Goal: Task Accomplishment & Management: Complete application form

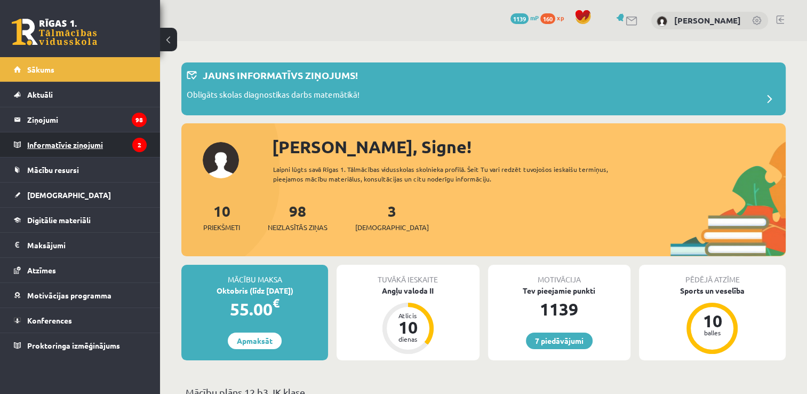
click at [104, 139] on legend "Informatīvie ziņojumi 2" at bounding box center [87, 144] width 120 height 25
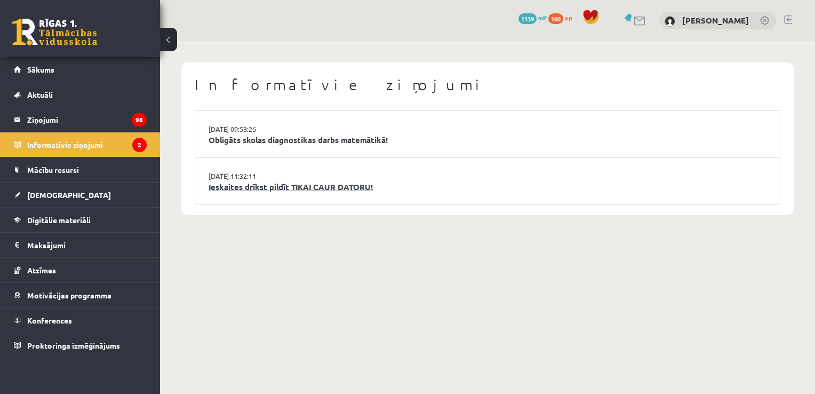
click at [299, 187] on link "Ieskaites drīkst pildīt TIKAI CAUR DATORU!" at bounding box center [488, 187] width 558 height 12
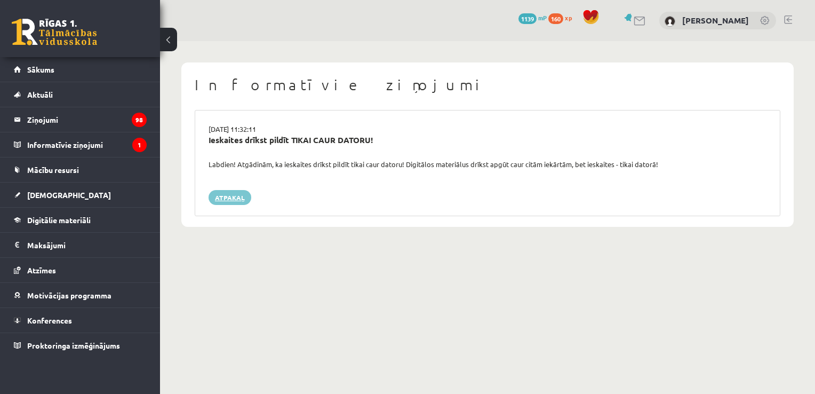
click at [242, 193] on link "Atpakaļ" at bounding box center [230, 197] width 43 height 15
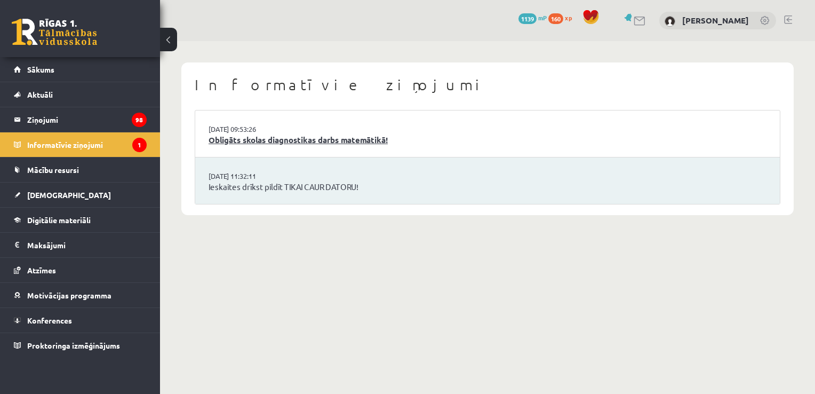
click at [301, 141] on link "Obligāts skolas diagnostikas darbs matemātikā!" at bounding box center [488, 140] width 558 height 12
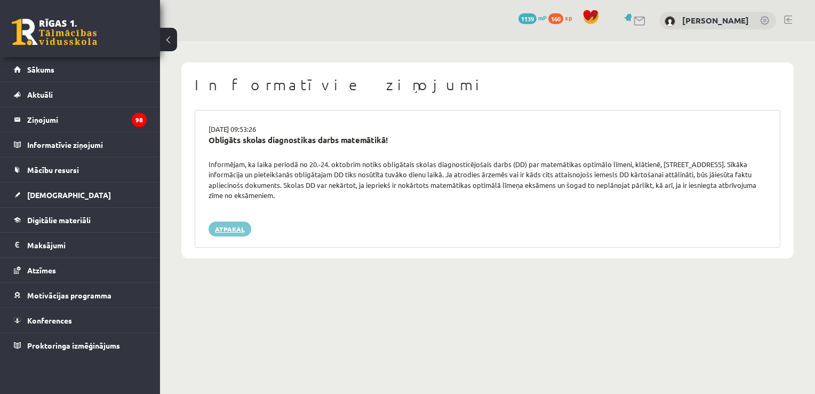
click at [221, 229] on link "Atpakaļ" at bounding box center [230, 228] width 43 height 15
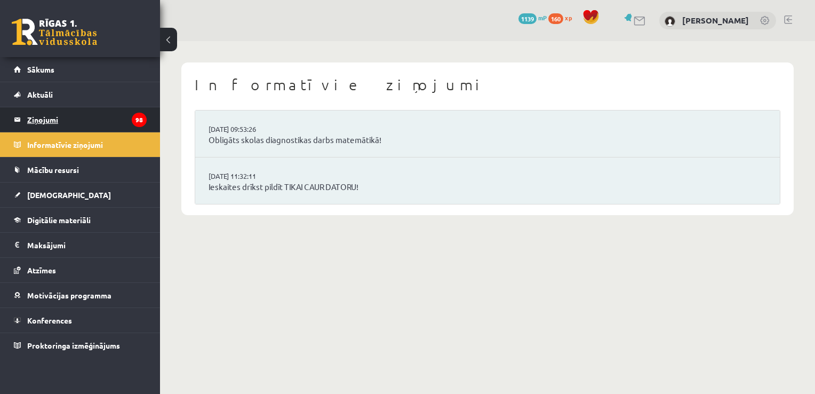
click at [105, 117] on legend "Ziņojumi 98" at bounding box center [87, 119] width 120 height 25
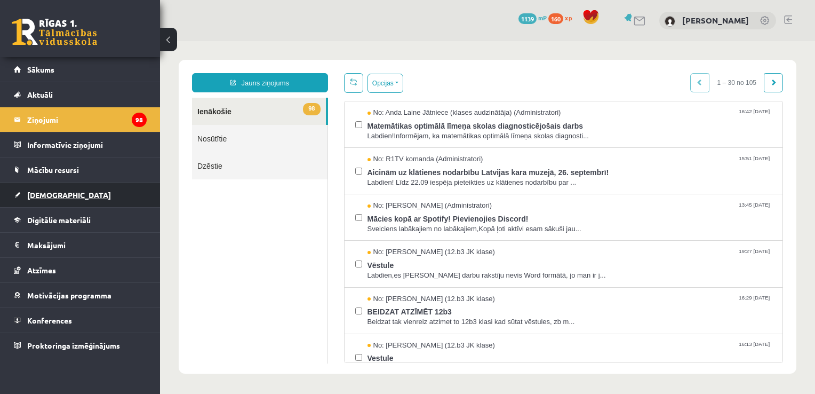
click at [61, 193] on link "[DEMOGRAPHIC_DATA]" at bounding box center [80, 194] width 133 height 25
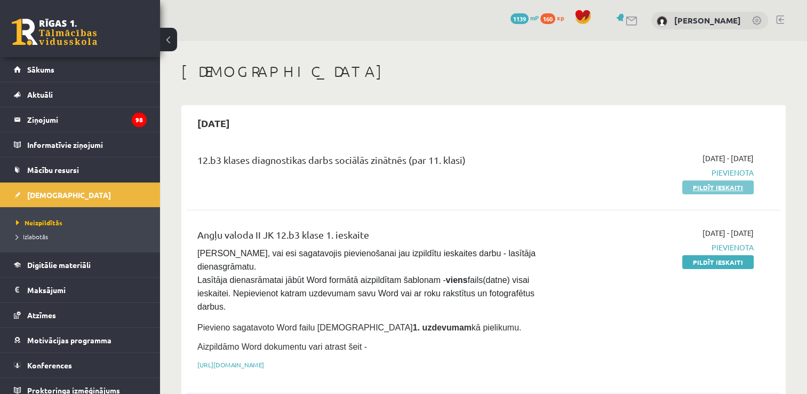
click at [709, 190] on link "Pildīt ieskaiti" at bounding box center [718, 187] width 72 height 14
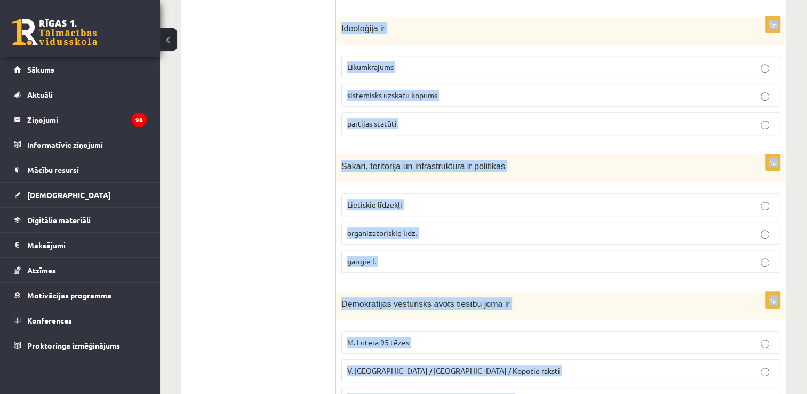
scroll to position [515, 0]
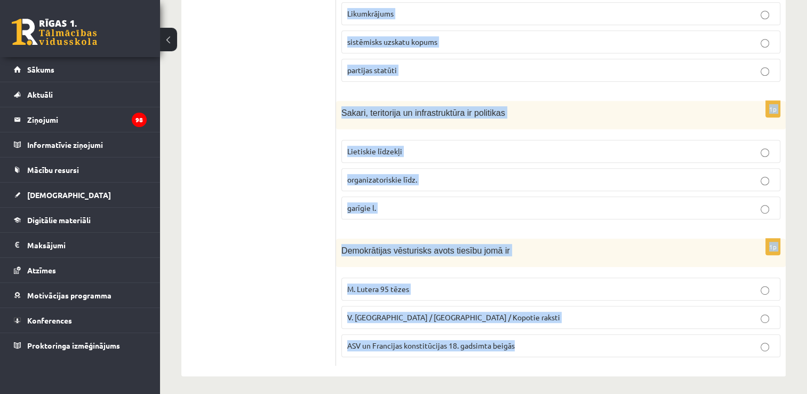
drag, startPoint x: 338, startPoint y: 215, endPoint x: 551, endPoint y: 366, distance: 261.3
click at [551, 366] on div "1p Sociālas grupas pazīme ir Nodarbošanās veids individuālisms piederība reliģi…" at bounding box center [561, 20] width 450 height 711
copy form "Sociālas grupas pazīme ir Nodarbošanās veids individuālisms piederība reliģiska…"
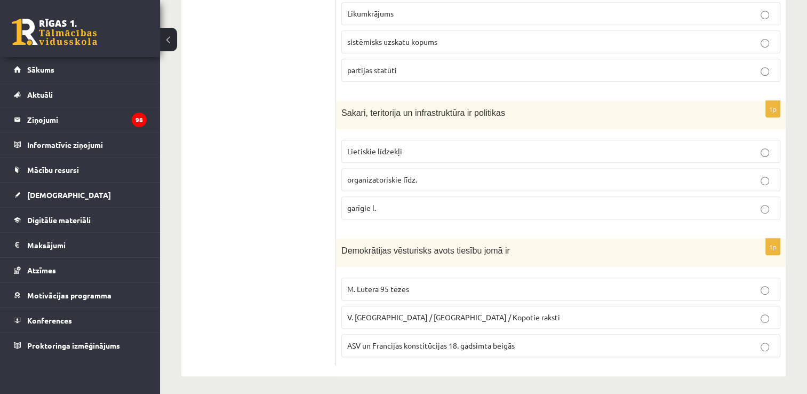
click at [266, 179] on ul "Tests A Tests B Tests C Tests D Tests E Tests F Izvērtējums!" at bounding box center [264, 21] width 144 height 690
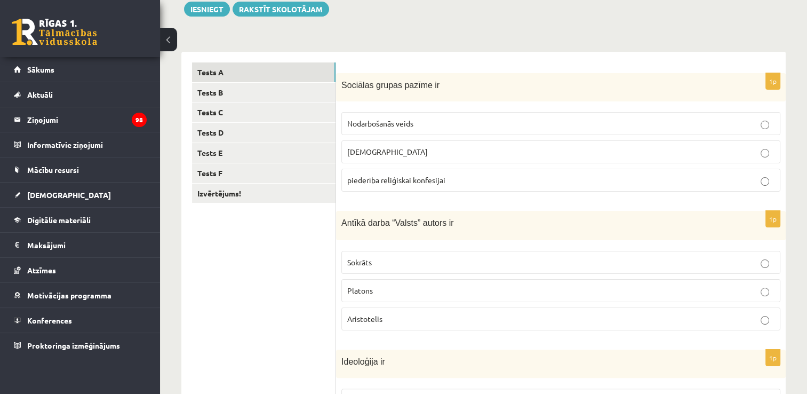
scroll to position [89, 0]
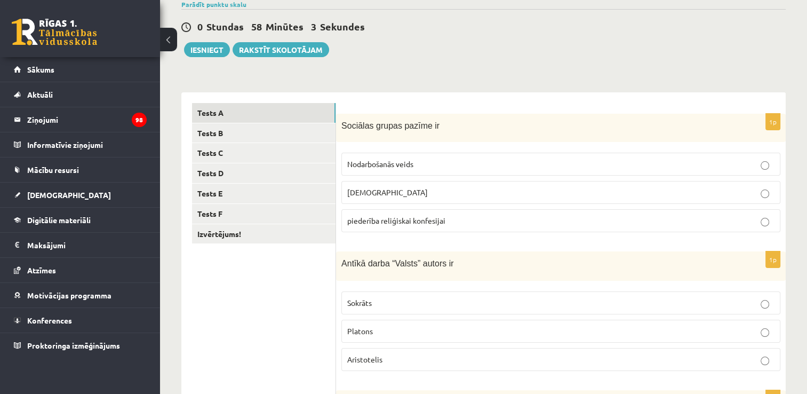
click at [401, 166] on span "Nodarbošanās veids" at bounding box center [380, 164] width 66 height 10
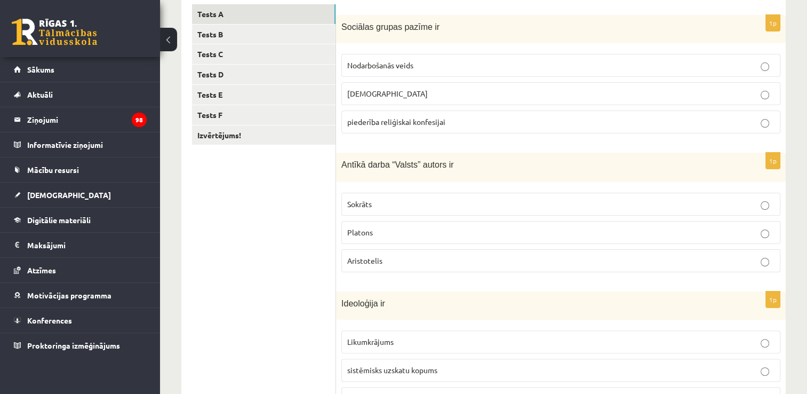
scroll to position [188, 0]
click at [533, 230] on p "Platons" at bounding box center [560, 231] width 427 height 11
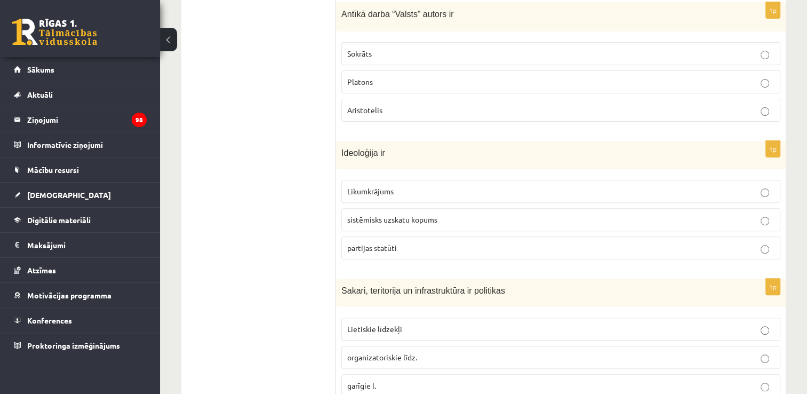
scroll to position [344, 0]
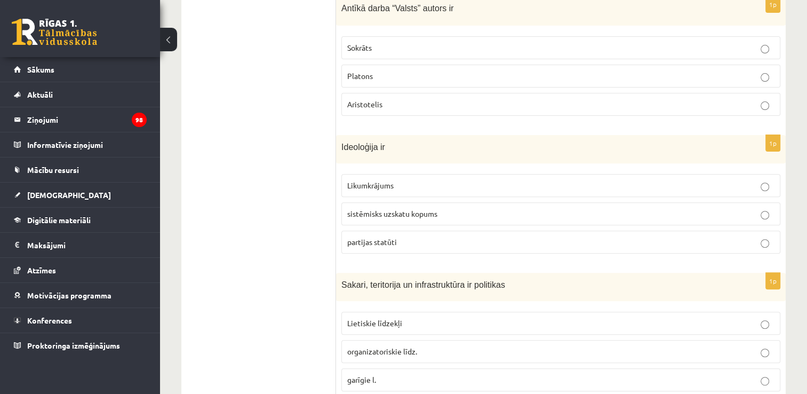
click at [382, 211] on span "sistēmisks uzskatu kopums" at bounding box center [392, 214] width 90 height 10
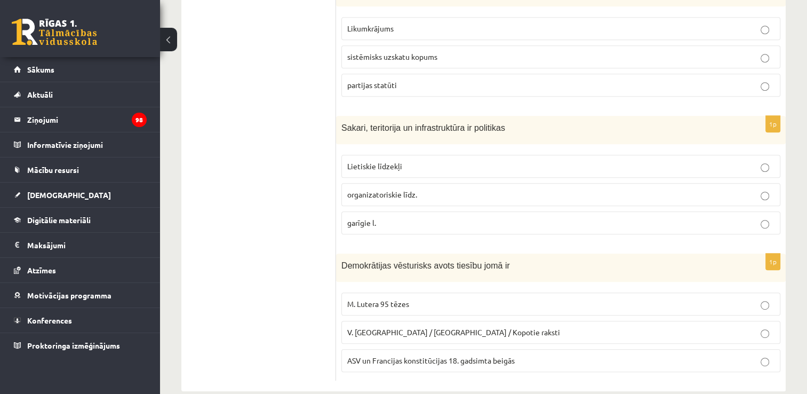
scroll to position [515, 0]
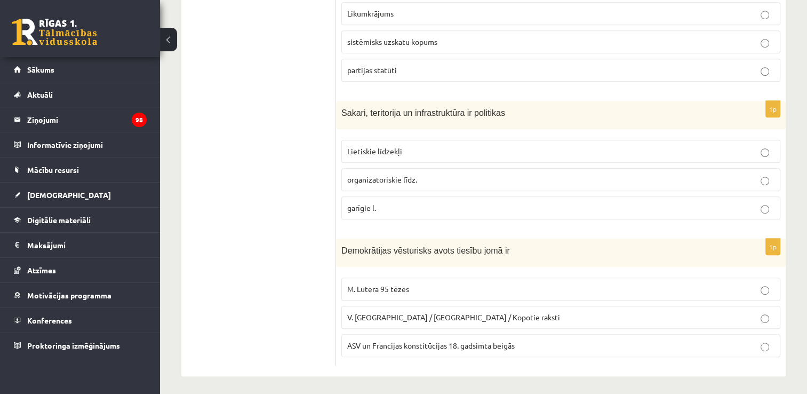
click at [390, 152] on span "Lietiskie līdzekļi" at bounding box center [374, 151] width 55 height 10
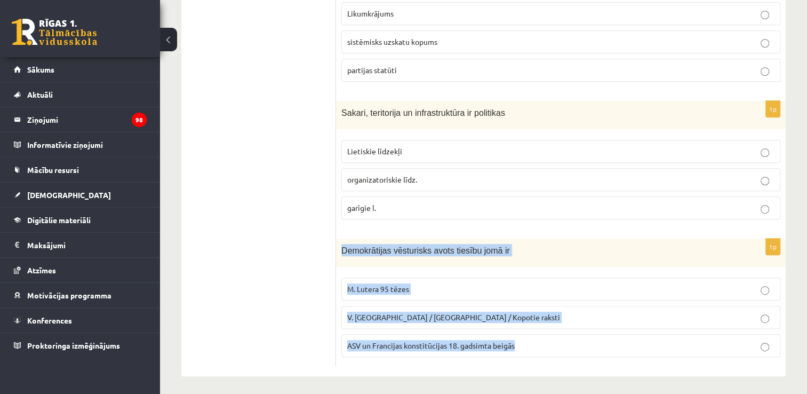
drag, startPoint x: 340, startPoint y: 245, endPoint x: 547, endPoint y: 362, distance: 237.7
click at [547, 362] on div "1p Sociālas grupas pazīme ir Nodarbošanās veids individuālisms piederība reliģi…" at bounding box center [561, 20] width 450 height 711
copy div "Demokrātijas vēsturisks avots tiesību jomā ir M. Lutera 95 tēzes V. Ļeņina / Uļ…"
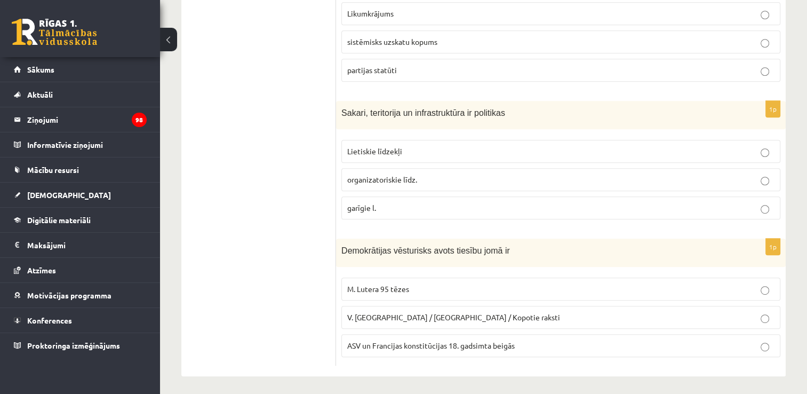
click at [315, 225] on ul "Tests A Tests B Tests C Tests D Tests E Tests F Izvērtējums!" at bounding box center [264, 21] width 144 height 690
click at [395, 341] on span "ASV un Francijas konstitūcijas 18. gadsimta beigās" at bounding box center [431, 345] width 168 height 10
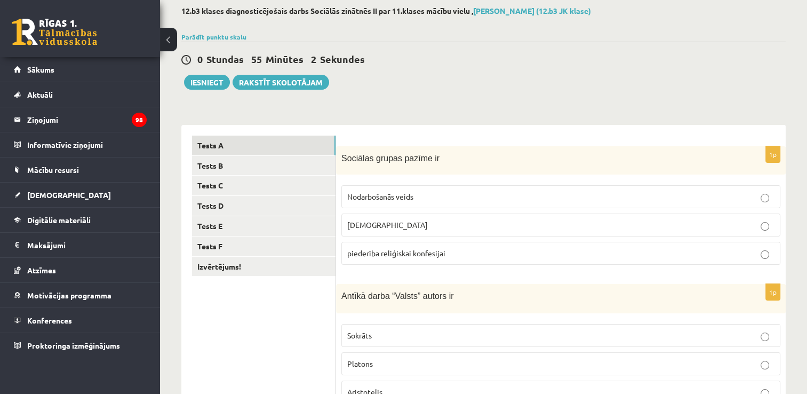
scroll to position [58, 0]
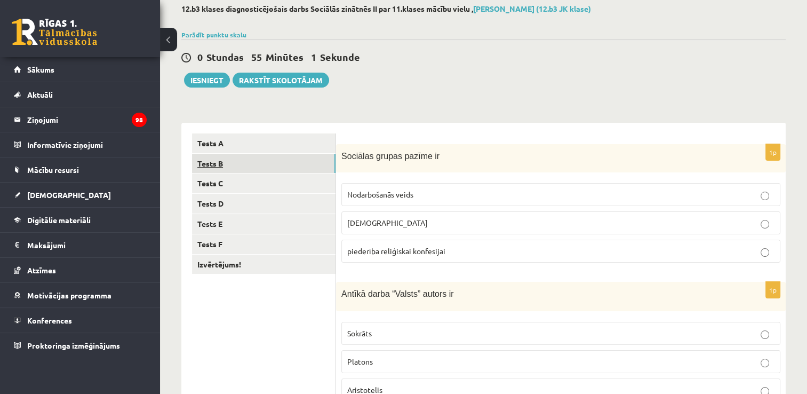
click at [289, 161] on link "Tests B" at bounding box center [264, 164] width 144 height 20
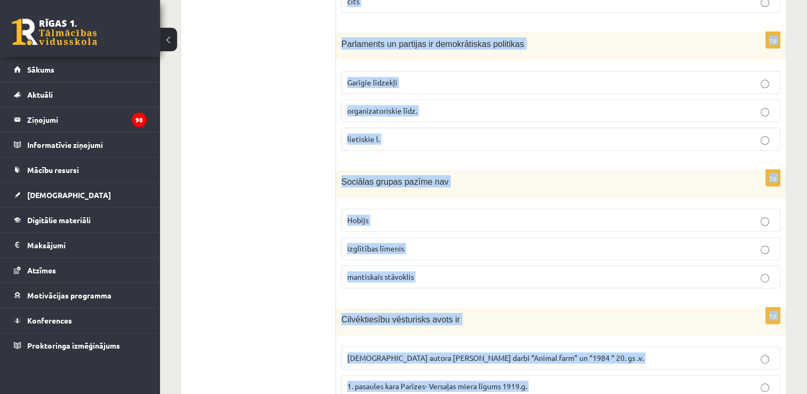
scroll to position [515, 0]
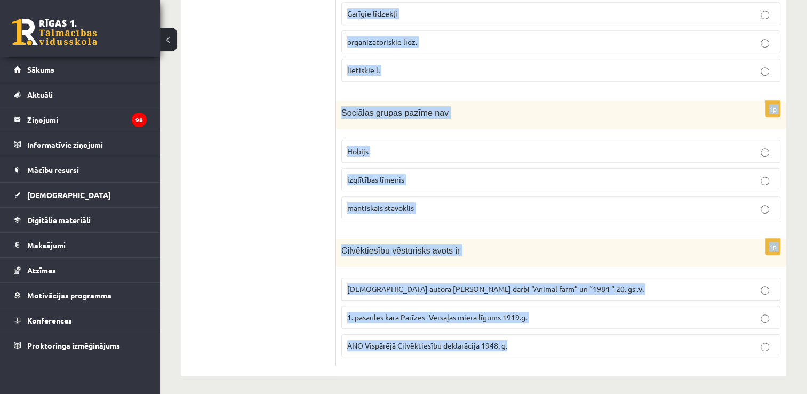
drag, startPoint x: 340, startPoint y: 157, endPoint x: 522, endPoint y: 376, distance: 284.2
copy form "Kura politiskā režīma priekšnosacījumi ir tradīcijas, stabilitāte un labklājība…"
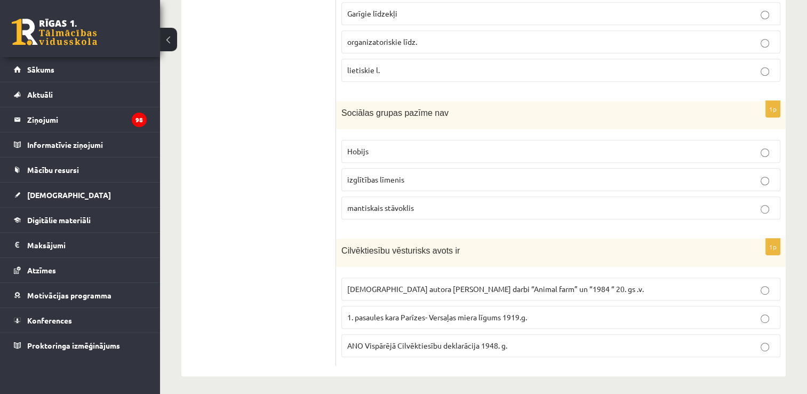
click at [300, 168] on ul "Tests A Tests B Tests C Tests D Tests E Tests F Izvērtējums!" at bounding box center [264, 21] width 144 height 690
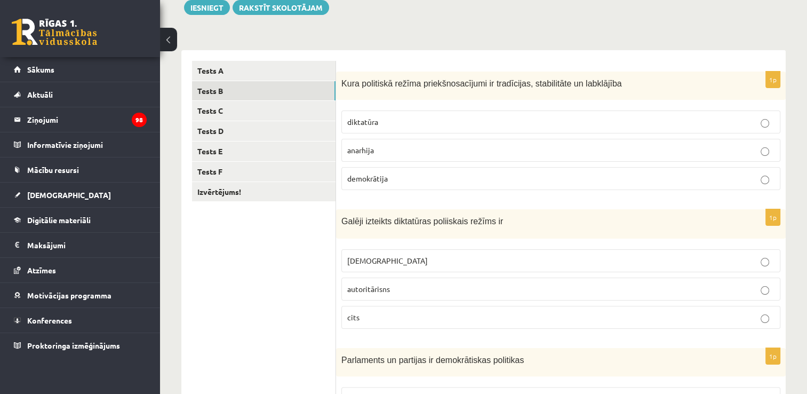
scroll to position [137, 0]
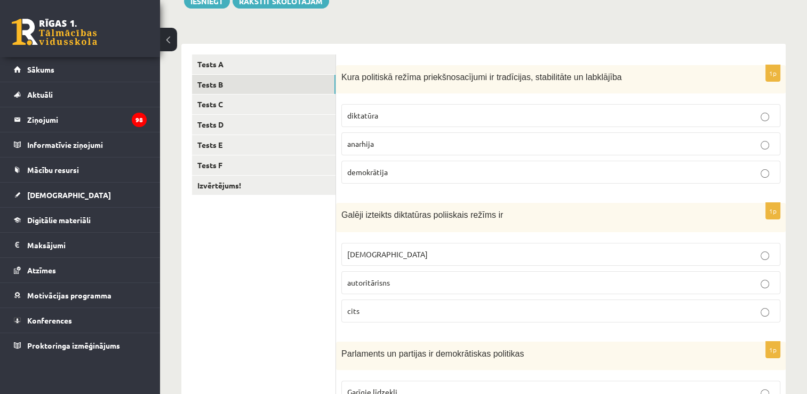
click at [721, 174] on p "demokrātija" at bounding box center [560, 171] width 427 height 11
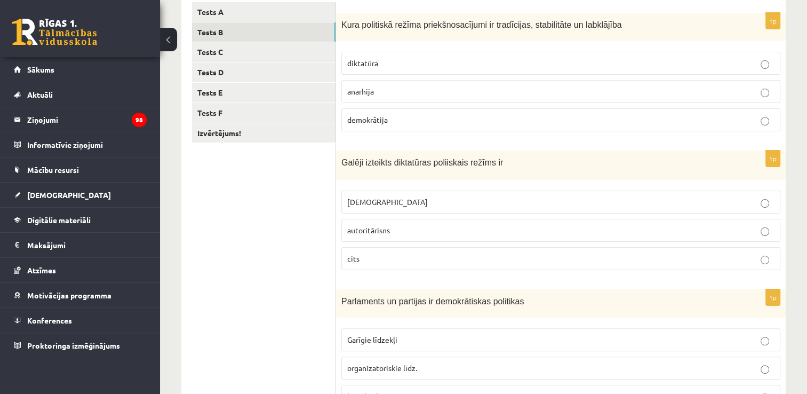
scroll to position [192, 0]
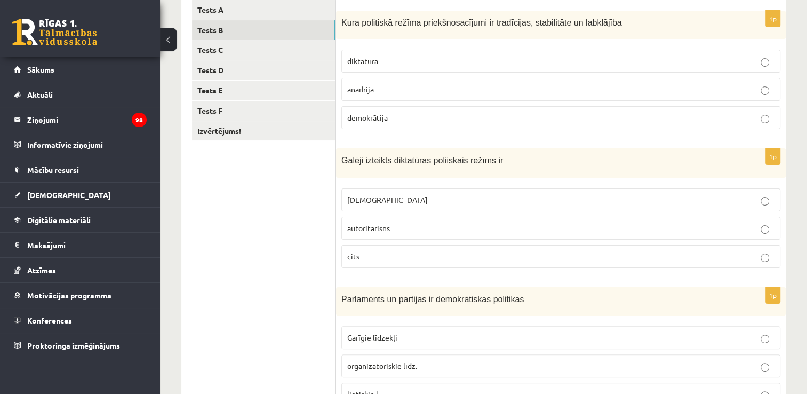
click at [734, 194] on p "totalitārisms" at bounding box center [560, 199] width 427 height 11
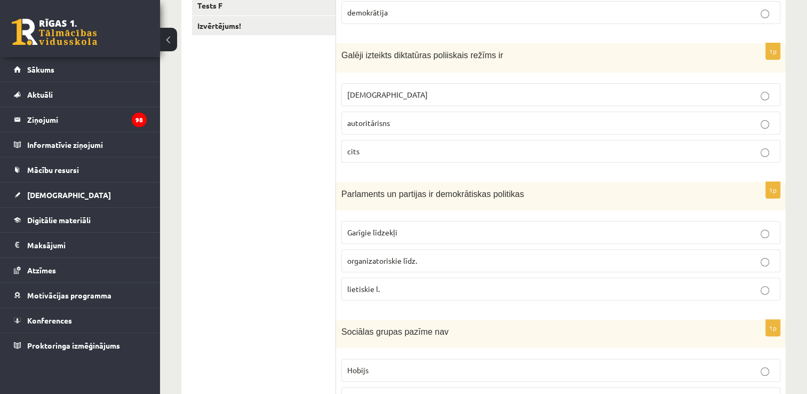
scroll to position [299, 0]
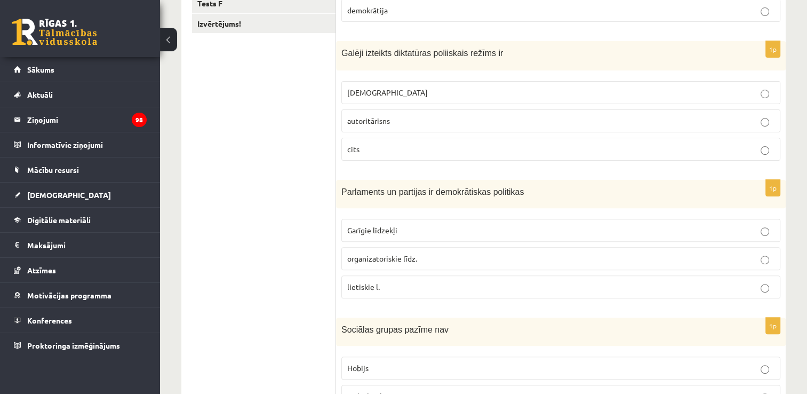
click at [490, 253] on p "organizatoriskie līdz." at bounding box center [560, 258] width 427 height 11
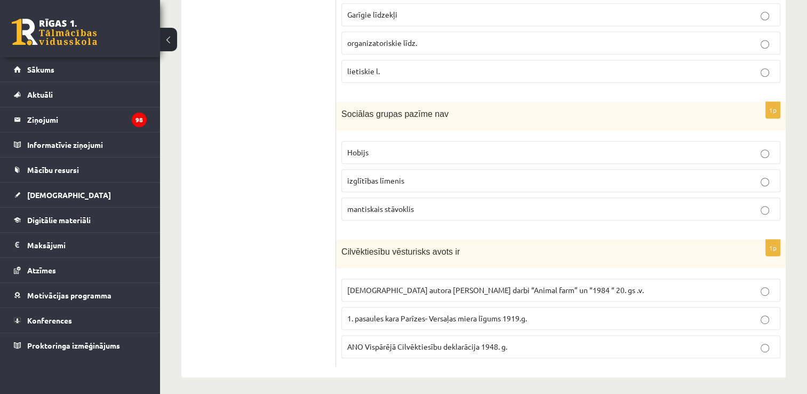
scroll to position [515, 0]
click at [749, 153] on p "Hobijs" at bounding box center [560, 151] width 427 height 11
click at [382, 340] on span "ANO Vispārējā Cilvēktiesību deklarācija 1948. g." at bounding box center [427, 345] width 160 height 10
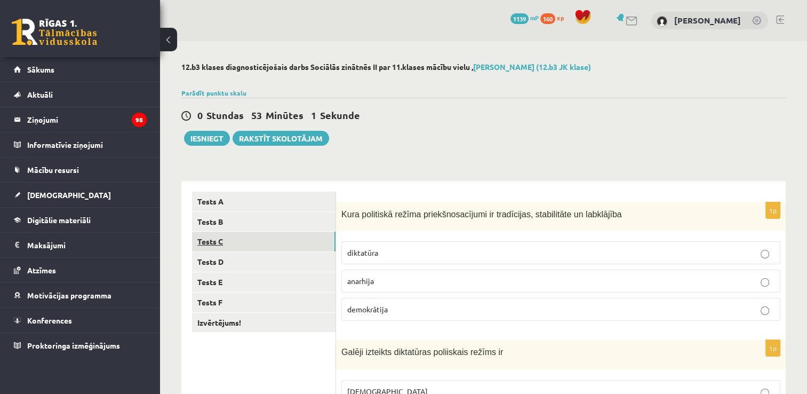
click at [291, 237] on link "Tests C" at bounding box center [264, 242] width 144 height 20
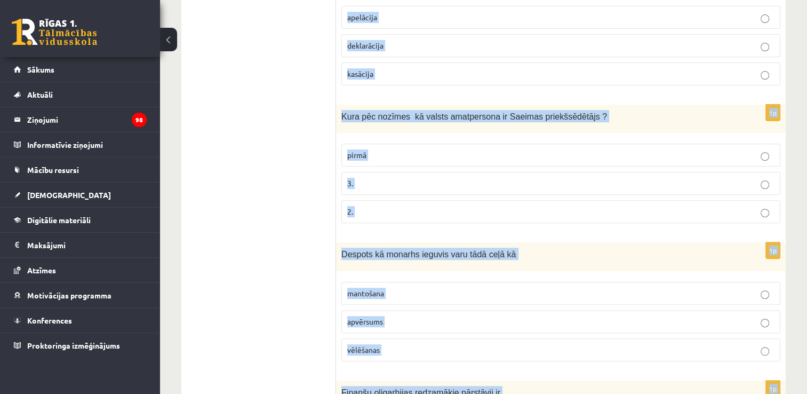
scroll to position [516, 0]
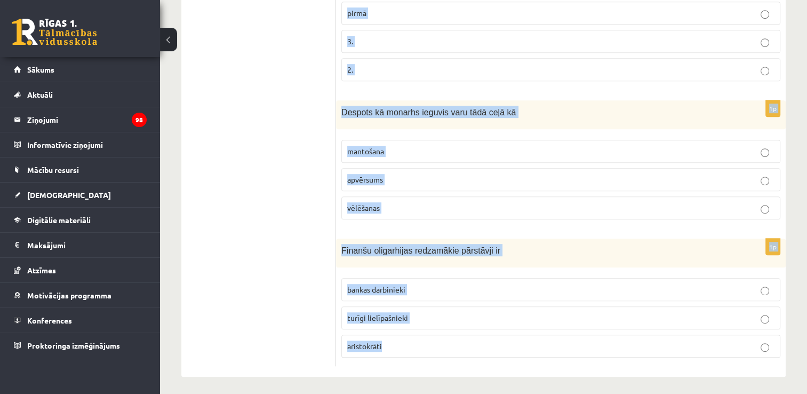
drag, startPoint x: 338, startPoint y: 211, endPoint x: 621, endPoint y: 407, distance: 344.0
copy form "Ministru kabinets sastāv no pašvaldību deputātiem senjora un vasaļiem ministru …"
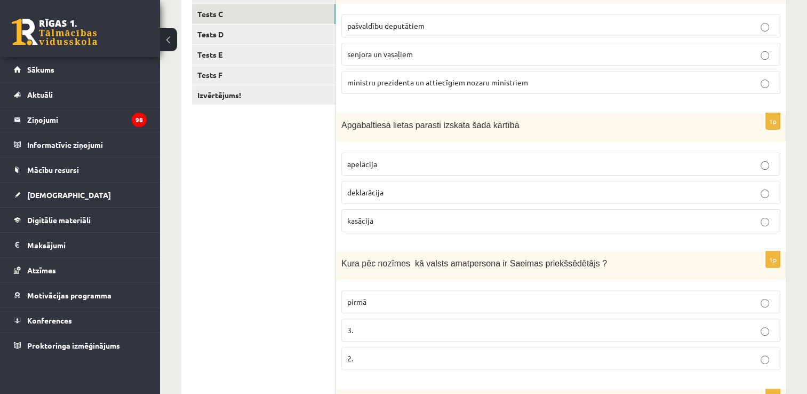
scroll to position [226, 0]
click at [737, 86] on p "ministru prezidenta un attiecīgiem nozaru ministriem" at bounding box center [560, 83] width 427 height 11
click at [600, 162] on p "apelācija" at bounding box center [560, 165] width 427 height 11
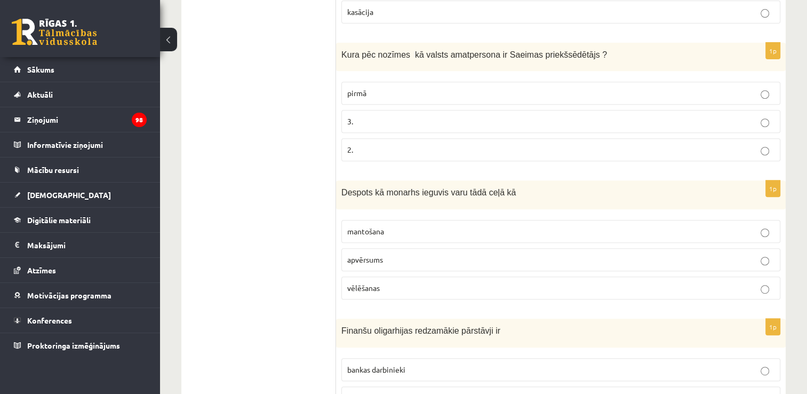
scroll to position [435, 0]
click at [493, 91] on p "pirmā" at bounding box center [560, 94] width 427 height 11
click at [502, 263] on p "apvērsums" at bounding box center [560, 260] width 427 height 11
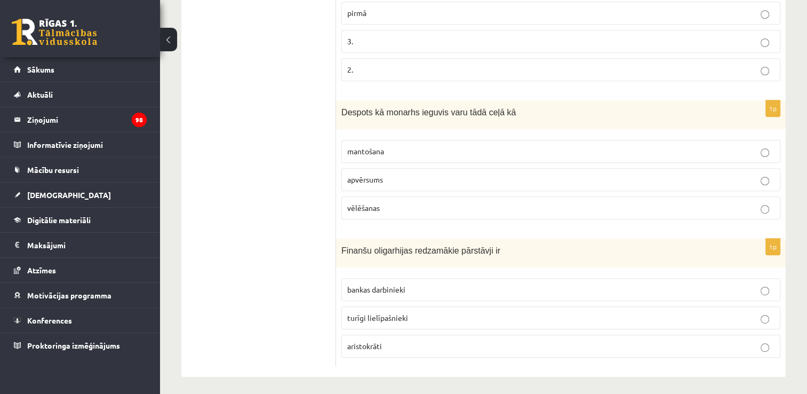
click at [364, 317] on span "turīgi lielīpašnieki" at bounding box center [377, 318] width 61 height 10
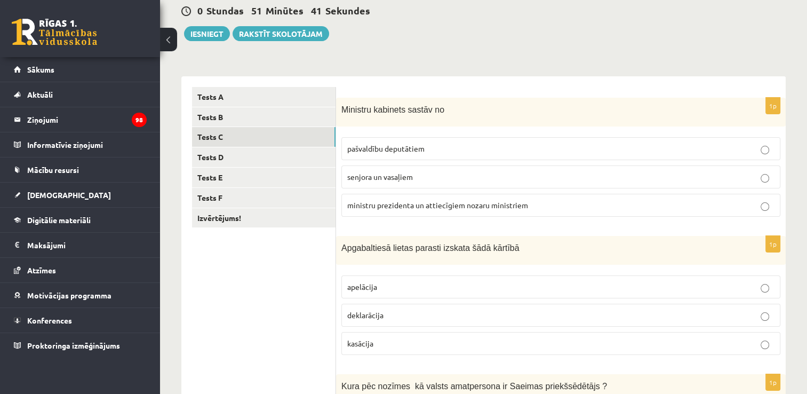
scroll to position [80, 0]
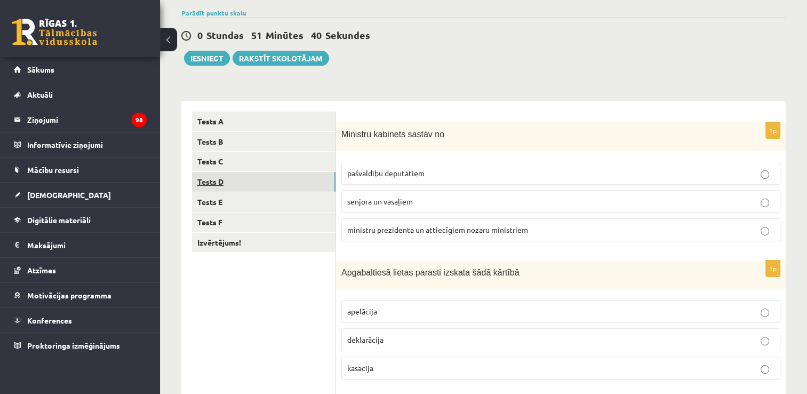
click at [247, 176] on link "Tests D" at bounding box center [264, 182] width 144 height 20
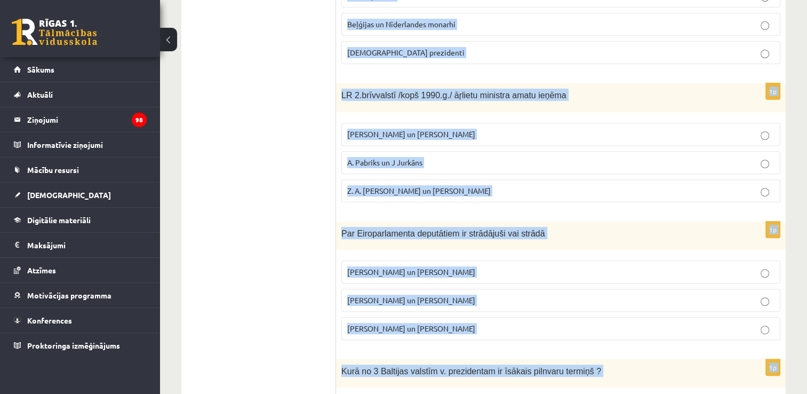
scroll to position [514, 0]
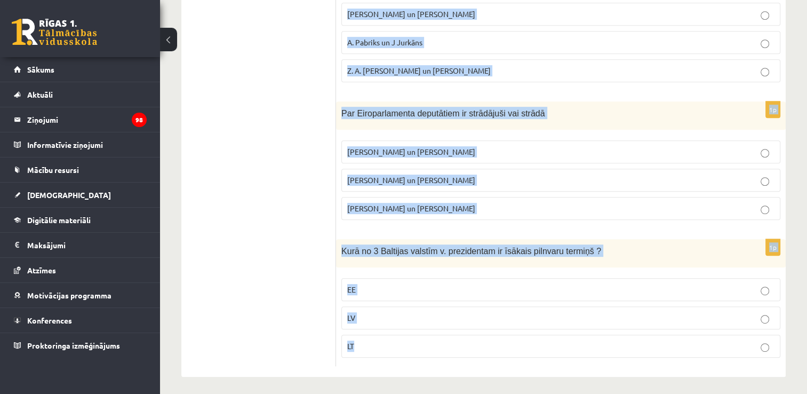
drag, startPoint x: 337, startPoint y: 136, endPoint x: 510, endPoint y: 396, distance: 312.3
copy form "1991.g. aug. Latviju vispirms starptautiski de iure atzina Zviedrija un Somija …"
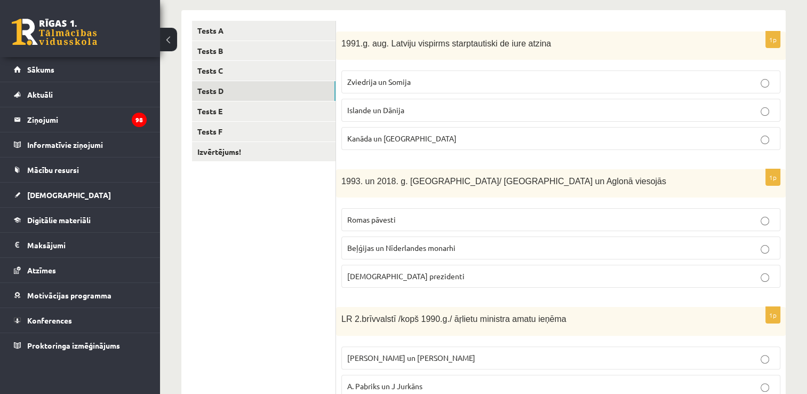
scroll to position [169, 0]
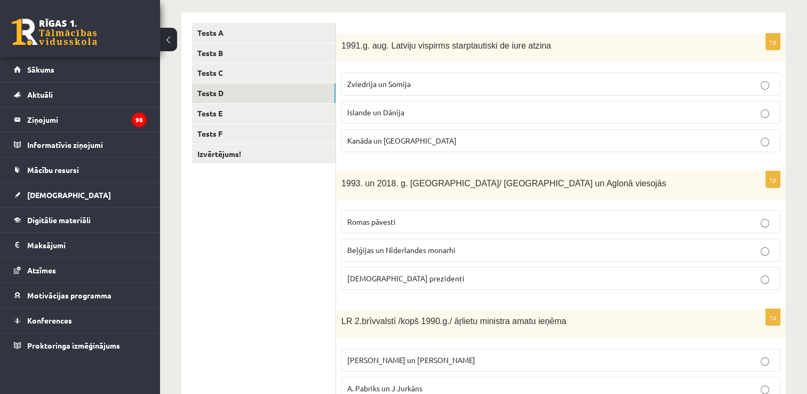
click at [635, 114] on p "Islande un Dānija" at bounding box center [560, 112] width 427 height 11
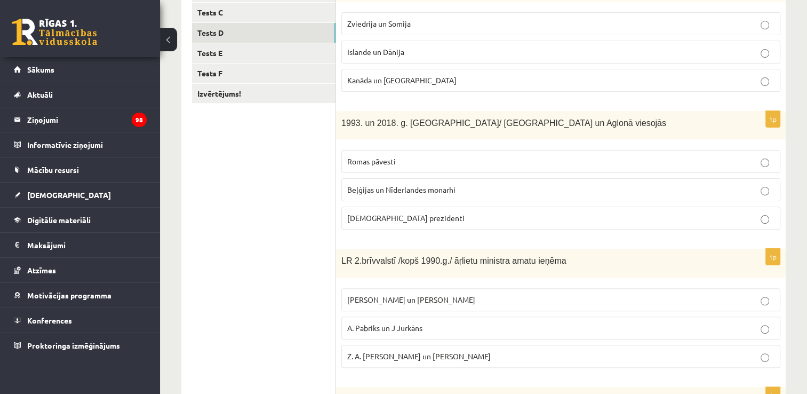
scroll to position [230, 0]
click at [581, 161] on p "Romas pāvesti" at bounding box center [560, 160] width 427 height 11
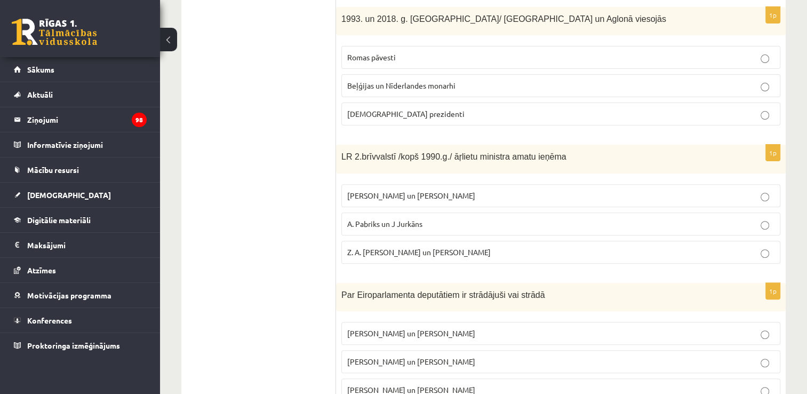
scroll to position [343, 0]
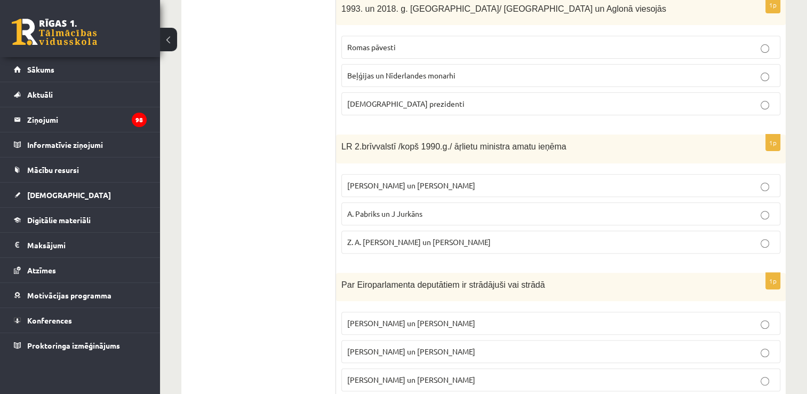
click at [493, 210] on p "A. Pabriks un J Jurkāns" at bounding box center [560, 213] width 427 height 11
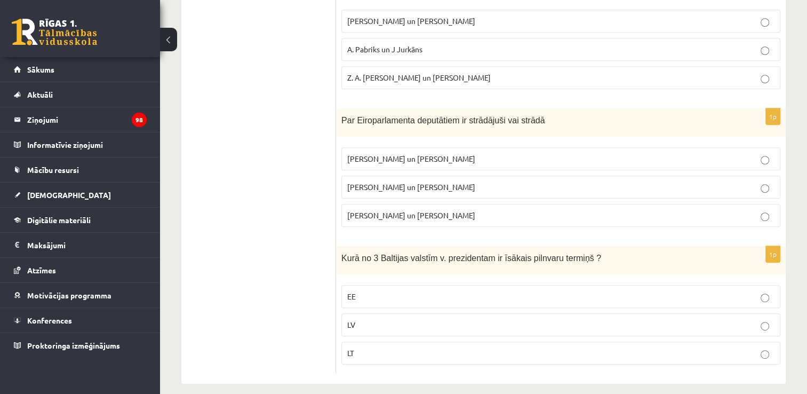
scroll to position [512, 0]
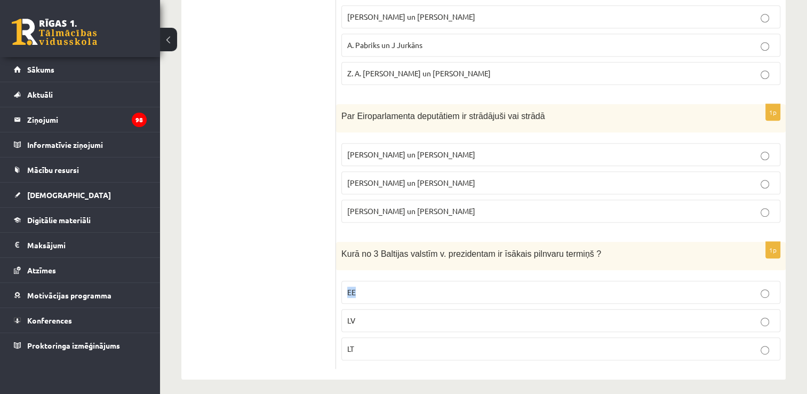
drag, startPoint x: 798, startPoint y: 257, endPoint x: 798, endPoint y: 287, distance: 29.9
click at [487, 180] on p "I. Vaidere un N. Ušakovs" at bounding box center [560, 182] width 427 height 11
click at [615, 343] on p "LT" at bounding box center [560, 348] width 427 height 11
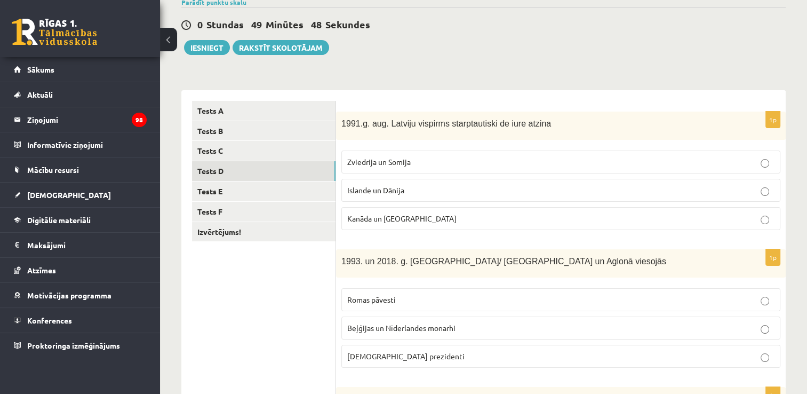
scroll to position [82, 0]
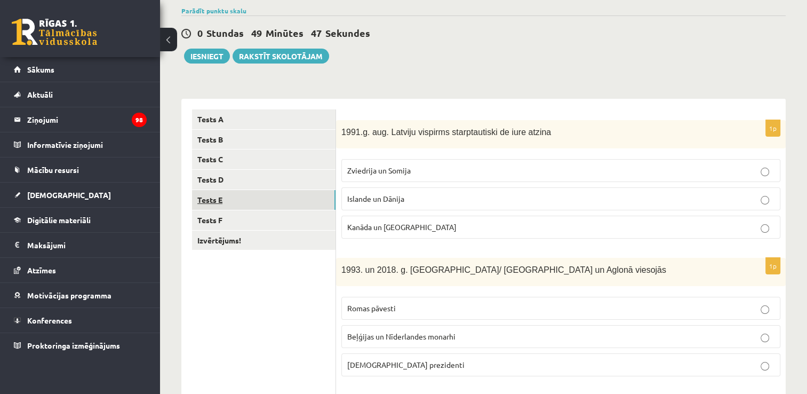
click at [277, 207] on link "Tests E" at bounding box center [264, 200] width 144 height 20
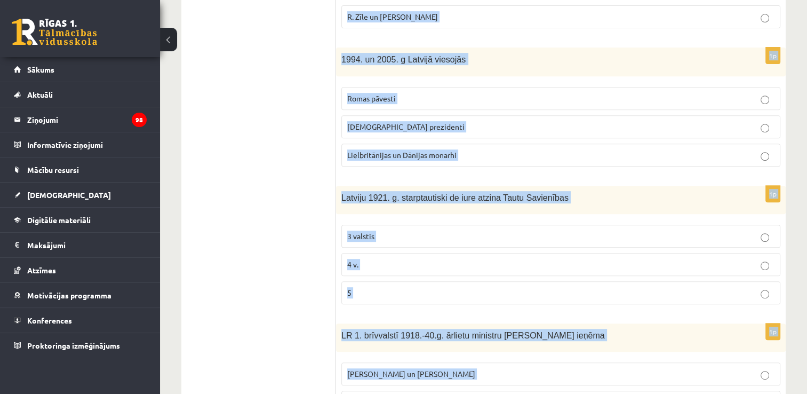
scroll to position [514, 0]
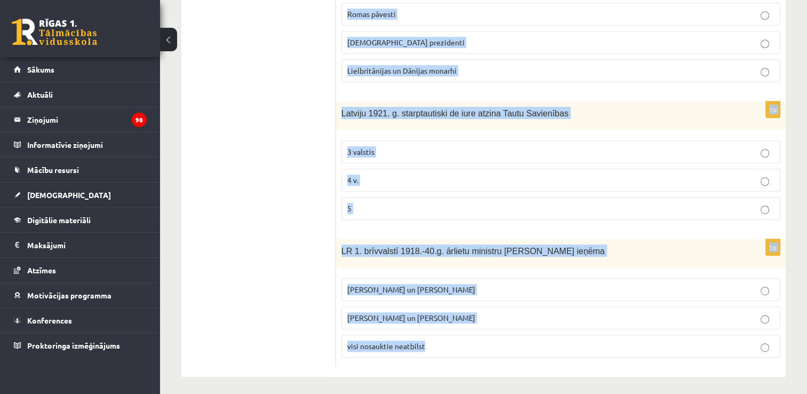
drag, startPoint x: 337, startPoint y: 129, endPoint x: 484, endPoint y: 404, distance: 312.5
copy form "S. Kalniete un V. Dombrovskis ir strādājuši vai strādā tādās starptautiskās str…"
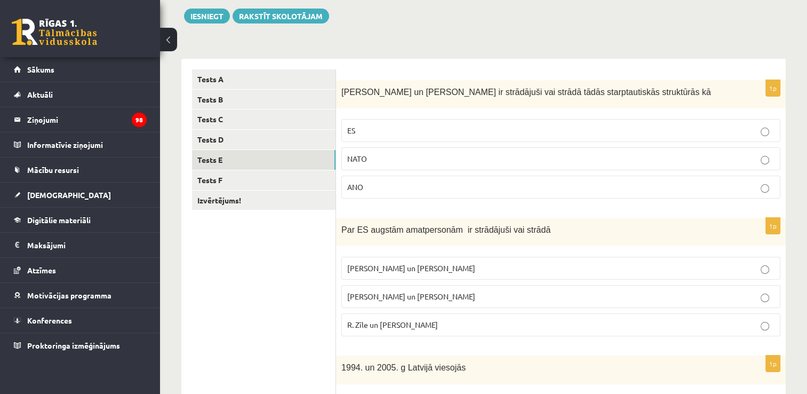
scroll to position [105, 0]
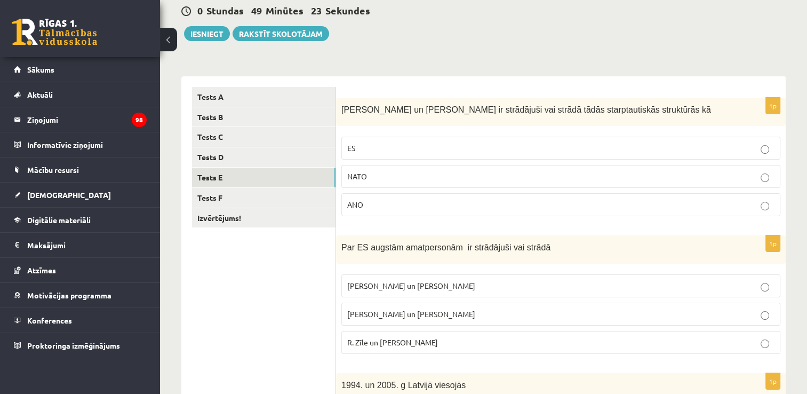
click at [490, 146] on p "ES" at bounding box center [560, 147] width 427 height 11
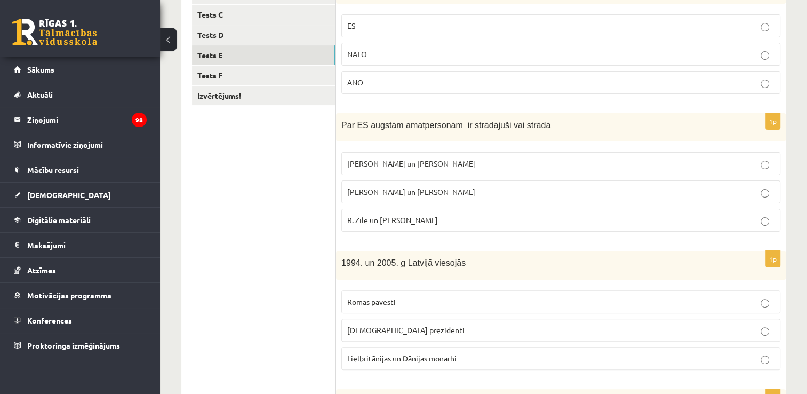
scroll to position [228, 0]
click at [450, 223] on p "R. Zīle un V.Dombrovskis" at bounding box center [560, 218] width 427 height 11
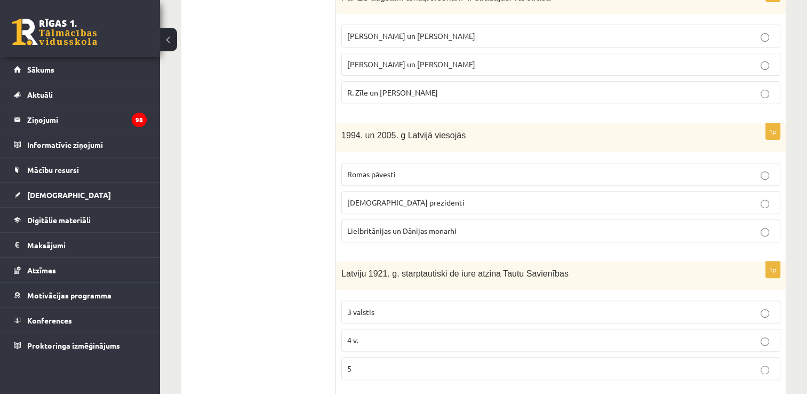
scroll to position [355, 0]
click at [478, 196] on p "ASV prezidenti" at bounding box center [560, 201] width 427 height 11
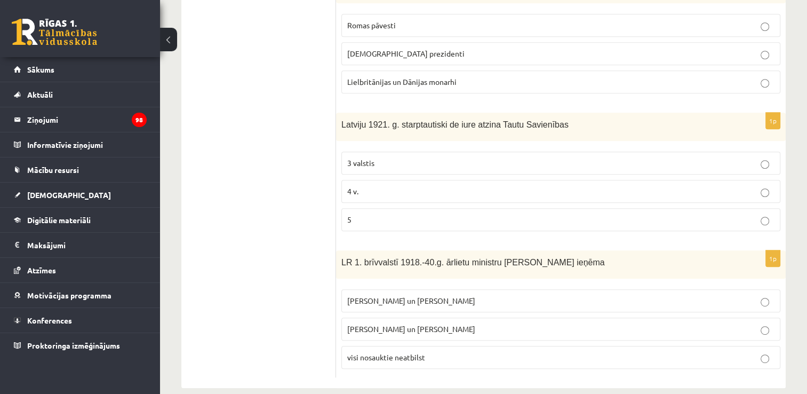
scroll to position [514, 0]
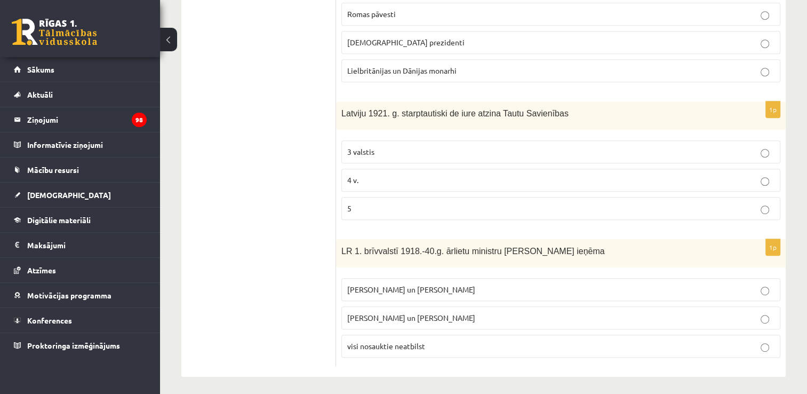
click at [552, 185] on label "4 v." at bounding box center [560, 180] width 439 height 23
click at [506, 284] on p "Z. Meierovics un V. Munters" at bounding box center [560, 289] width 427 height 11
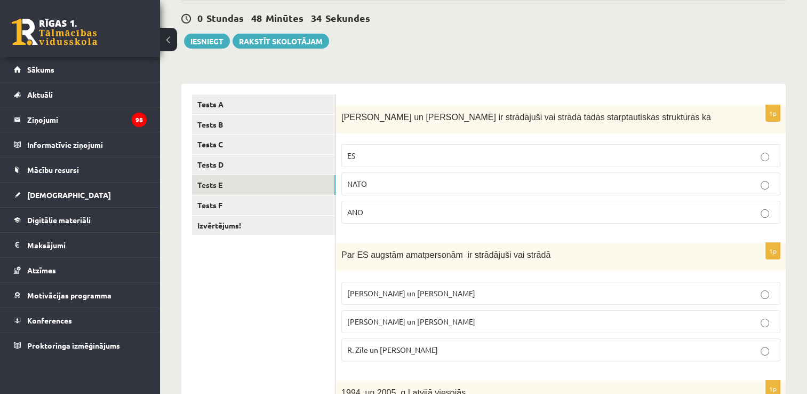
scroll to position [96, 0]
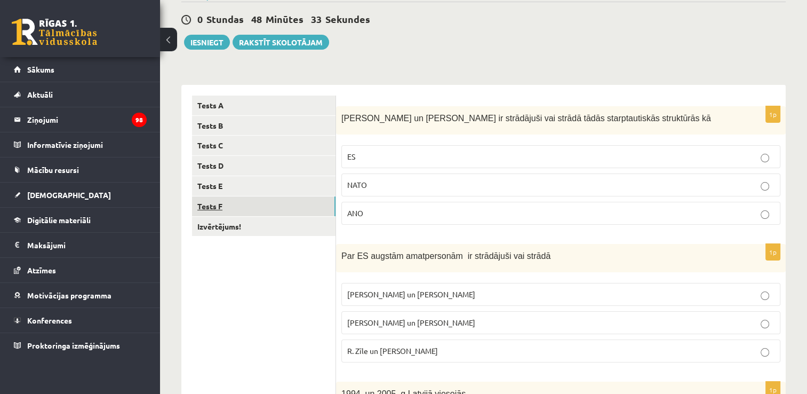
click at [233, 202] on link "Tests F" at bounding box center [264, 206] width 144 height 20
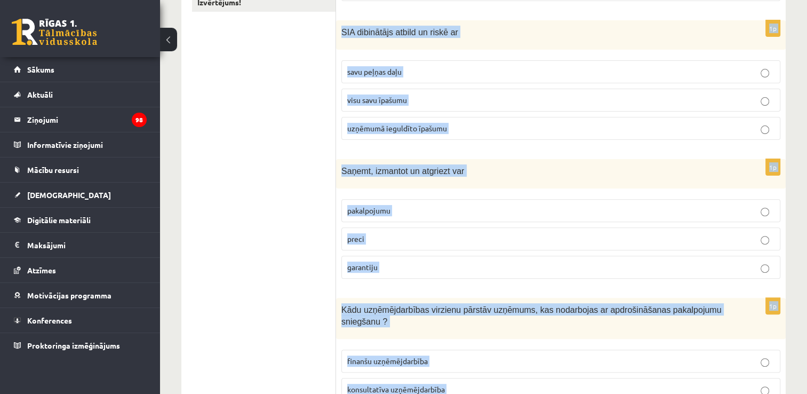
scroll to position [519, 0]
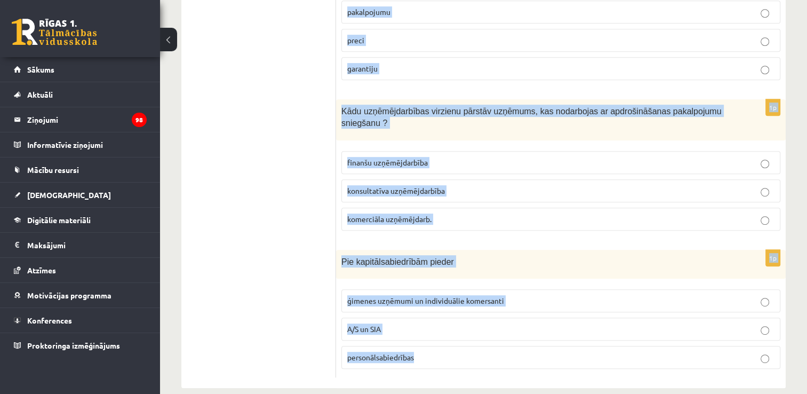
drag, startPoint x: 340, startPoint y: 117, endPoint x: 543, endPoint y: 421, distance: 365.1
copy form "Pie kādas uzņēmu grupas pieder LR lielākā daļa uzņēmumu mazie un vidējie uzņēmu…"
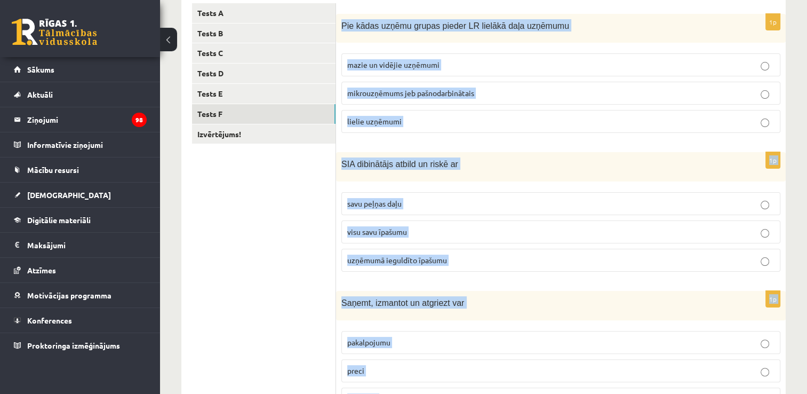
scroll to position [196, 0]
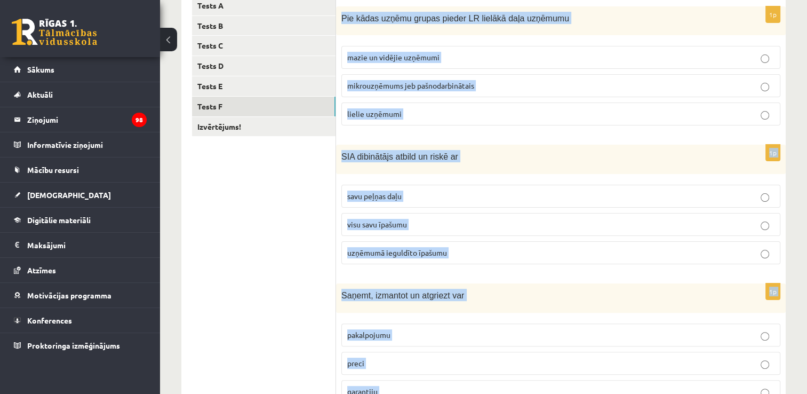
click at [803, 145] on div "**********" at bounding box center [483, 288] width 647 height 887
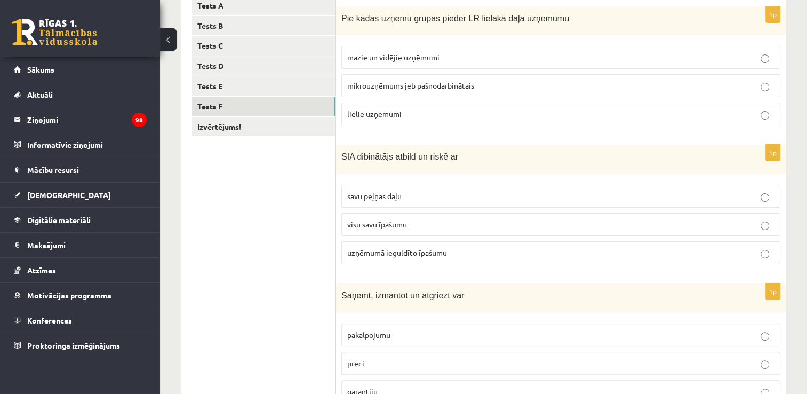
click at [504, 59] on p "mazie un vidējie uzņēmumi" at bounding box center [560, 57] width 427 height 11
click at [412, 256] on p "uzņēmumā ieguldīto īpašumu" at bounding box center [560, 252] width 427 height 11
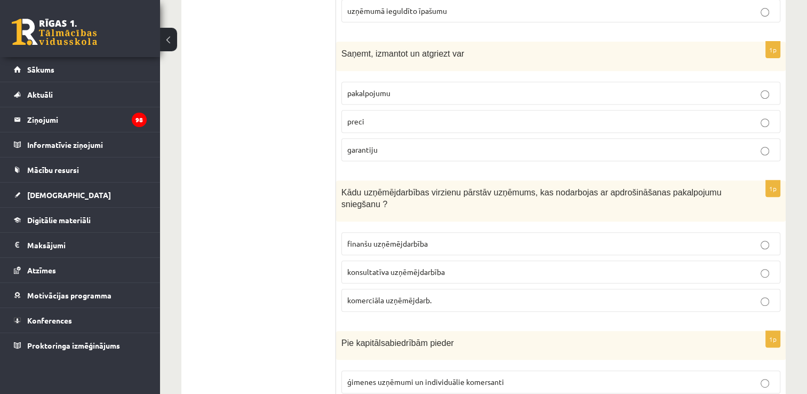
scroll to position [437, 0]
click at [499, 121] on p "preci" at bounding box center [560, 121] width 427 height 11
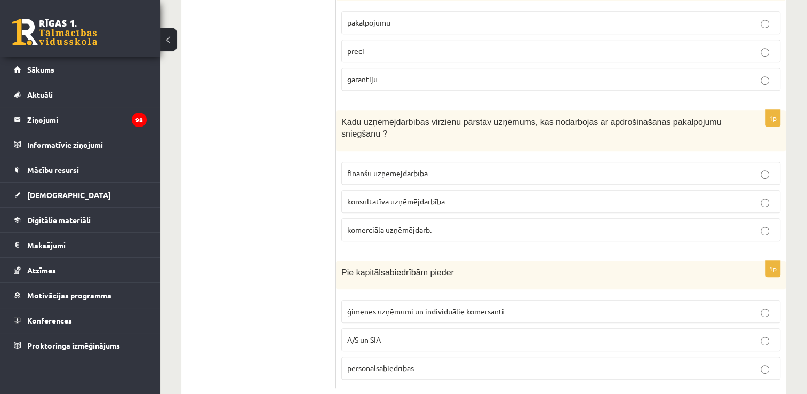
scroll to position [519, 0]
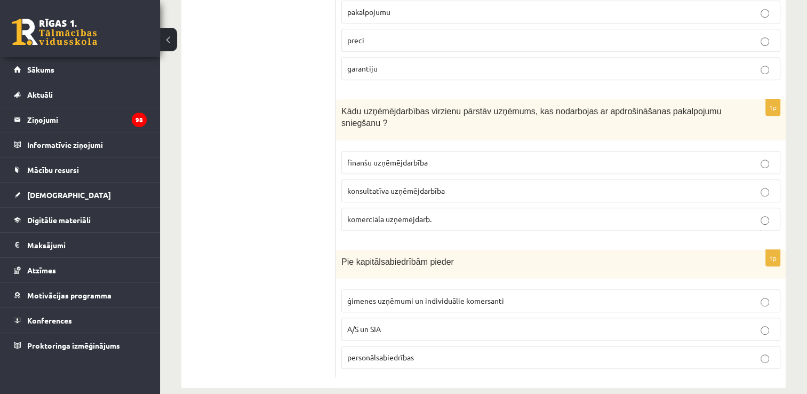
click at [476, 157] on p "finanšu uzņēmējdarbība" at bounding box center [560, 162] width 427 height 11
click at [380, 324] on span "A/S un SIA" at bounding box center [364, 329] width 34 height 10
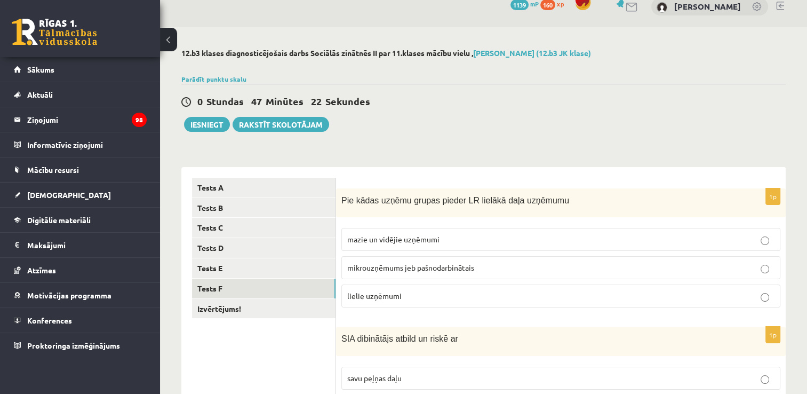
scroll to position [13, 0]
click at [218, 313] on link "Izvērtējums!" at bounding box center [264, 310] width 144 height 20
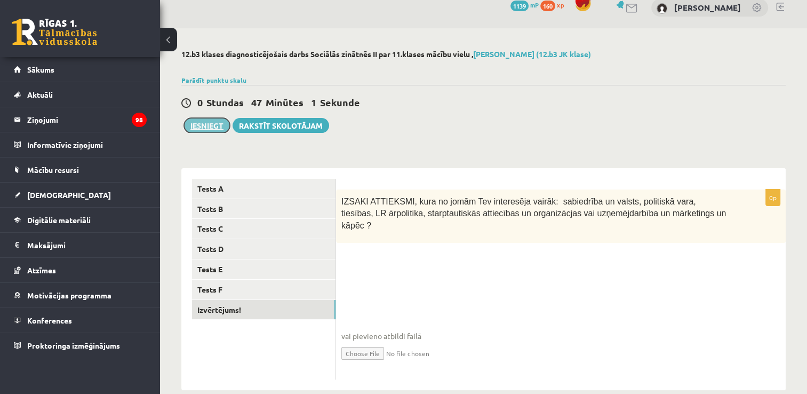
click at [220, 121] on button "Iesniegt" at bounding box center [207, 125] width 46 height 15
click at [401, 264] on fieldset "vai pievieno atbildi failā Iesniegtā atbilde" at bounding box center [560, 319] width 439 height 110
click at [359, 341] on input "file" at bounding box center [560, 352] width 439 height 22
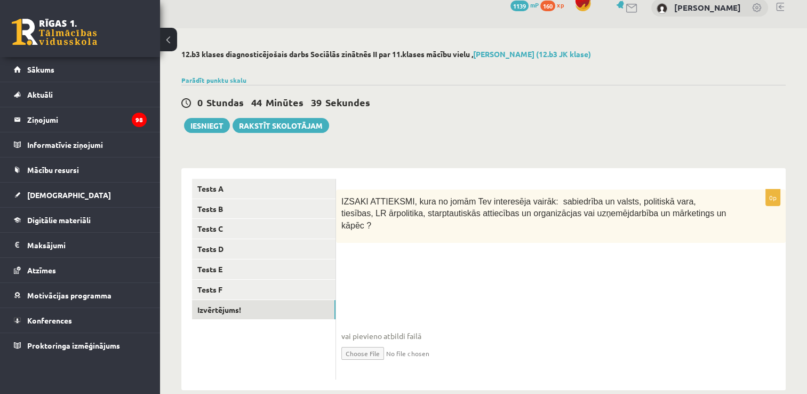
click at [375, 341] on input "file" at bounding box center [560, 352] width 439 height 22
type input "**********"
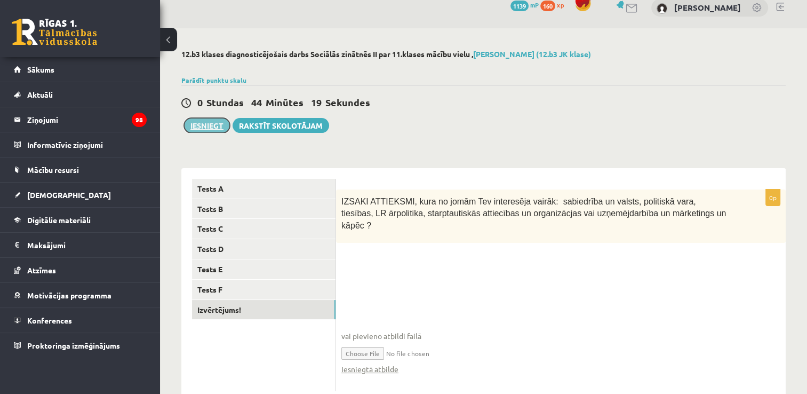
click at [220, 123] on button "Iesniegt" at bounding box center [207, 125] width 46 height 15
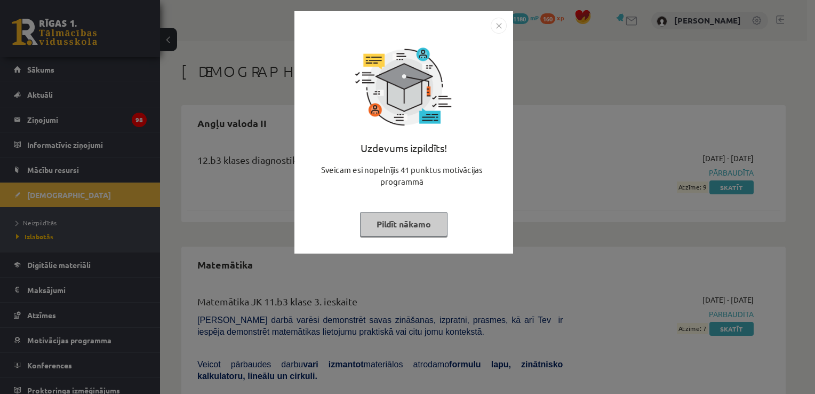
click at [498, 24] on img "Close" at bounding box center [499, 26] width 16 height 16
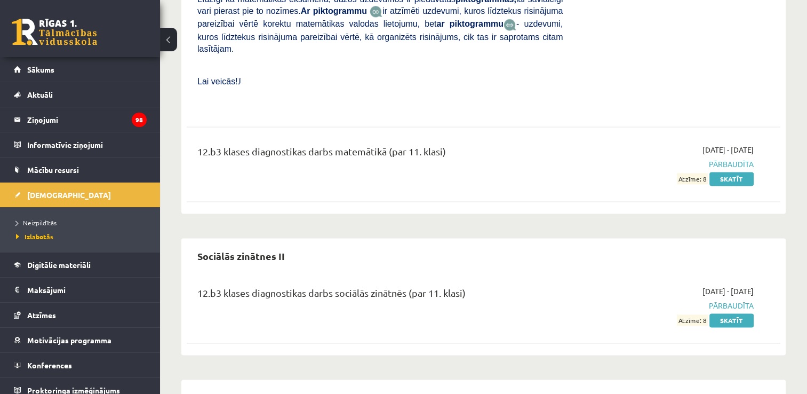
scroll to position [1449, 0]
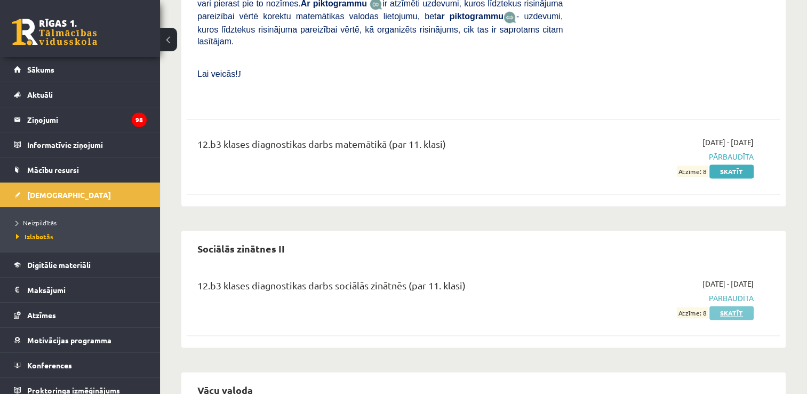
click at [726, 306] on link "Skatīt" at bounding box center [732, 313] width 44 height 14
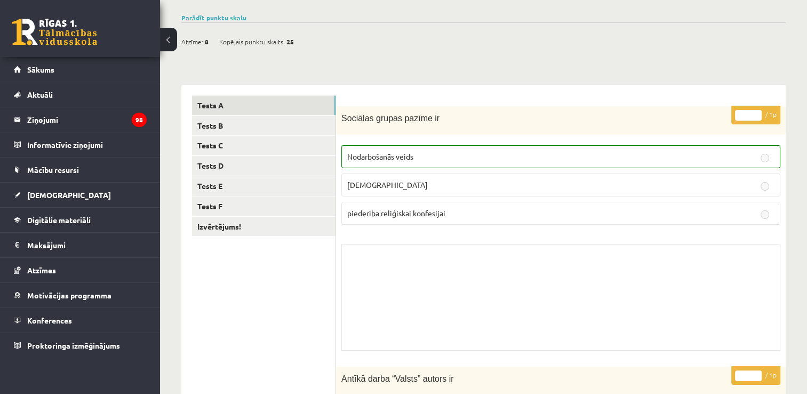
scroll to position [72, 0]
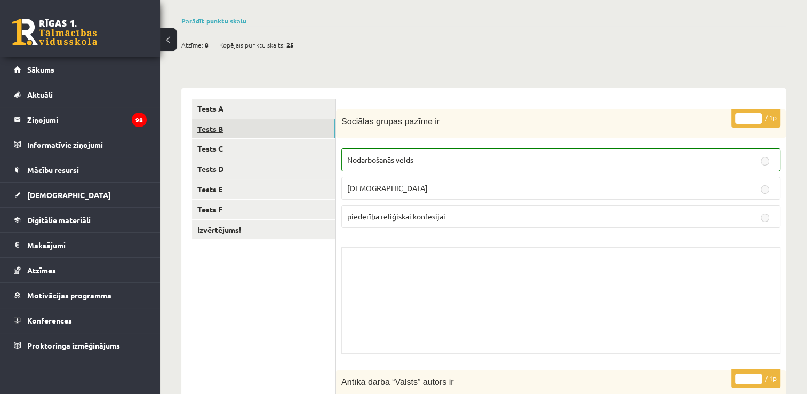
click at [303, 119] on link "Tests B" at bounding box center [264, 129] width 144 height 20
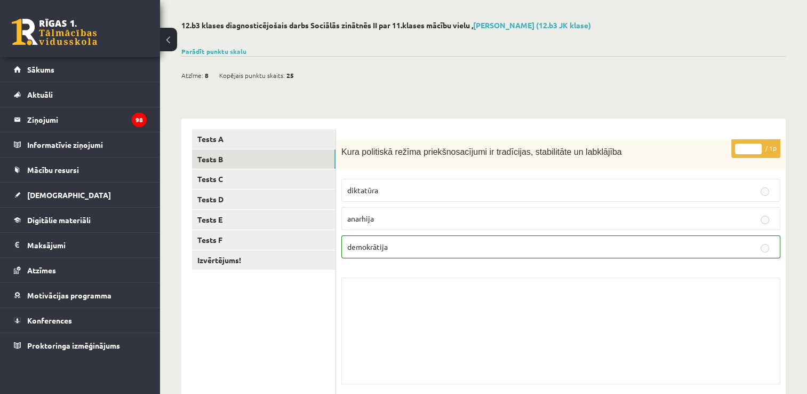
scroll to position [33, 0]
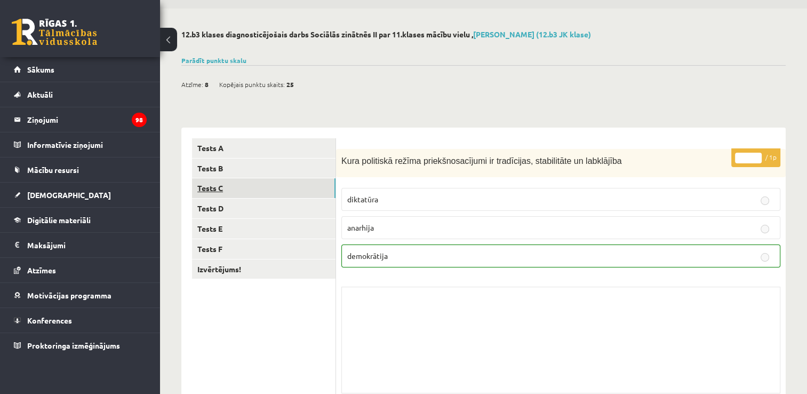
click at [328, 187] on link "Tests C" at bounding box center [264, 188] width 144 height 20
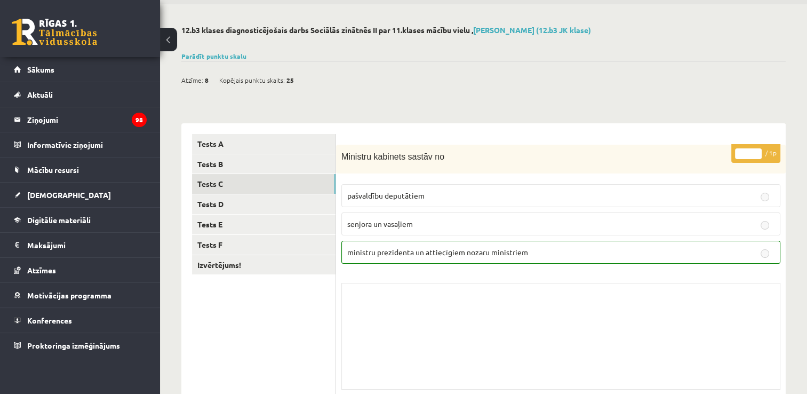
scroll to position [34, 0]
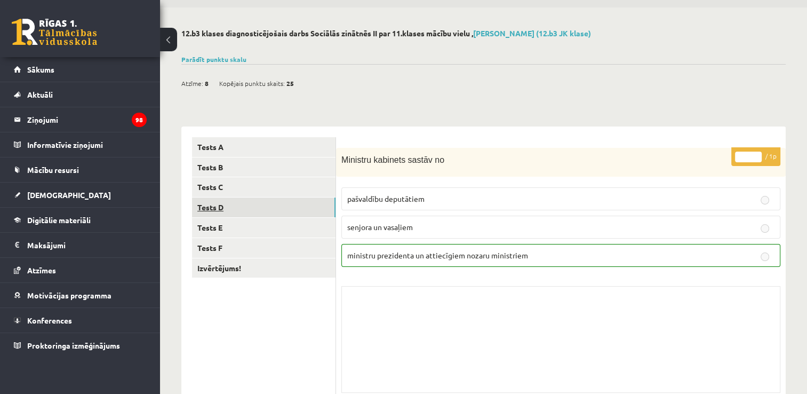
click at [314, 204] on link "Tests D" at bounding box center [264, 207] width 144 height 20
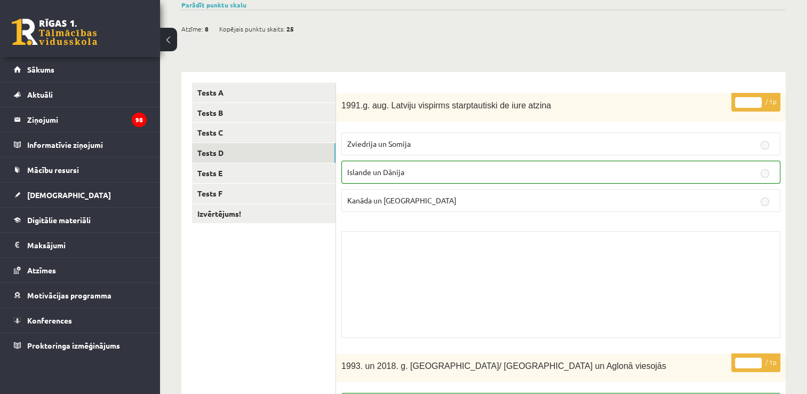
scroll to position [81, 0]
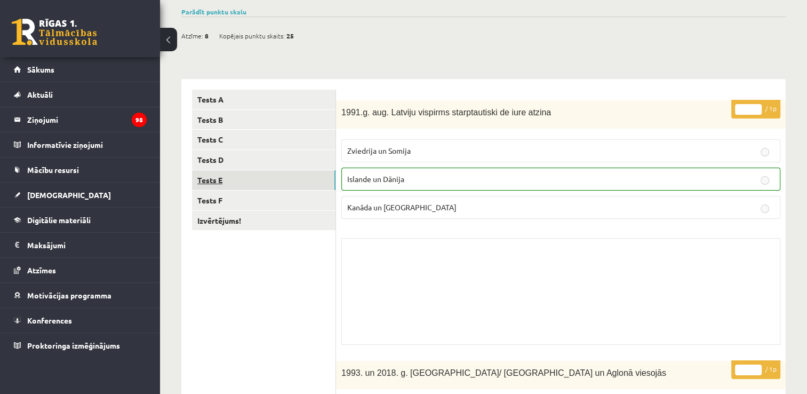
click at [316, 171] on link "Tests E" at bounding box center [264, 180] width 144 height 20
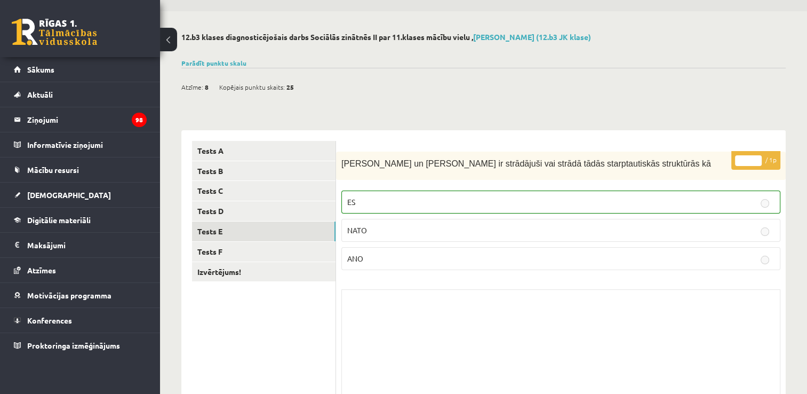
scroll to position [0, 0]
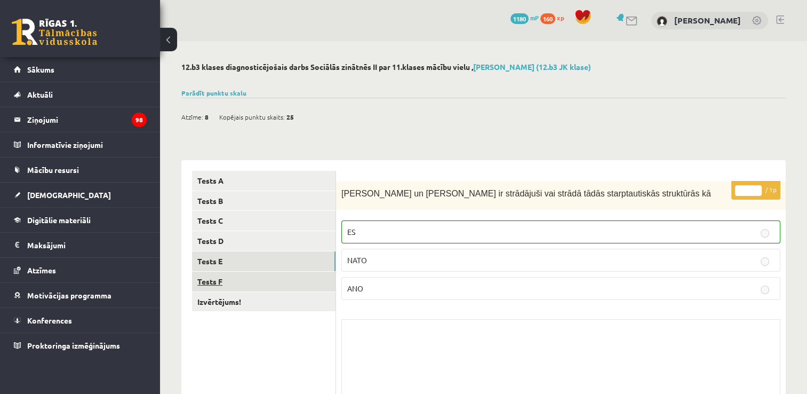
click at [322, 281] on link "Tests F" at bounding box center [264, 282] width 144 height 20
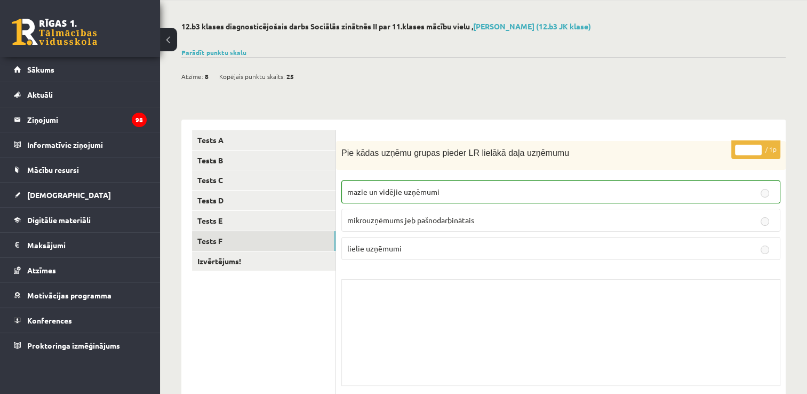
scroll to position [11, 0]
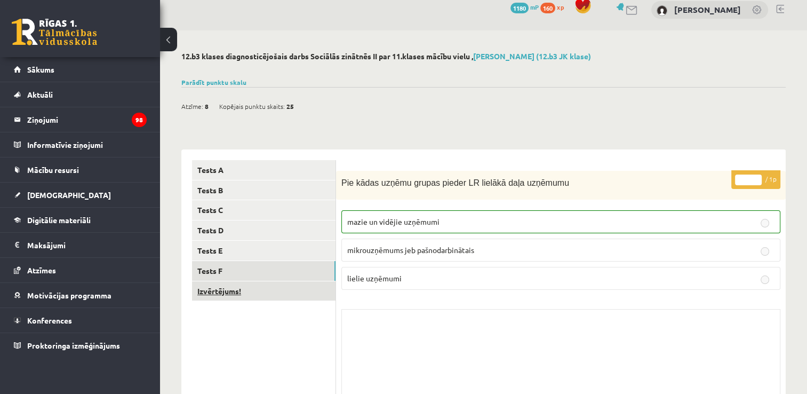
click at [320, 289] on link "Izvērtējums!" at bounding box center [264, 291] width 144 height 20
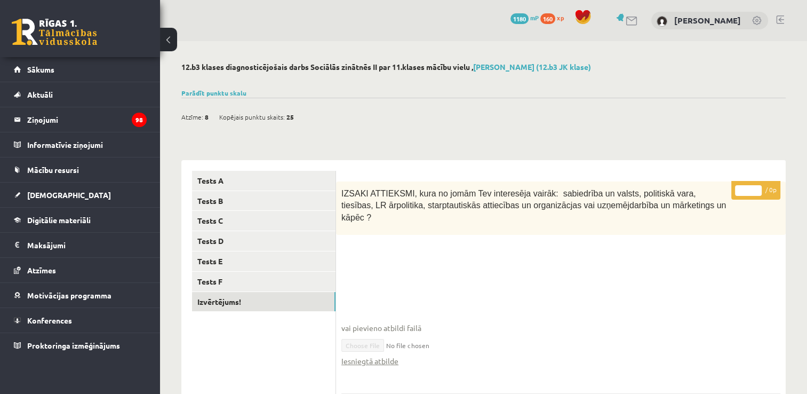
scroll to position [128, 0]
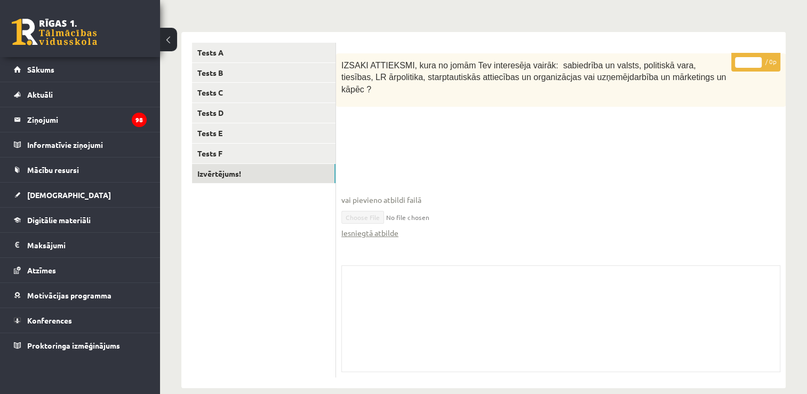
click at [567, 265] on div "Skolotāja pielikums" at bounding box center [560, 318] width 439 height 107
click at [37, 187] on link "[DEMOGRAPHIC_DATA]" at bounding box center [80, 194] width 133 height 25
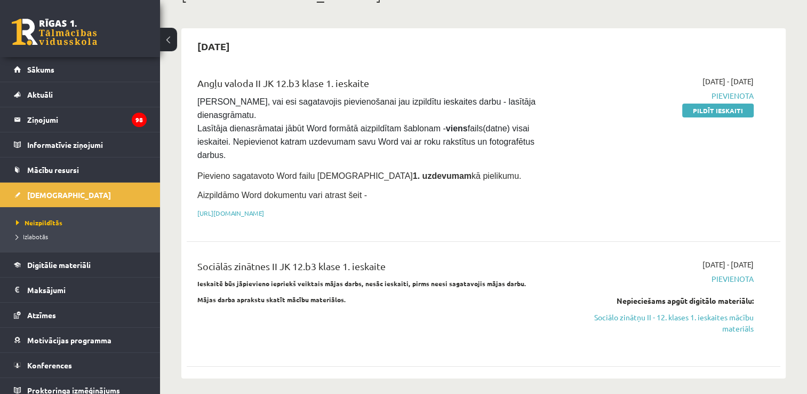
scroll to position [83, 0]
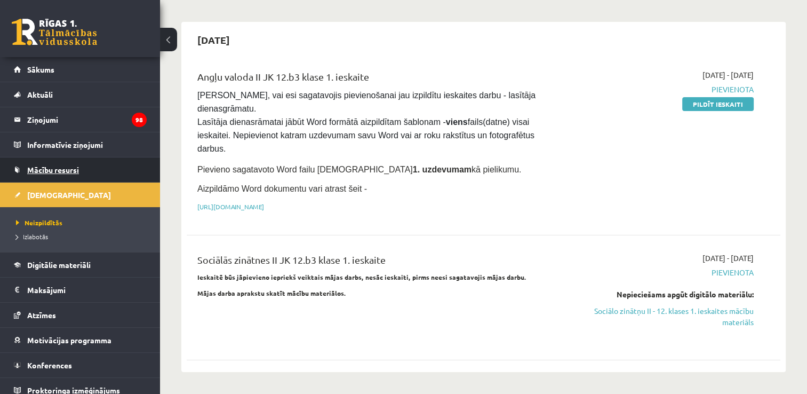
click at [70, 164] on link "Mācību resursi" at bounding box center [80, 169] width 133 height 25
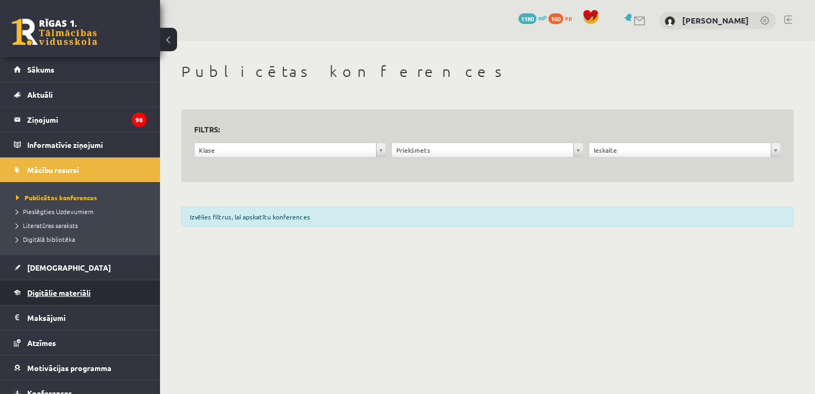
click at [67, 301] on link "Digitālie materiāli" at bounding box center [80, 292] width 133 height 25
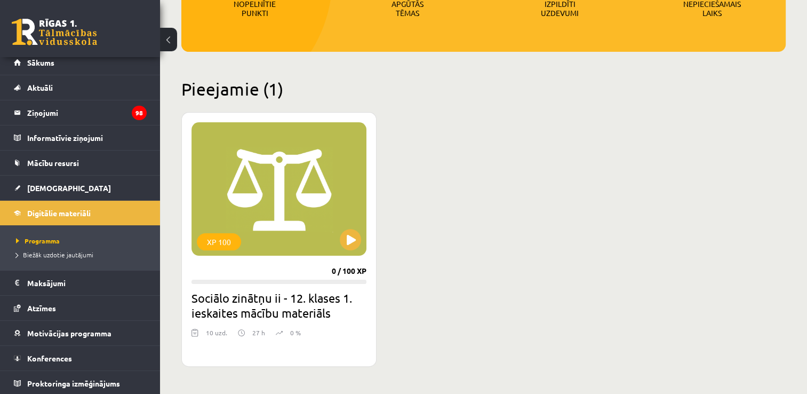
scroll to position [213, 0]
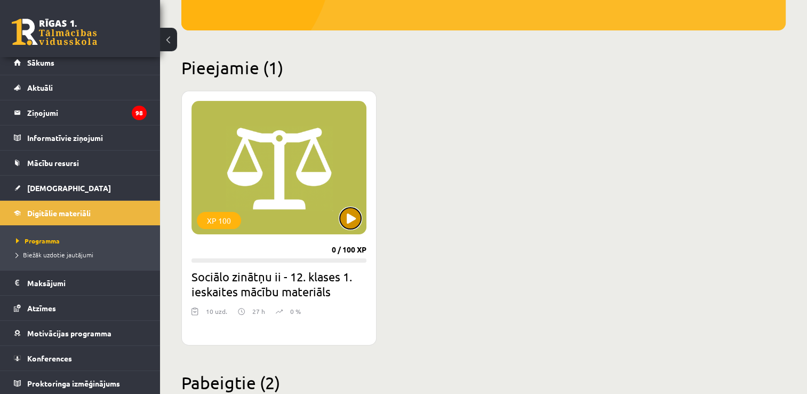
click at [350, 219] on button at bounding box center [350, 218] width 21 height 21
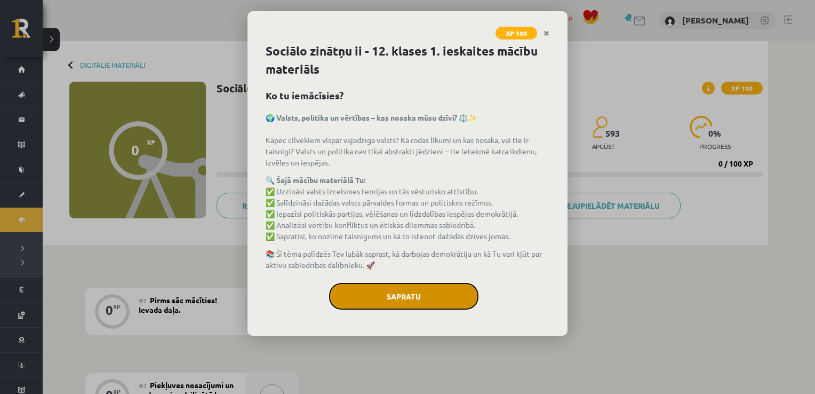
click at [388, 298] on button "Sapratu" at bounding box center [403, 296] width 149 height 27
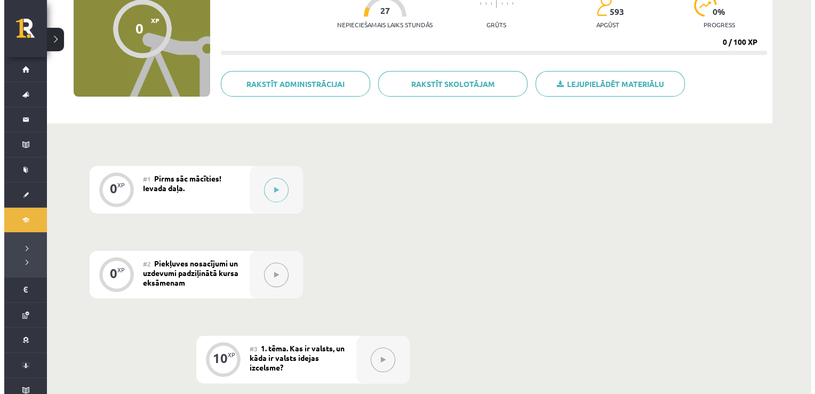
scroll to position [117, 0]
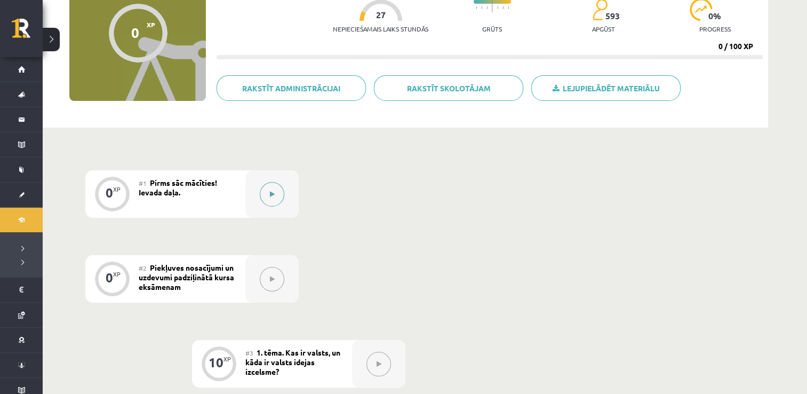
click at [255, 206] on div at bounding box center [271, 193] width 53 height 47
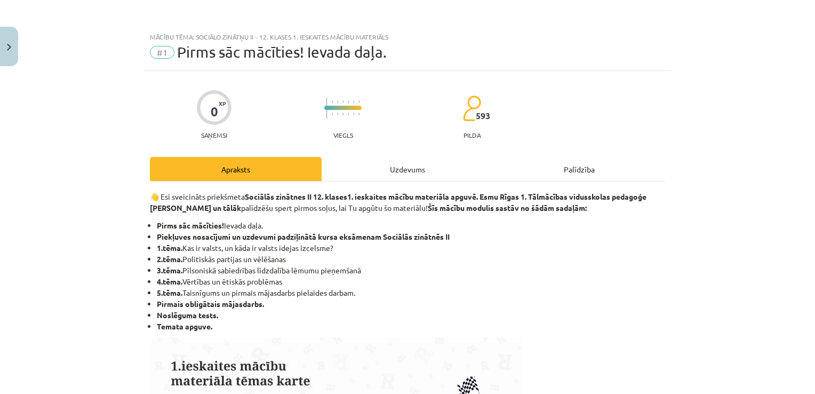
click at [409, 164] on div "Uzdevums" at bounding box center [408, 169] width 172 height 24
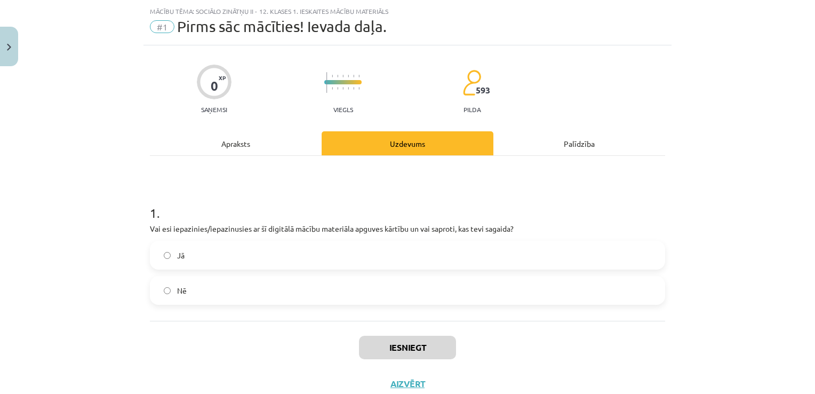
scroll to position [27, 0]
click at [303, 249] on label "Jā" at bounding box center [407, 254] width 513 height 27
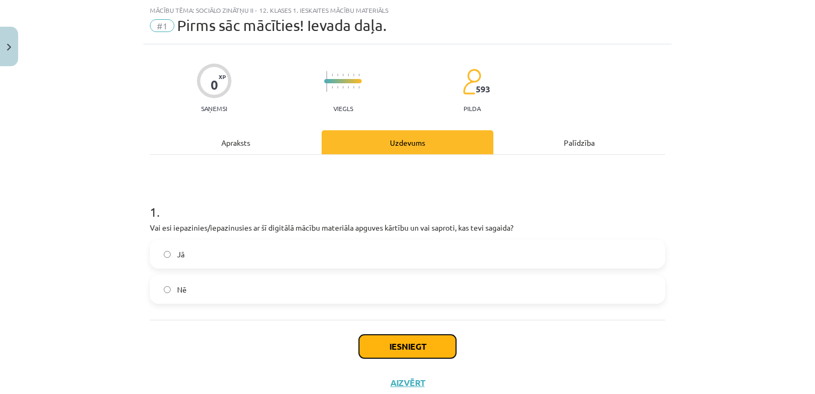
click at [395, 335] on button "Iesniegt" at bounding box center [407, 346] width 97 height 23
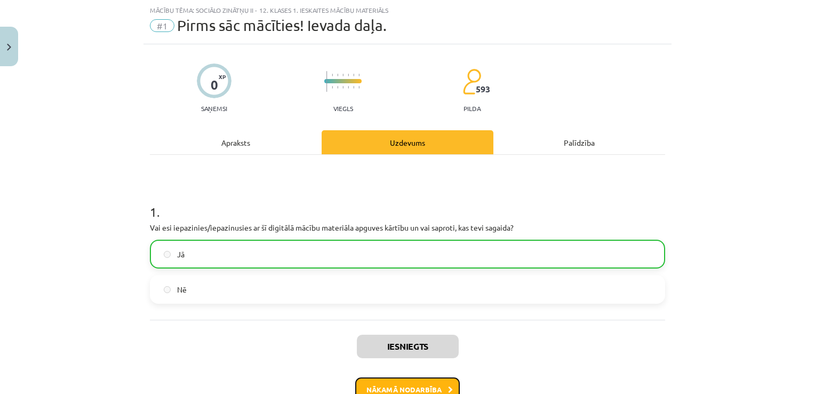
click at [392, 383] on button "Nākamā nodarbība" at bounding box center [407, 389] width 105 height 25
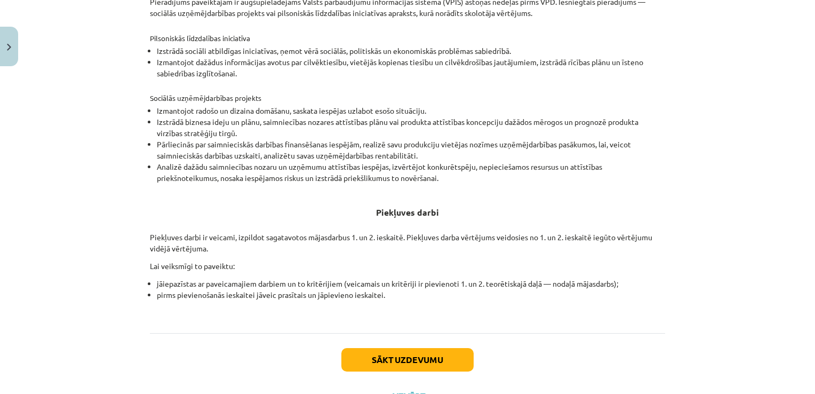
scroll to position [347, 0]
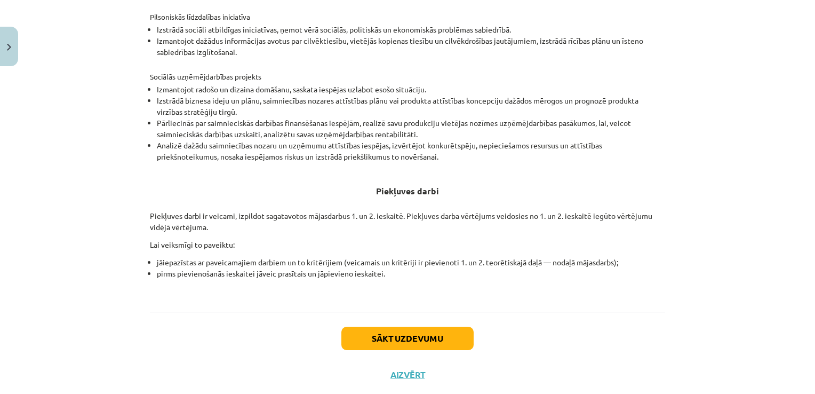
click at [424, 349] on div "Sākt uzdevumu Aizvērt" at bounding box center [407, 349] width 515 height 75
click at [428, 344] on button "Sākt uzdevumu" at bounding box center [407, 338] width 132 height 23
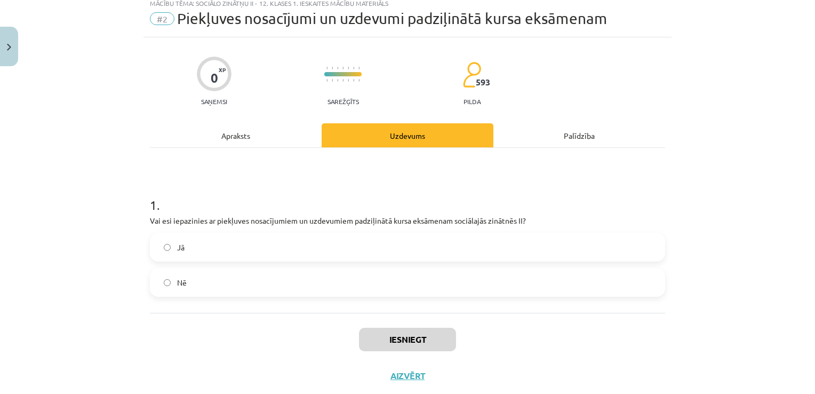
scroll to position [27, 0]
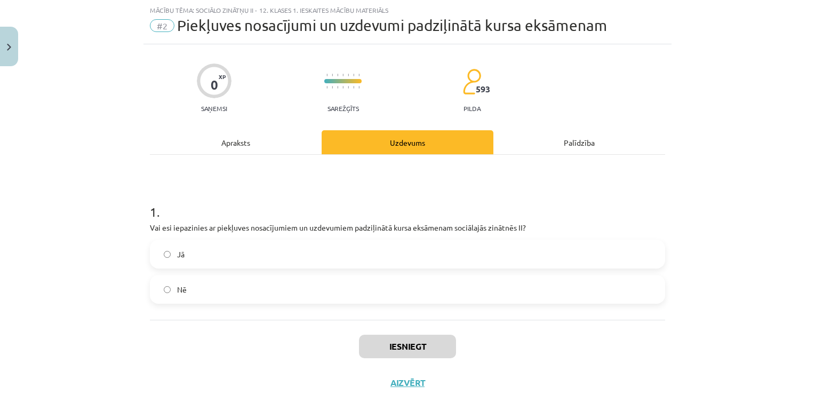
click at [435, 249] on label "Jā" at bounding box center [407, 254] width 513 height 27
click at [404, 352] on button "Iesniegt" at bounding box center [407, 346] width 97 height 23
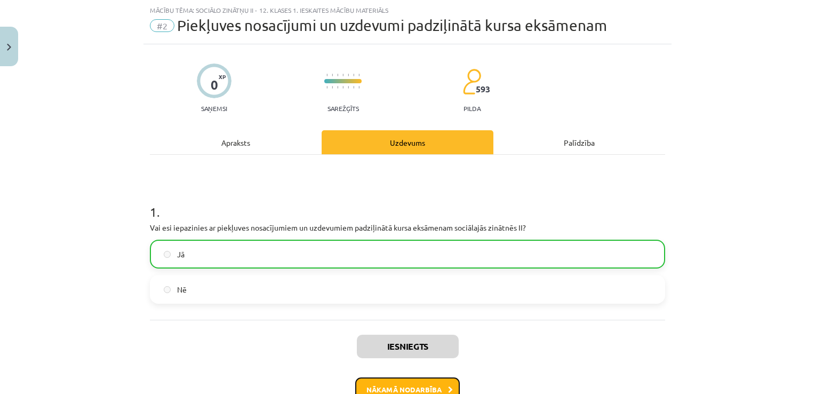
click at [414, 379] on button "Nākamā nodarbība" at bounding box center [407, 389] width 105 height 25
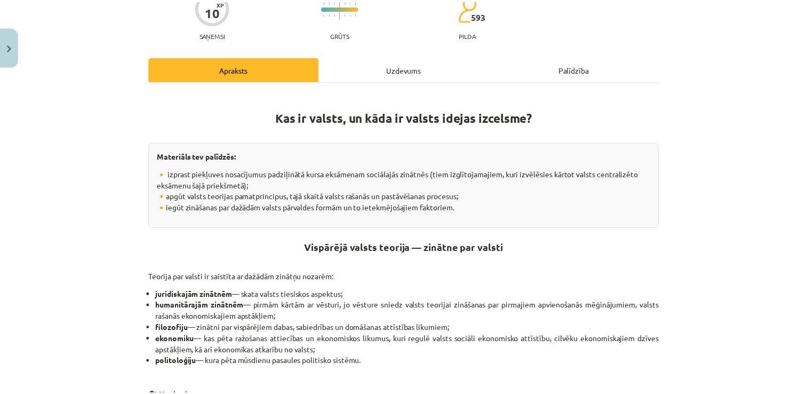
scroll to position [0, 0]
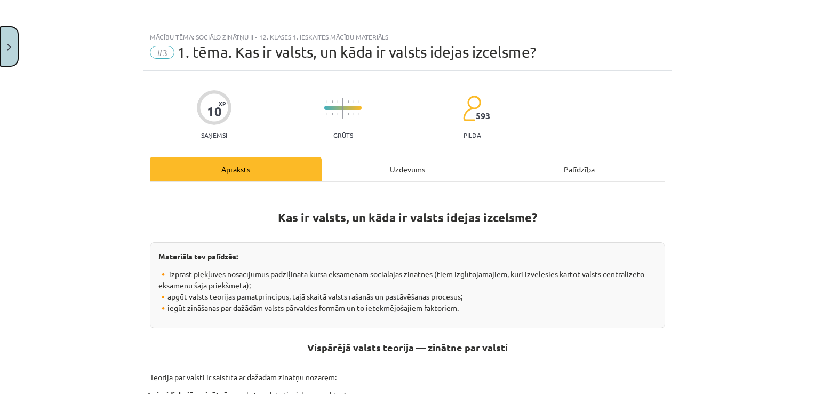
click at [5, 58] on button "Close" at bounding box center [9, 46] width 18 height 39
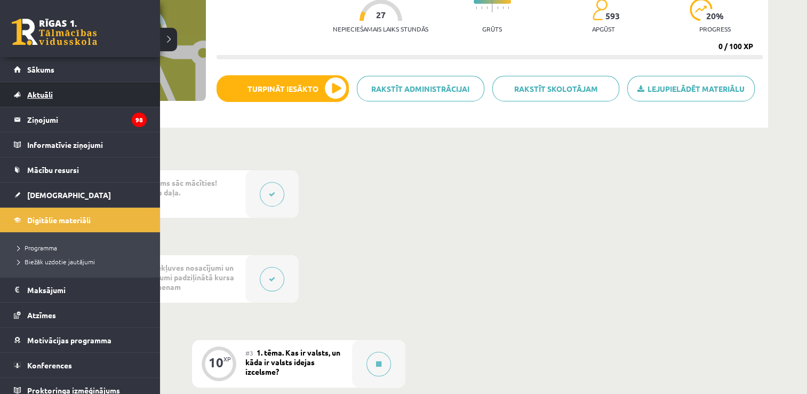
click at [37, 84] on link "Aktuāli" at bounding box center [80, 94] width 133 height 25
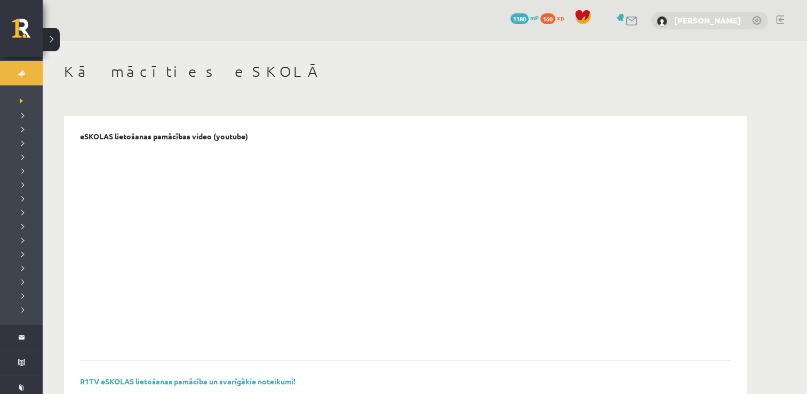
click at [727, 23] on link "[PERSON_NAME]" at bounding box center [707, 20] width 67 height 11
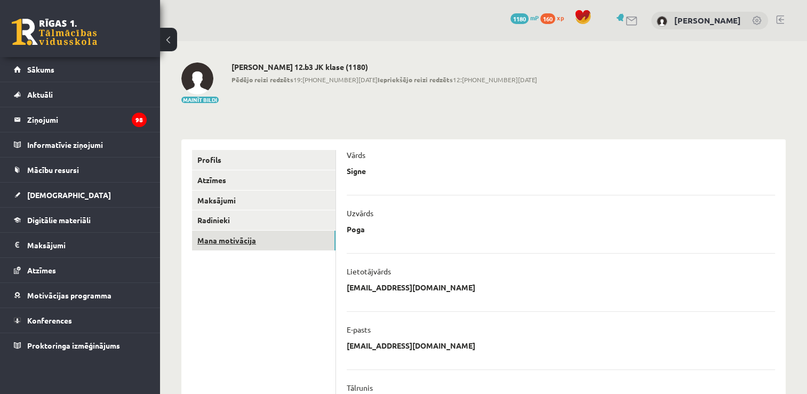
click at [244, 244] on link "Mana motivācija" at bounding box center [264, 241] width 144 height 20
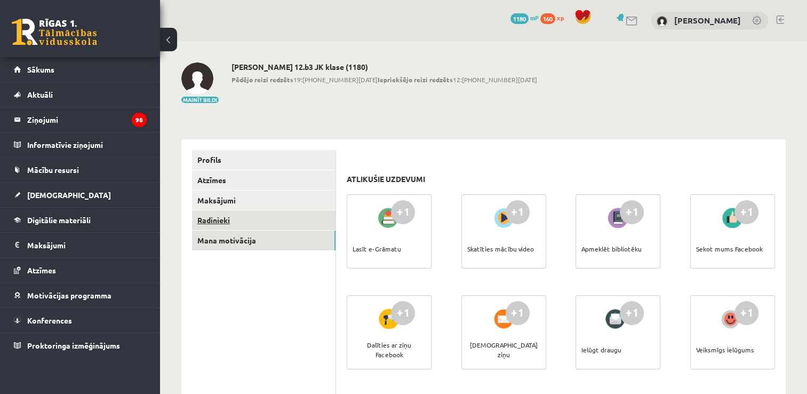
click at [222, 223] on link "Radinieki" at bounding box center [264, 220] width 144 height 20
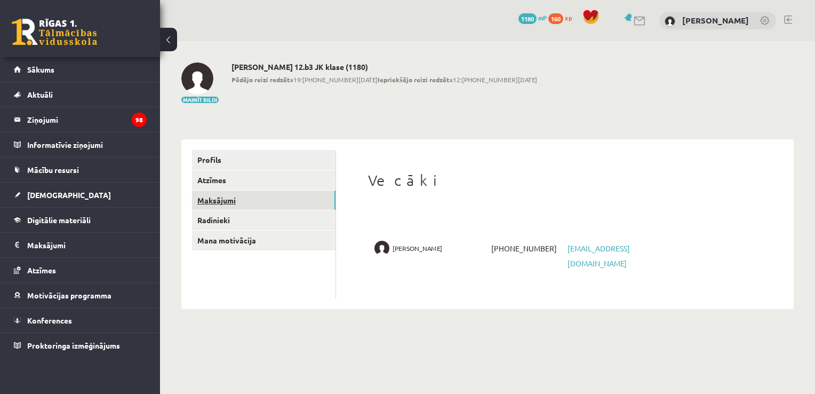
click at [221, 204] on link "Maksājumi" at bounding box center [264, 200] width 144 height 20
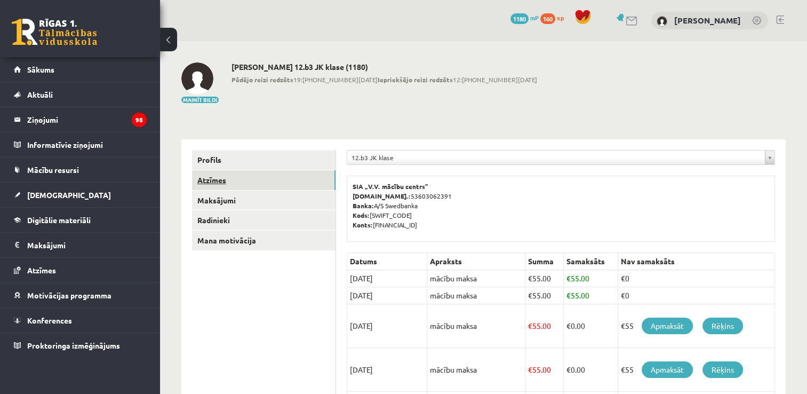
click at [229, 182] on link "Atzīmes" at bounding box center [264, 180] width 144 height 20
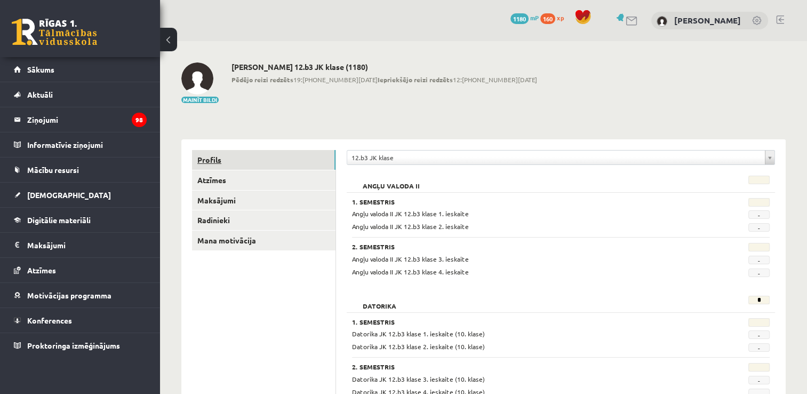
click at [241, 156] on link "Profils" at bounding box center [264, 160] width 144 height 20
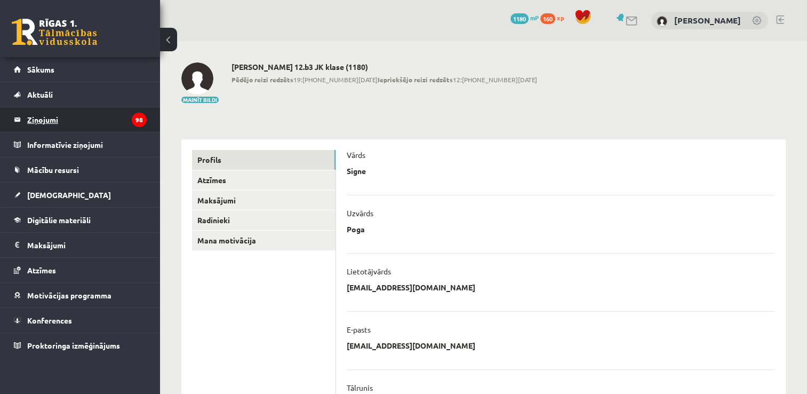
click at [50, 122] on legend "Ziņojumi 98" at bounding box center [87, 119] width 120 height 25
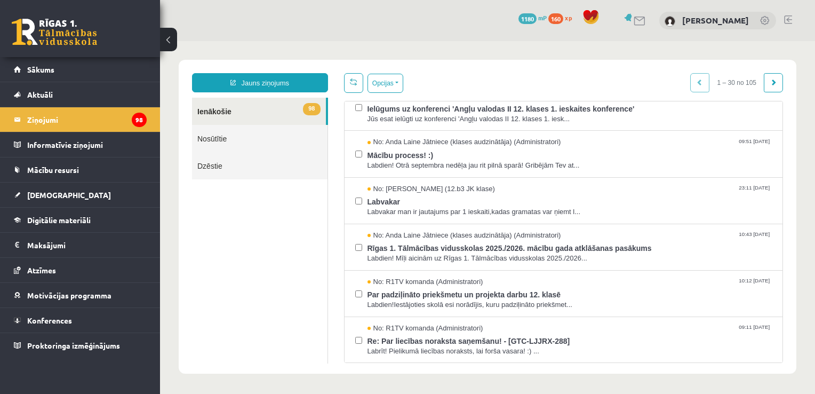
scroll to position [489, 0]
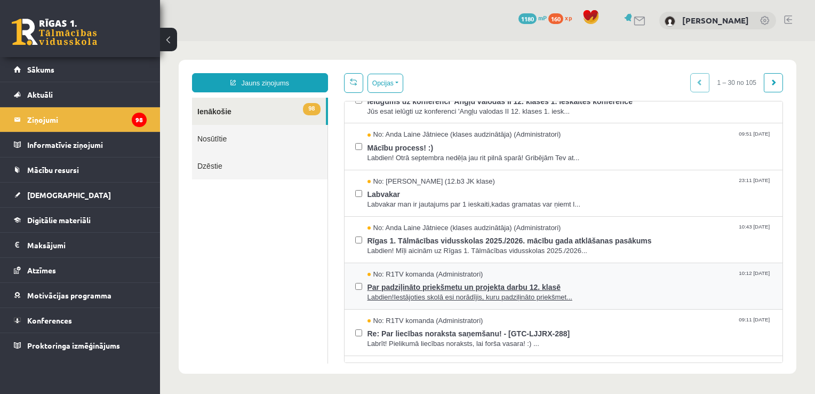
click at [515, 292] on span "Labdien!Iestājoties skolā esi norādījis, kuru padziļināto priekšmet..." at bounding box center [570, 297] width 405 height 10
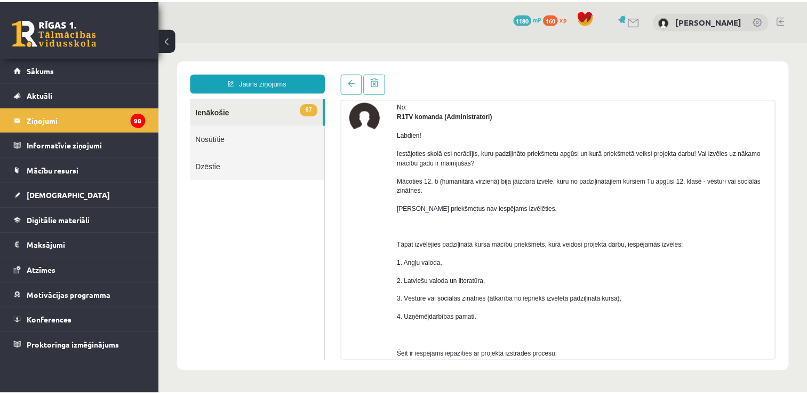
scroll to position [43, 0]
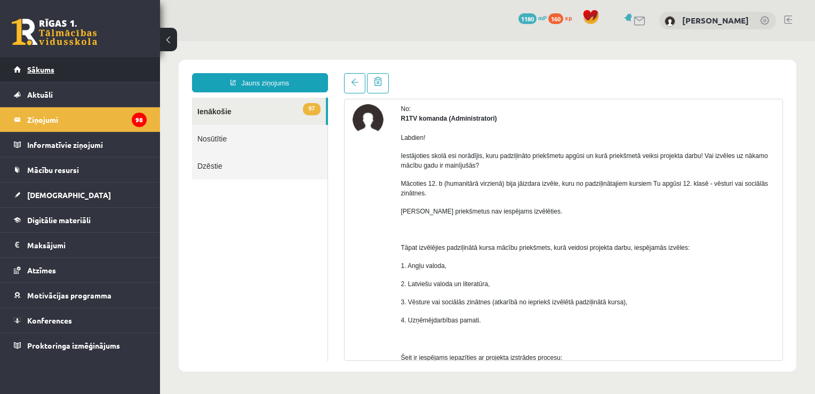
click at [37, 65] on span "Sākums" at bounding box center [40, 70] width 27 height 10
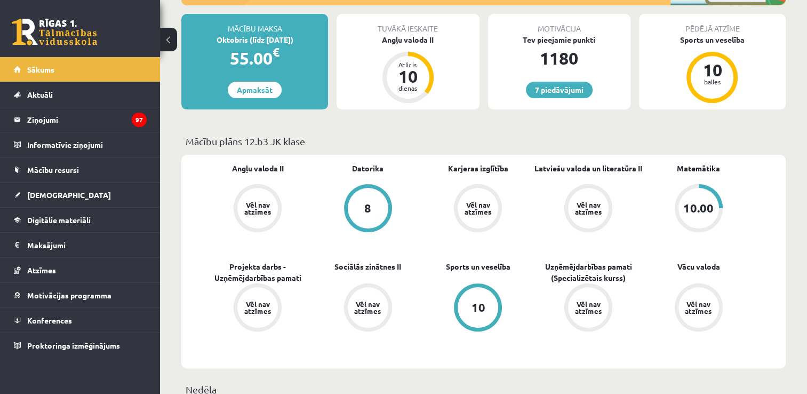
scroll to position [192, 0]
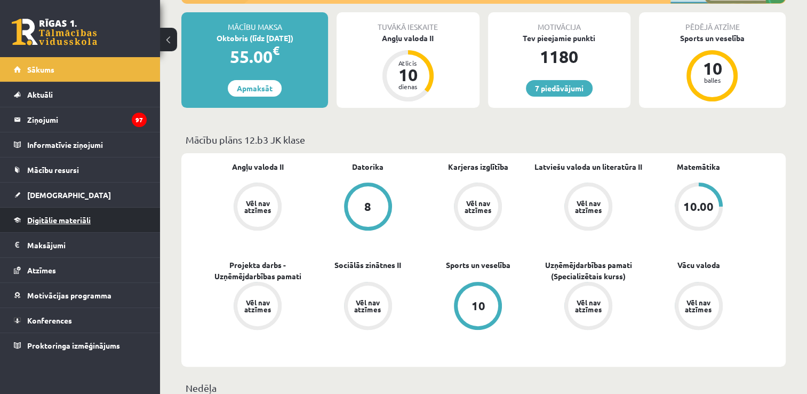
click at [46, 225] on link "Digitālie materiāli" at bounding box center [80, 220] width 133 height 25
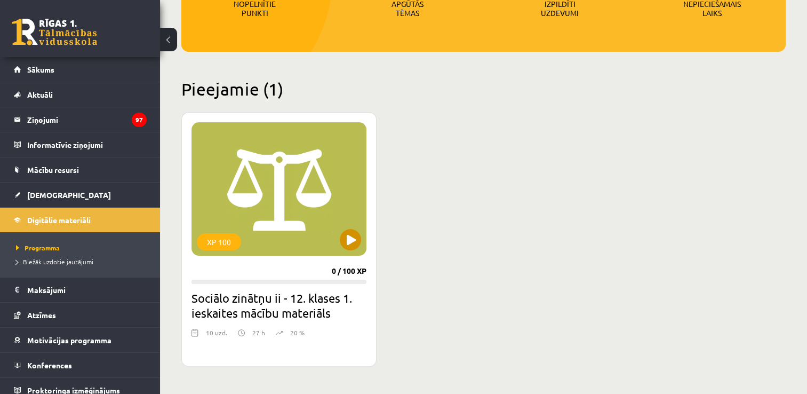
click at [339, 238] on div "XP 100" at bounding box center [279, 188] width 175 height 133
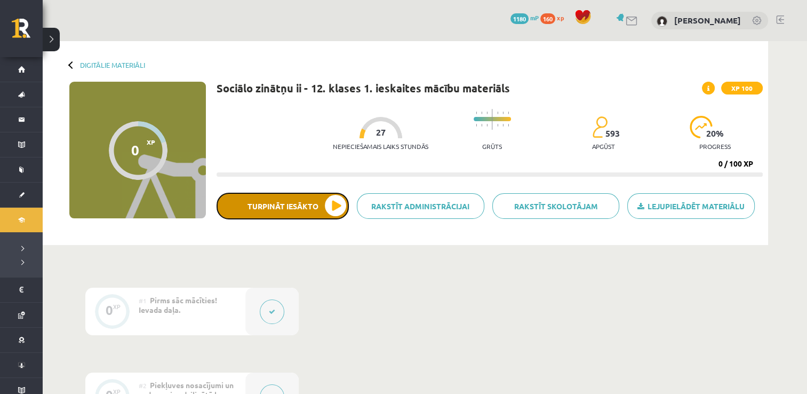
click at [334, 203] on button "Turpināt iesākto" at bounding box center [283, 206] width 132 height 27
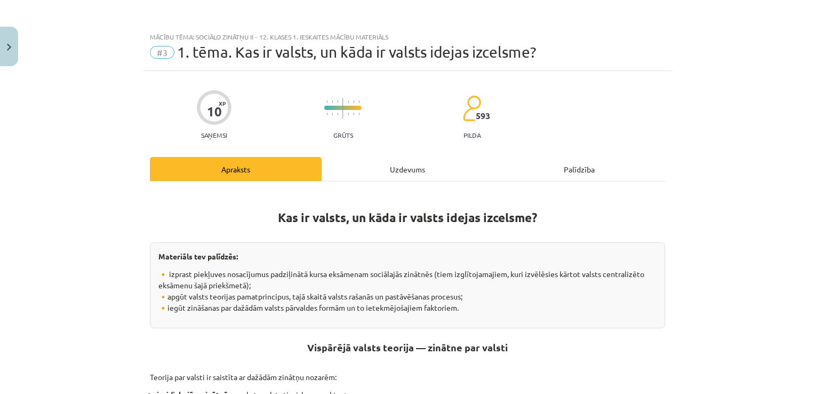
click at [388, 173] on div "Uzdevums" at bounding box center [408, 169] width 172 height 24
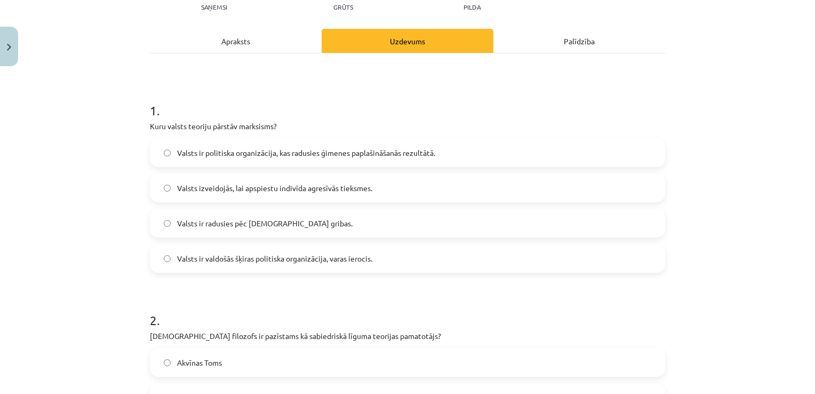
scroll to position [144, 0]
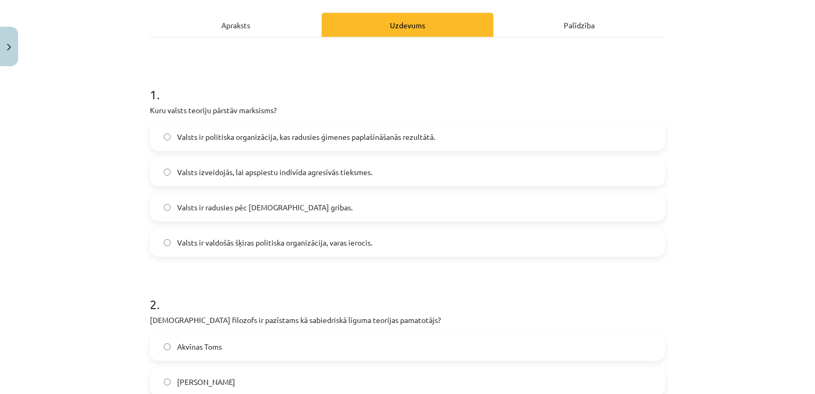
click at [226, 22] on div "Apraksts" at bounding box center [236, 25] width 172 height 24
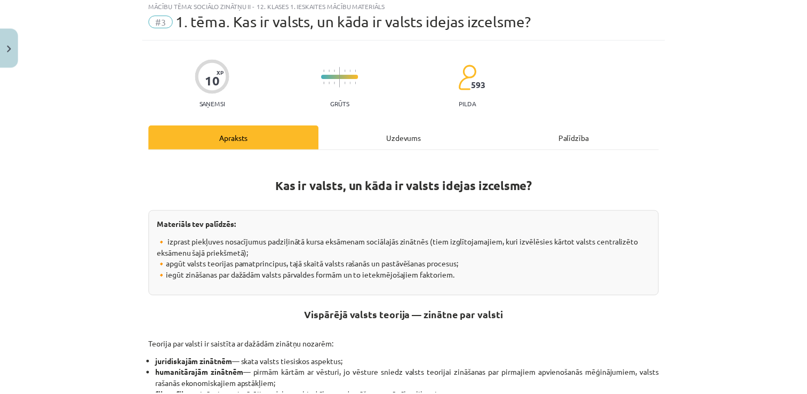
scroll to position [27, 0]
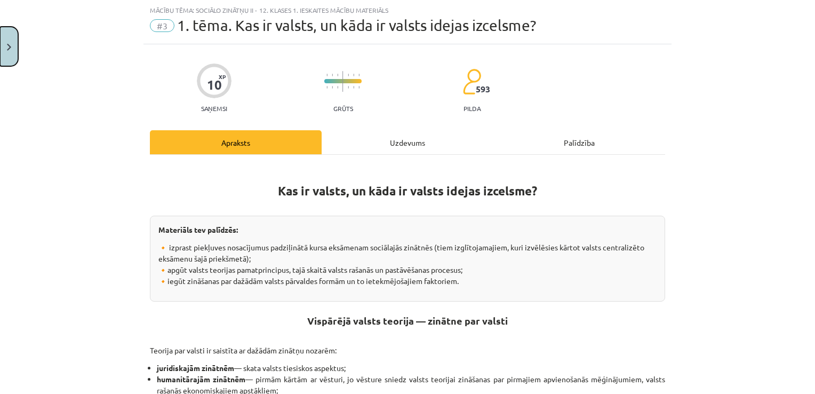
click at [0, 44] on button "Close" at bounding box center [9, 46] width 18 height 39
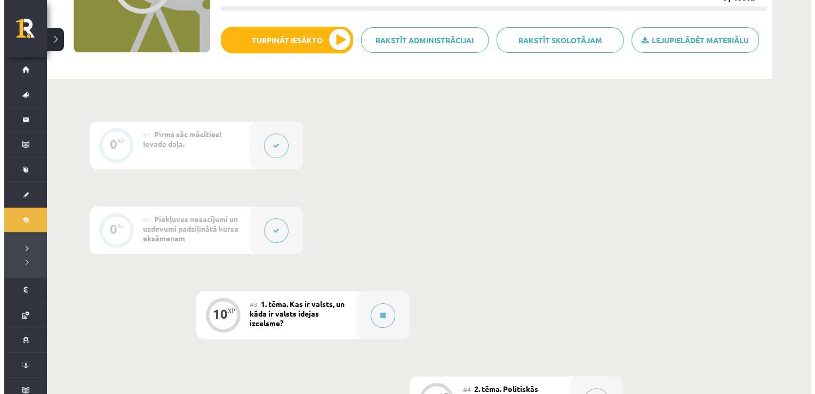
scroll to position [171, 0]
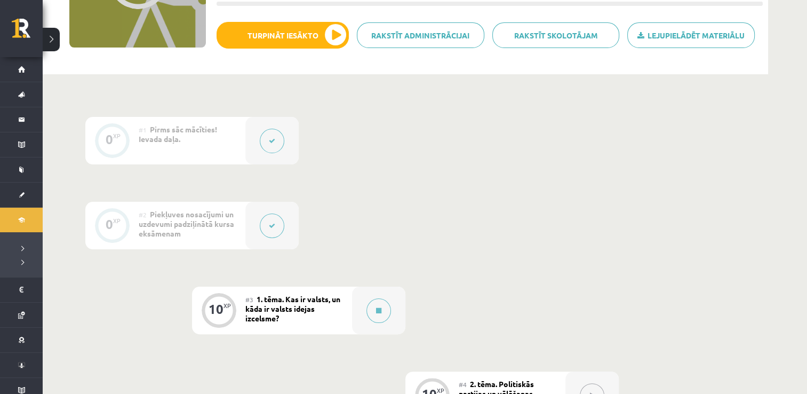
click at [275, 219] on button at bounding box center [272, 225] width 25 height 25
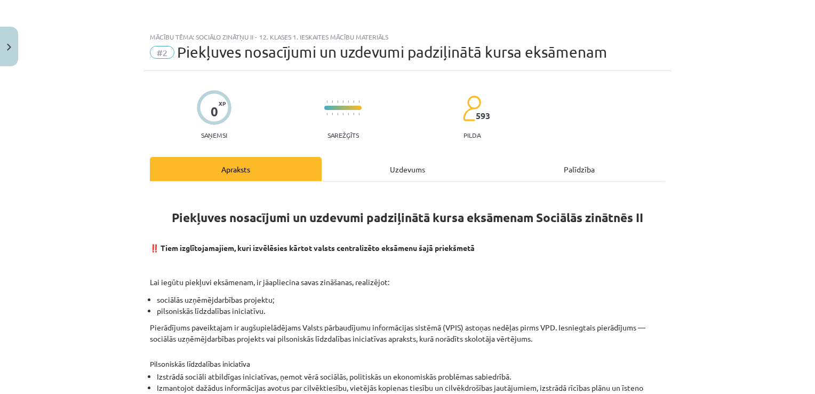
click at [418, 163] on div "Uzdevums" at bounding box center [408, 169] width 172 height 24
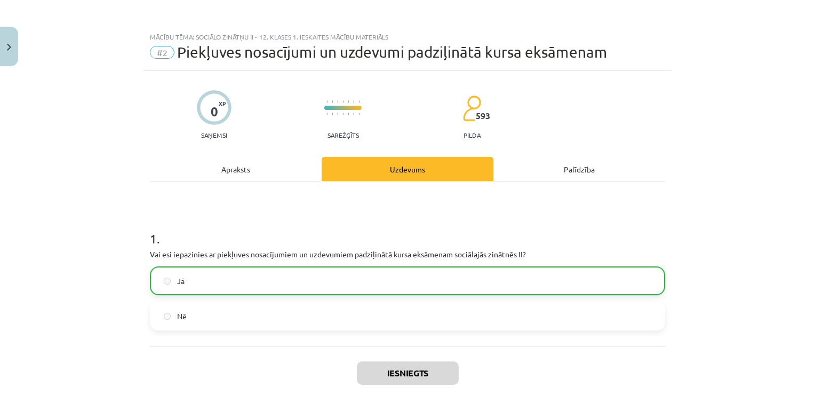
scroll to position [27, 0]
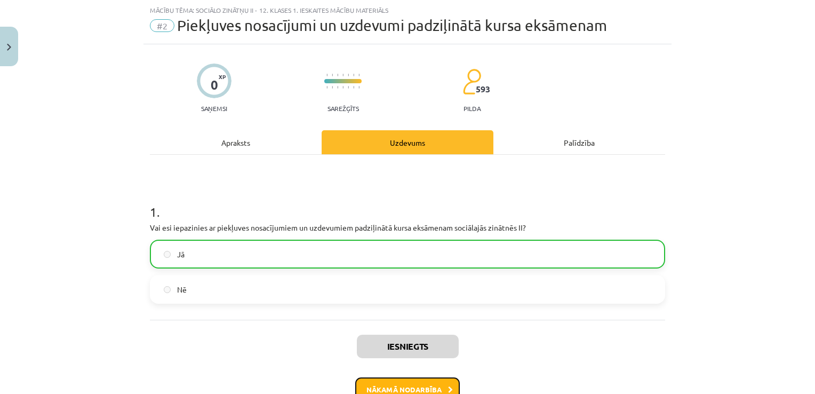
click at [423, 383] on button "Nākamā nodarbība" at bounding box center [407, 389] width 105 height 25
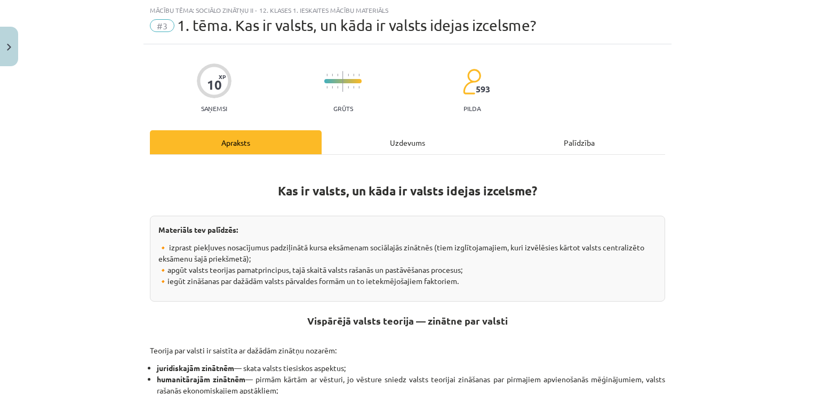
click at [411, 148] on div "Uzdevums" at bounding box center [408, 142] width 172 height 24
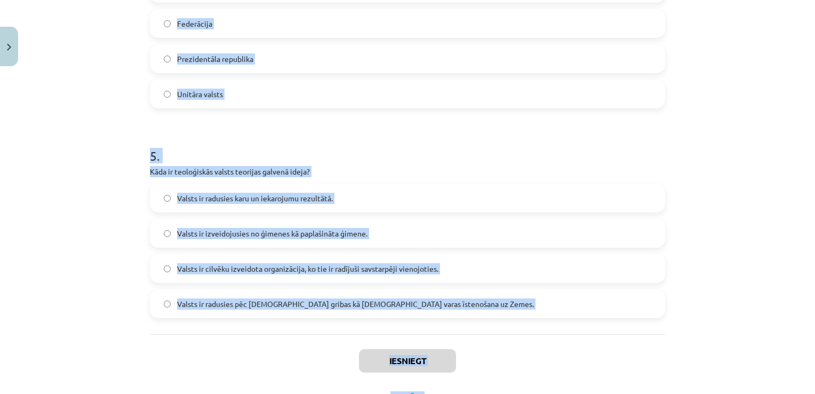
scroll to position [954, 0]
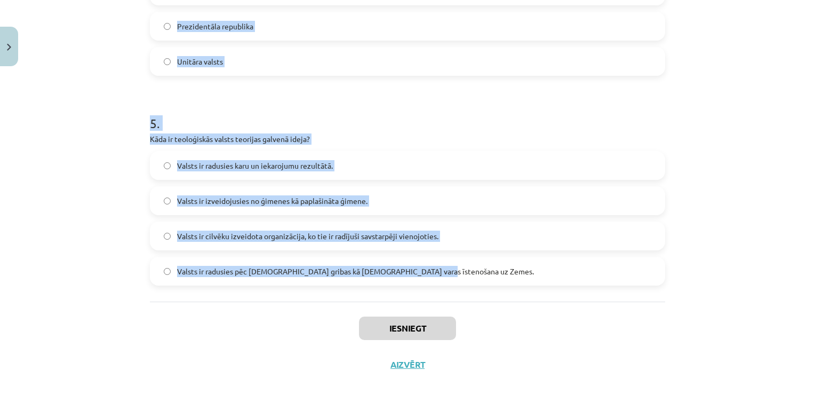
drag, startPoint x: 139, startPoint y: 116, endPoint x: 460, endPoint y: 274, distance: 357.2
copy form "Kuru valsts teoriju pārstāv marksisms? Valsts ir politiska organizācija, kas ra…"
click at [763, 264] on div "Mācību tēma: Sociālo zinātņu ii - 12. klases 1. ieskaites mācību materiāls #3 1…" at bounding box center [407, 197] width 815 height 394
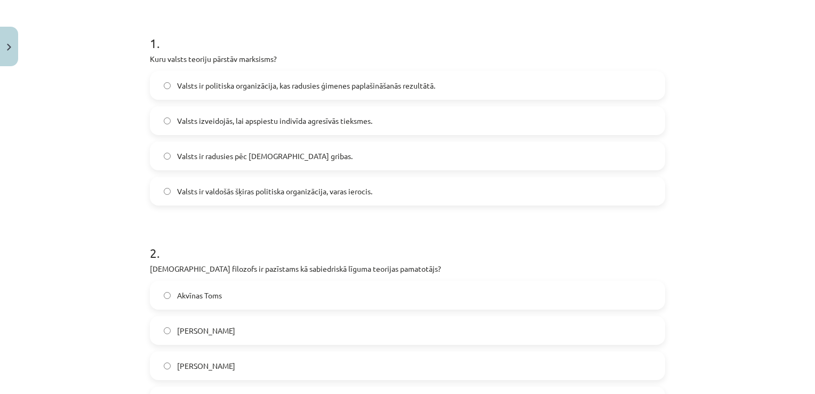
scroll to position [187, 0]
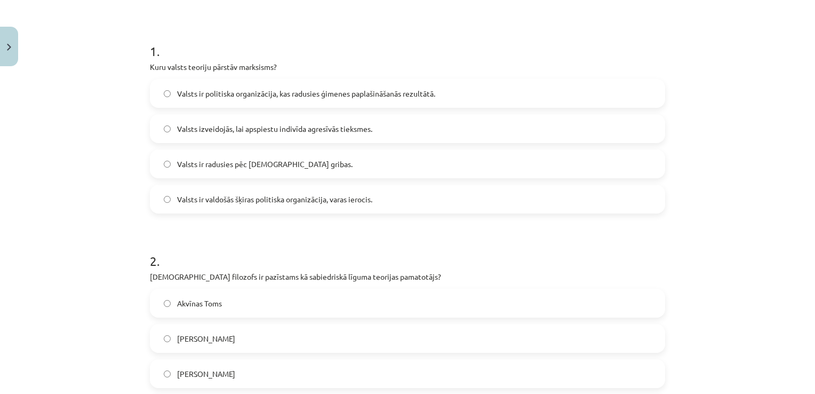
click at [435, 202] on label "Valsts ir valdošās šķiras politiska organizācija, varas ierocis." at bounding box center [407, 199] width 513 height 27
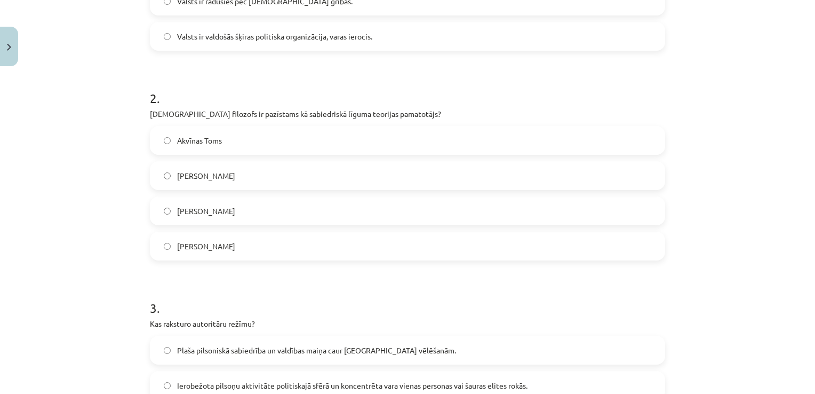
scroll to position [354, 0]
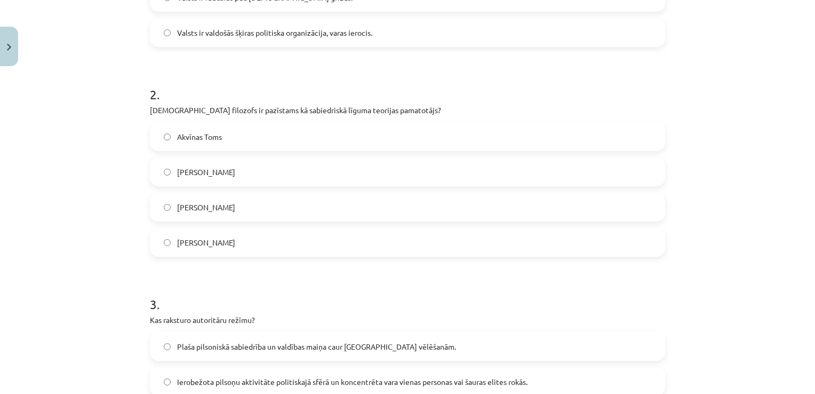
click at [264, 163] on label "Tomass Hobss" at bounding box center [407, 171] width 513 height 27
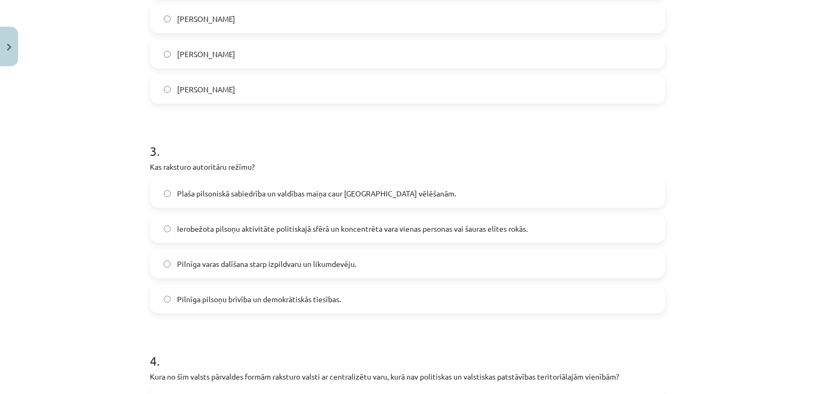
scroll to position [563, 0]
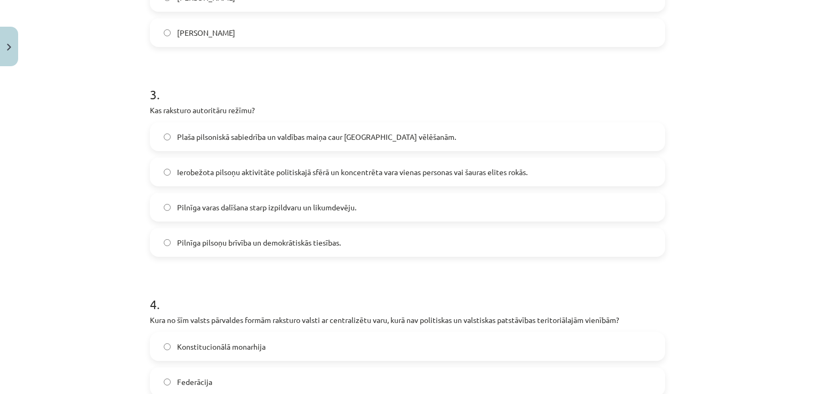
click at [377, 162] on label "Ierobežota pilsoņu aktivitāte politiskajā sfērā un koncentrēta vara vienas pers…" at bounding box center [407, 171] width 513 height 27
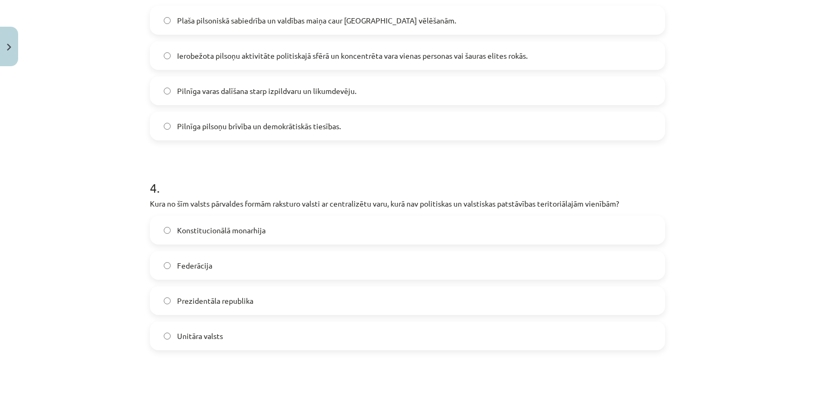
scroll to position [694, 0]
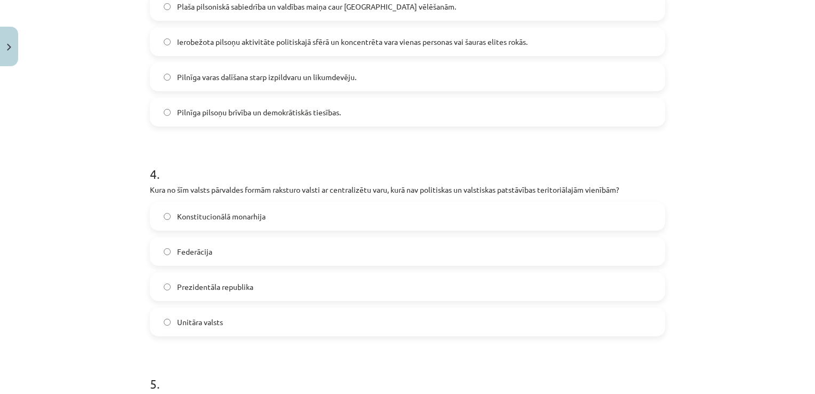
click at [272, 319] on label "Unitāra valsts" at bounding box center [407, 321] width 513 height 27
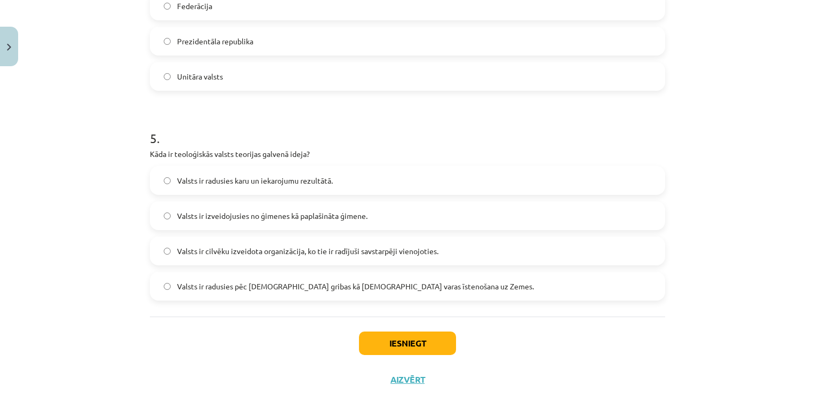
scroll to position [942, 0]
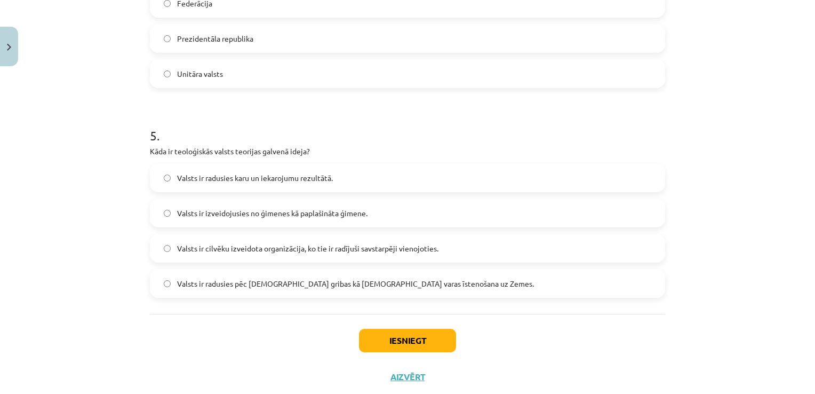
click at [250, 280] on span "Valsts ir radusies pēc Dieva gribas kā dievišķās varas īstenošana uz Zemes." at bounding box center [355, 283] width 357 height 11
click at [387, 344] on button "Iesniegt" at bounding box center [407, 340] width 97 height 23
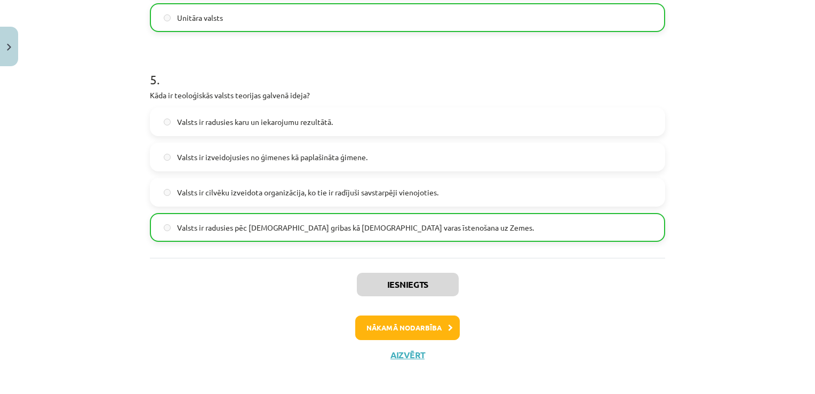
scroll to position [1003, 0]
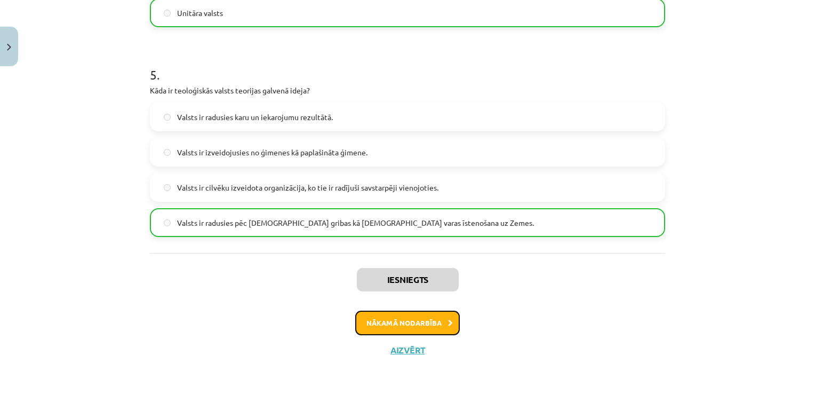
click at [419, 332] on button "Nākamā nodarbība" at bounding box center [407, 323] width 105 height 25
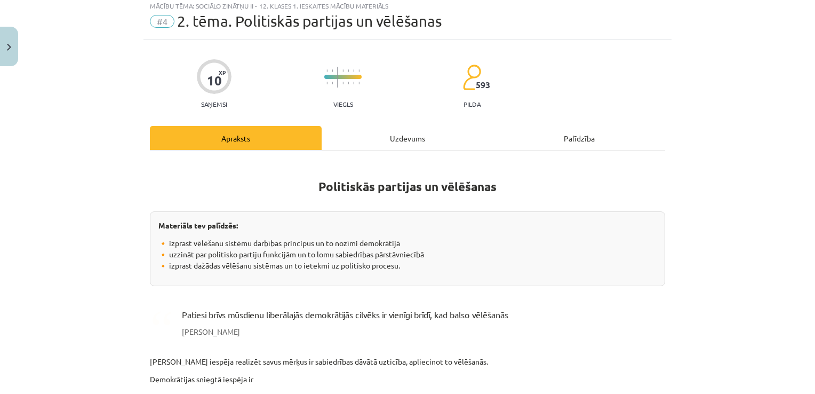
scroll to position [27, 0]
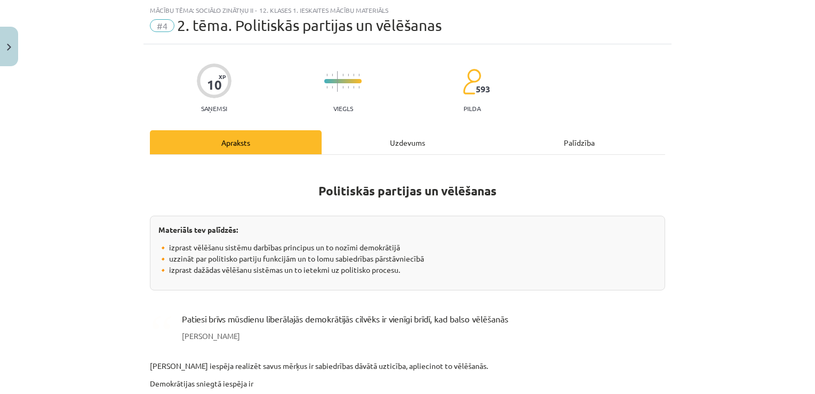
click at [420, 136] on div "Uzdevums" at bounding box center [408, 142] width 172 height 24
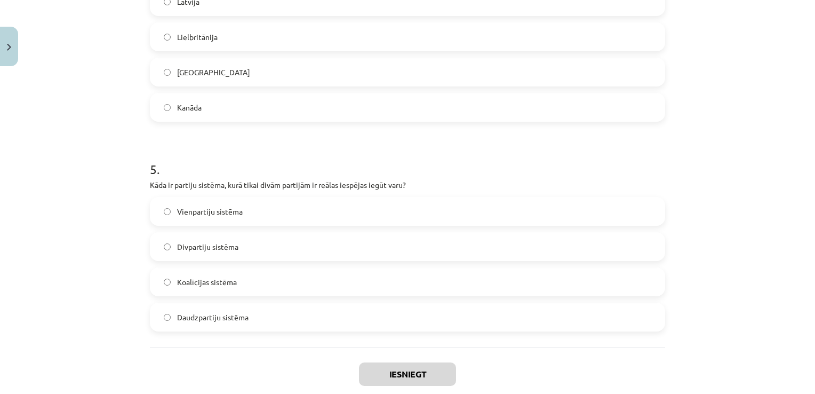
scroll to position [969, 0]
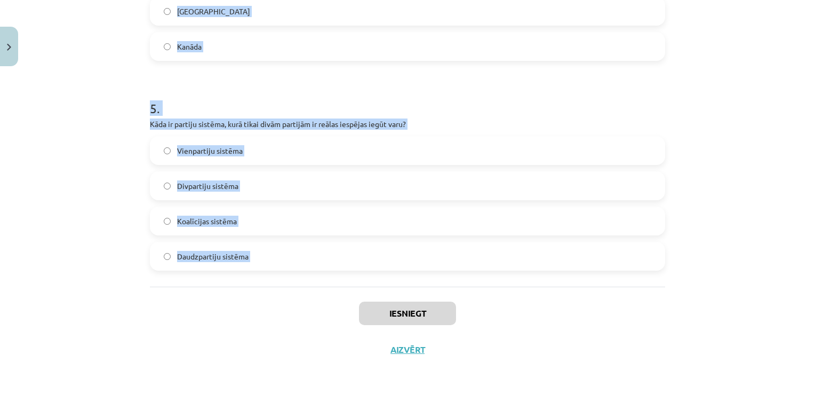
drag, startPoint x: 142, startPoint y: 221, endPoint x: 311, endPoint y: 289, distance: 181.4
copy form "Kura no sekojošām nav politiskās partijas funkcija? Sabiedrības interešu pārstā…"
click at [769, 217] on div "Mācību tēma: Sociālo zinātņu ii - 12. klases 1. ieskaites mācību materiāls #4 2…" at bounding box center [407, 197] width 815 height 394
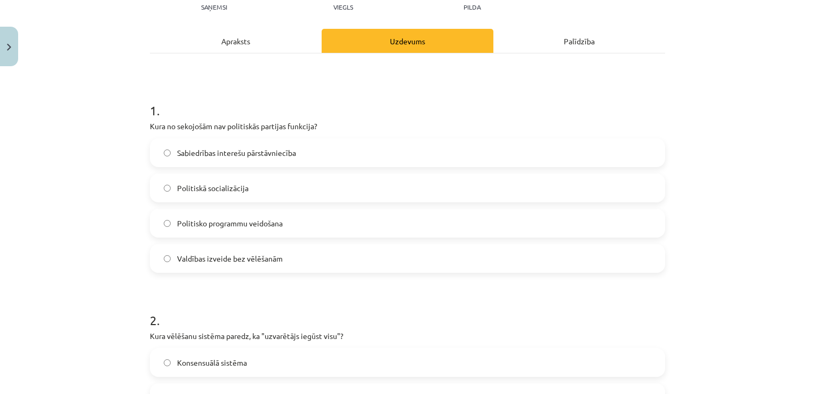
scroll to position [131, 0]
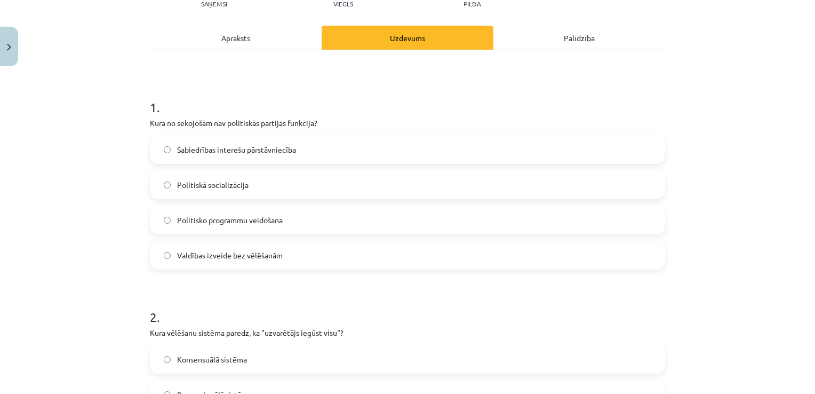
click at [344, 251] on label "Valdības izveide bez vēlēšanām" at bounding box center [407, 255] width 513 height 27
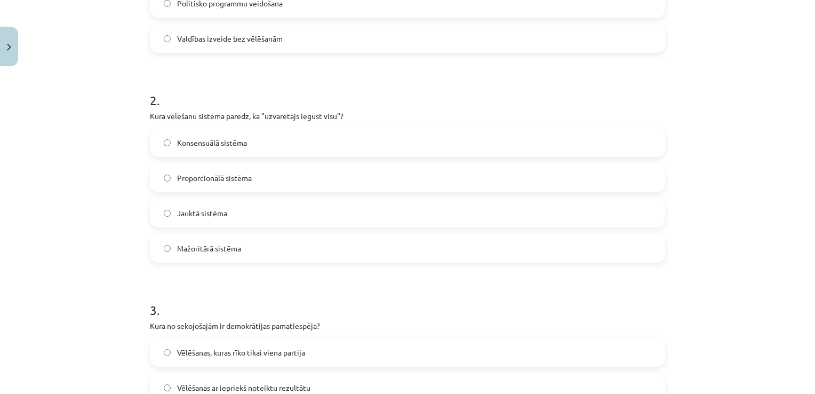
scroll to position [358, 0]
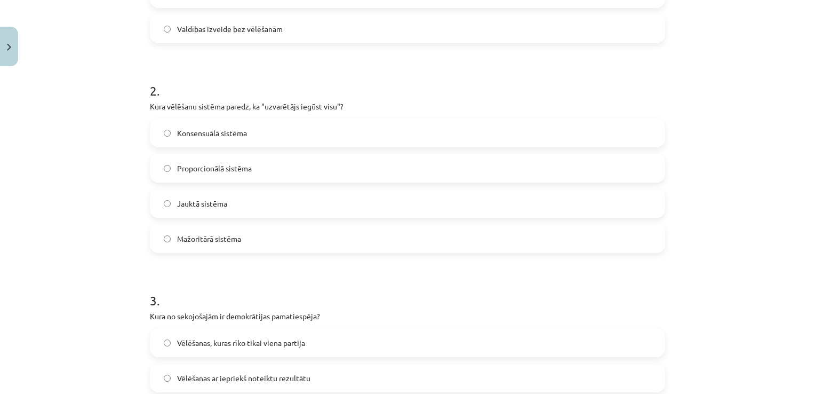
click at [371, 217] on div "Jauktā sistēma" at bounding box center [407, 203] width 515 height 29
click at [364, 231] on label "Mažoritārā sistēma" at bounding box center [407, 238] width 513 height 27
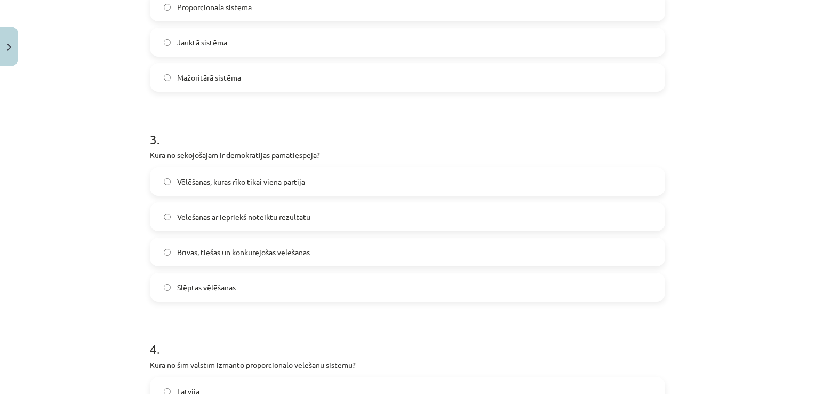
scroll to position [531, 0]
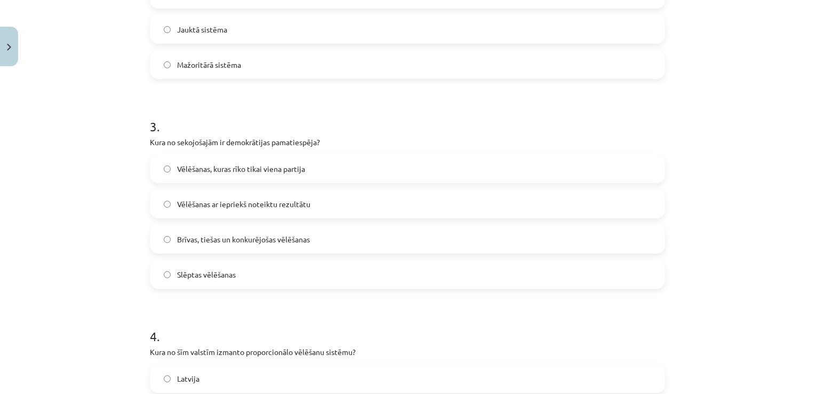
click at [303, 236] on span "Brīvas, tiešas un konkurējošas vēlēšanas" at bounding box center [243, 239] width 133 height 11
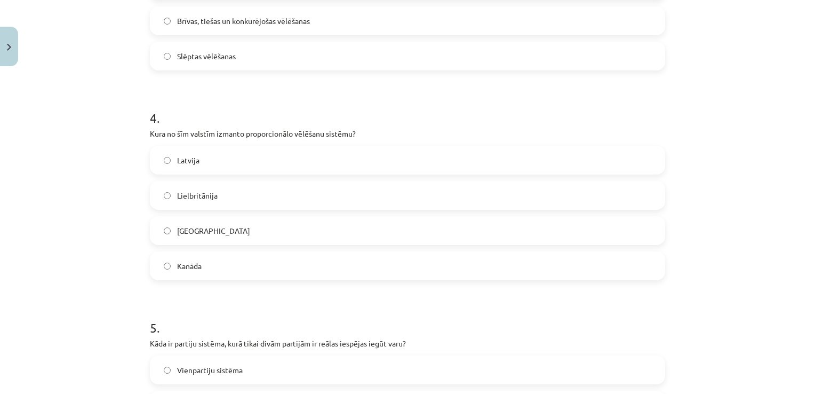
scroll to position [755, 0]
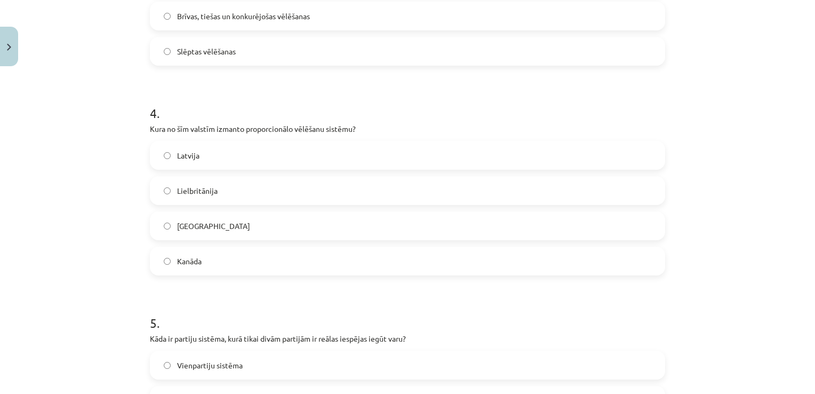
click at [371, 150] on label "Latvija" at bounding box center [407, 155] width 513 height 27
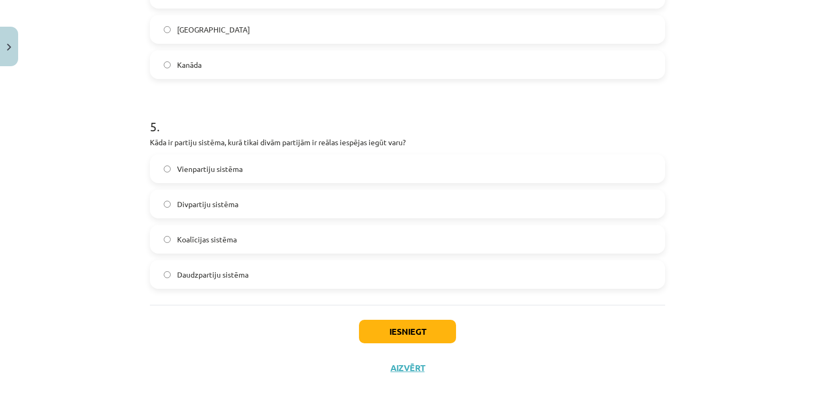
scroll to position [954, 0]
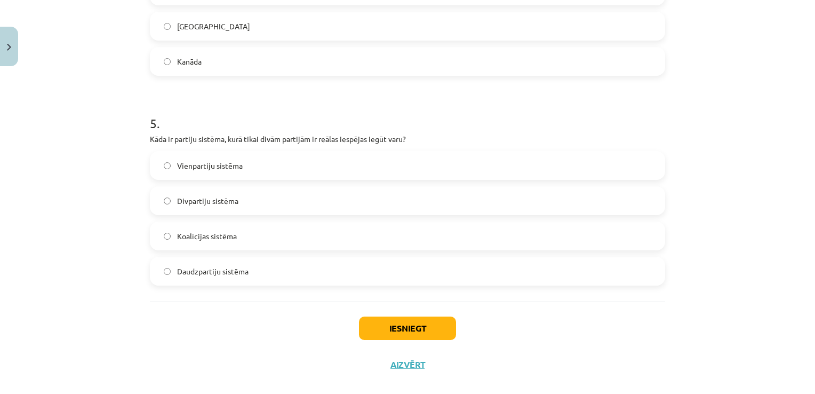
click at [264, 194] on label "Divpartiju sistēma" at bounding box center [407, 200] width 513 height 27
click at [384, 328] on button "Iesniegt" at bounding box center [407, 327] width 97 height 23
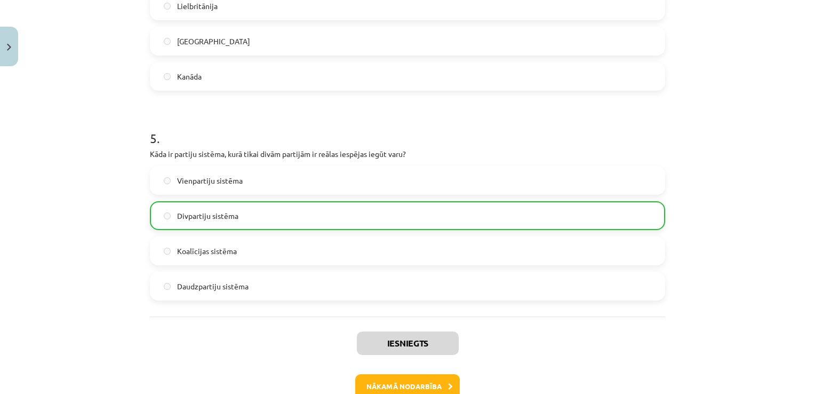
scroll to position [1003, 0]
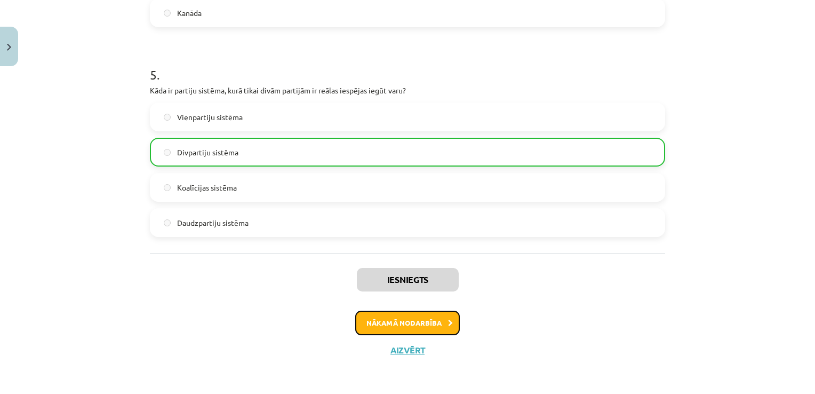
click at [384, 328] on button "Nākamā nodarbība" at bounding box center [407, 323] width 105 height 25
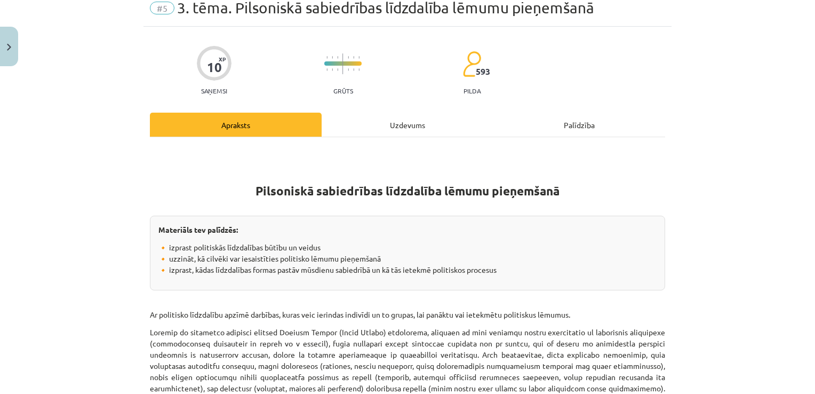
scroll to position [27, 0]
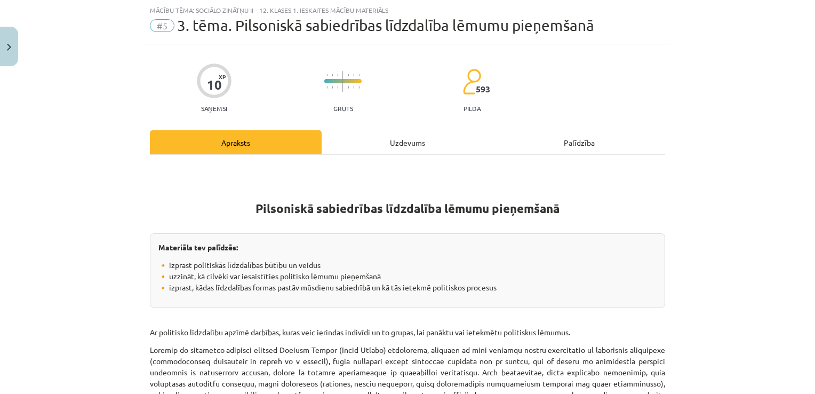
click at [416, 130] on div "Uzdevums" at bounding box center [408, 142] width 172 height 24
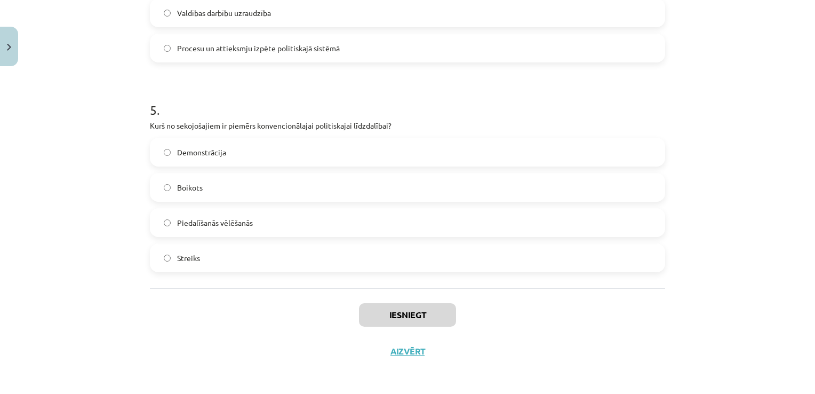
scroll to position [969, 0]
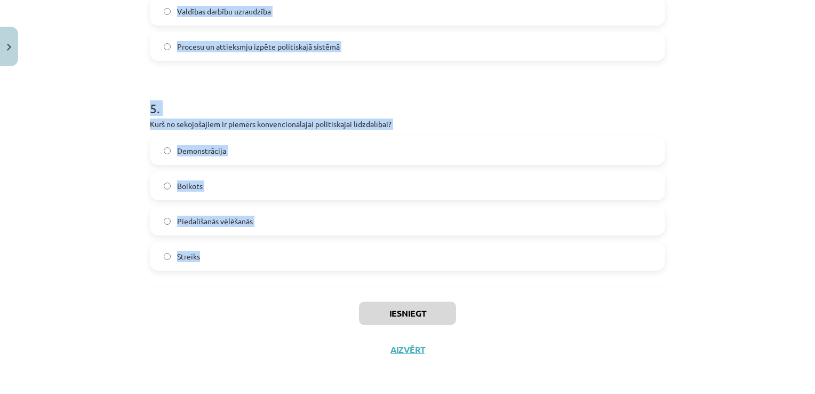
drag, startPoint x: 145, startPoint y: 227, endPoint x: 406, endPoint y: 261, distance: 263.2
copy form "Kura no sekojošajām līdzdalības formām ir uzskatāma par nekonvencionālu politis…"
click at [734, 238] on div "Mācību tēma: Sociālo zinātņu ii - 12. klases 1. ieskaites mācību materiāls #5 3…" at bounding box center [407, 197] width 815 height 394
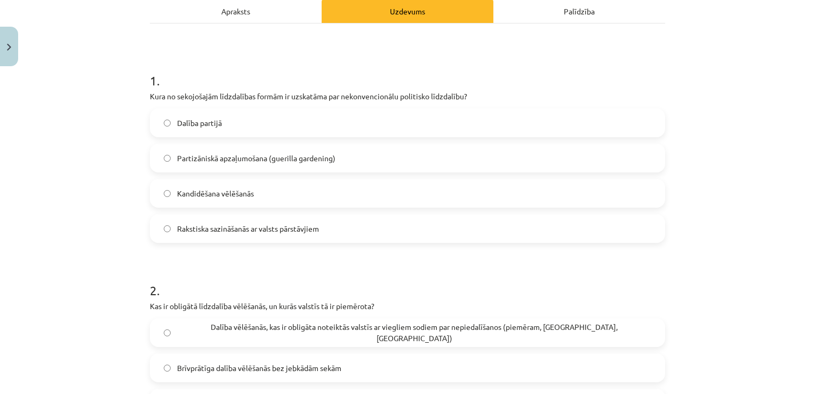
scroll to position [168, 0]
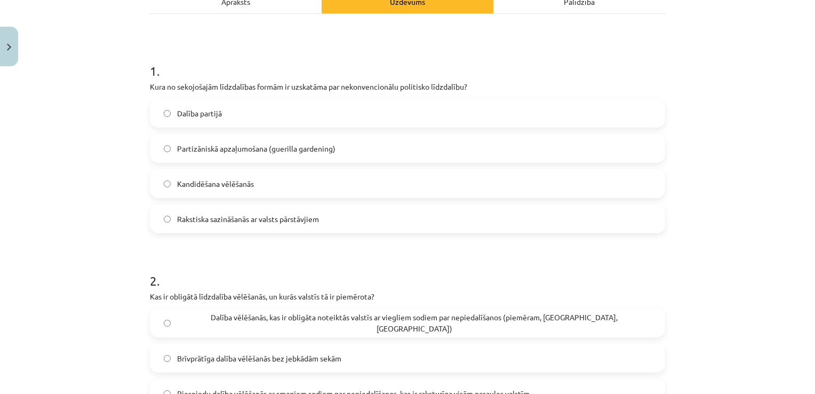
click at [434, 136] on label "Partizāniskā apzaļumošana (guerilla gardening)" at bounding box center [407, 148] width 513 height 27
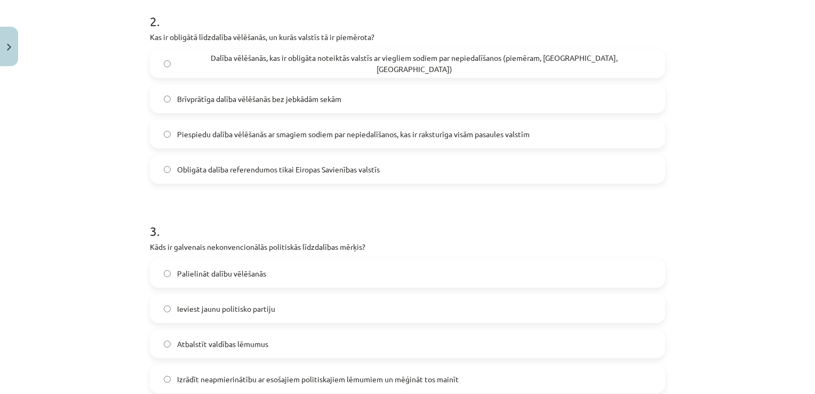
scroll to position [420, 0]
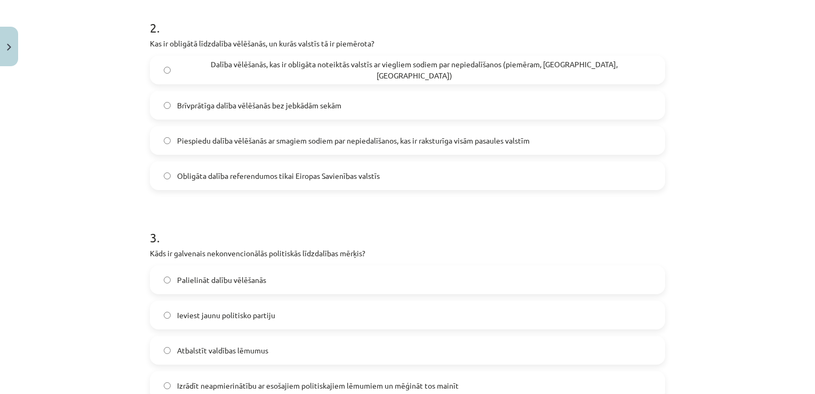
click at [371, 64] on span "Dalība vēlēšanās, kas ir obligāta noteiktās valstīs ar viegliem sodiem par nepi…" at bounding box center [414, 70] width 474 height 22
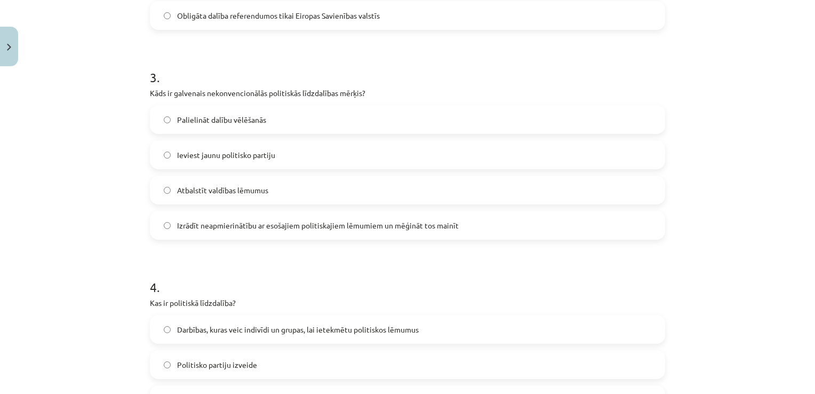
scroll to position [598, 0]
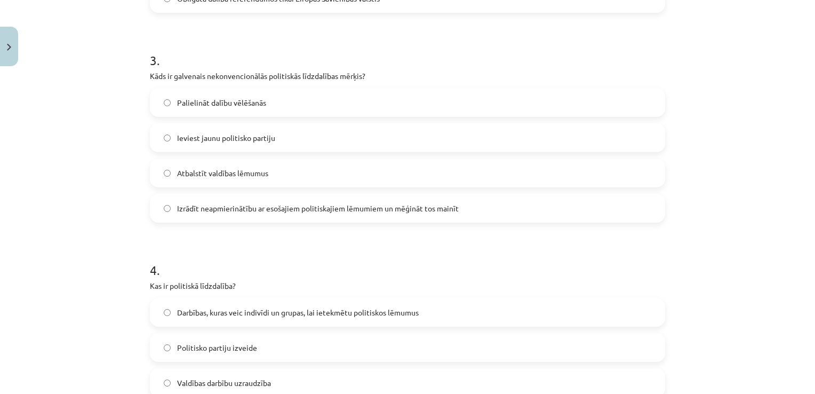
click at [286, 216] on label "Izrādīt neapmierinātību ar esošajiem politiskajiem lēmumiem un mēģināt tos main…" at bounding box center [407, 208] width 513 height 27
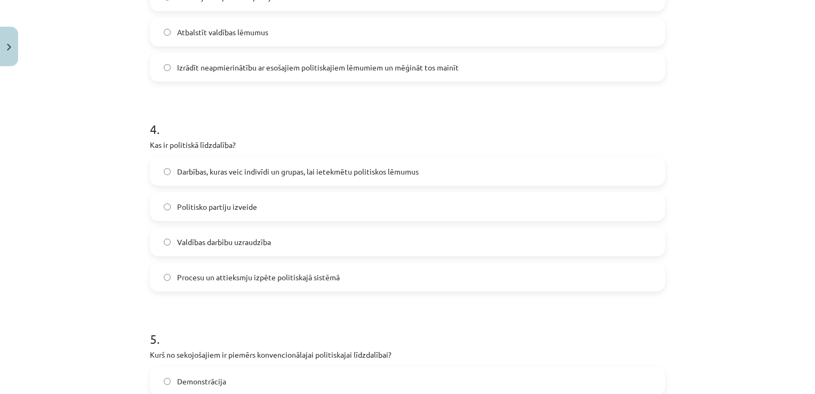
scroll to position [742, 0]
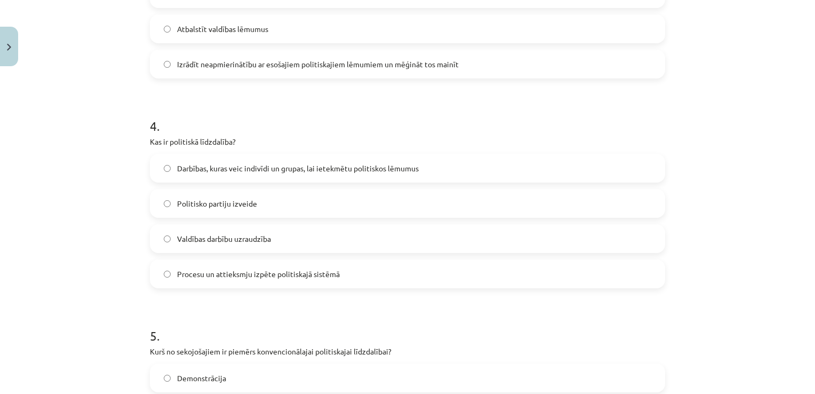
click at [242, 172] on span "Darbības, kuras veic indivīdi un grupas, lai ietekmētu politiskos lēmumus" at bounding box center [298, 168] width 242 height 11
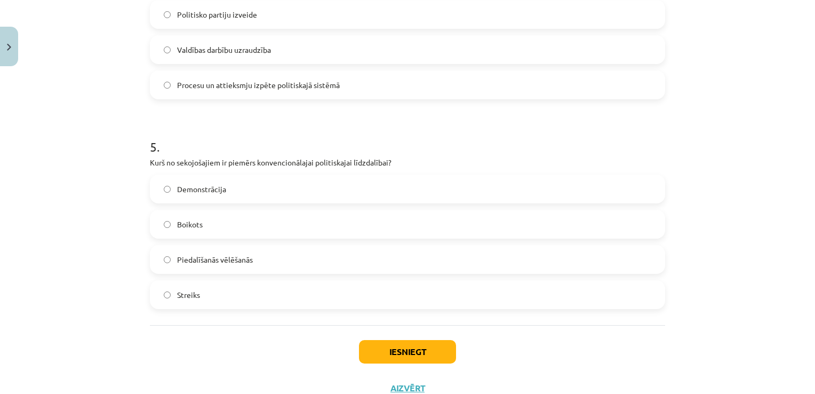
scroll to position [933, 0]
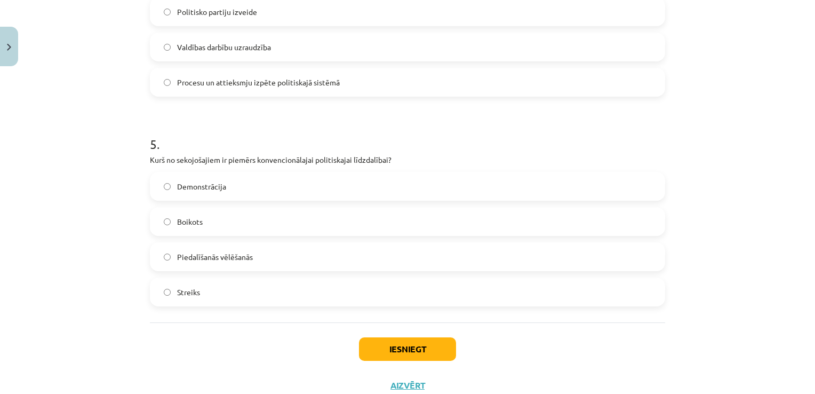
click at [303, 261] on label "Piedalīšanās vēlēšanās" at bounding box center [407, 256] width 513 height 27
click at [391, 352] on button "Iesniegt" at bounding box center [407, 348] width 97 height 23
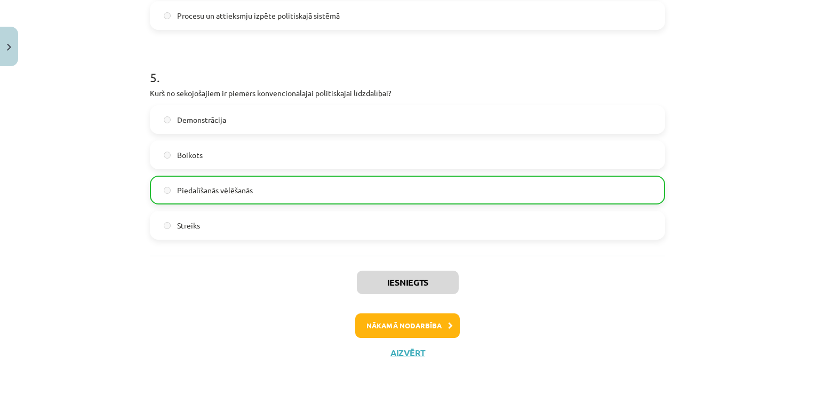
scroll to position [1003, 0]
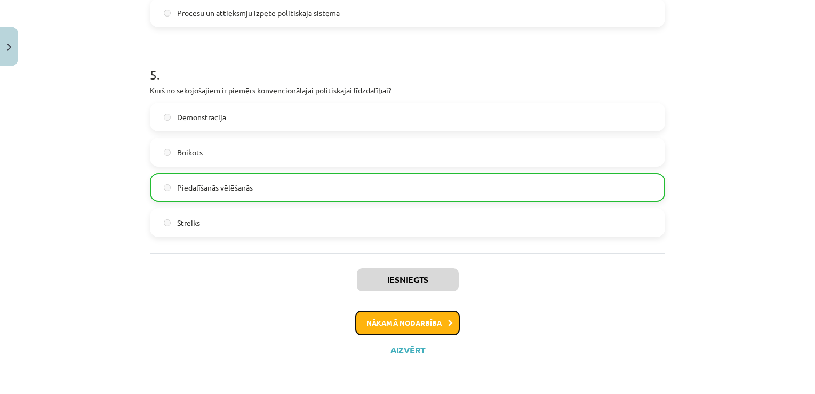
click at [397, 315] on button "Nākamā nodarbība" at bounding box center [407, 323] width 105 height 25
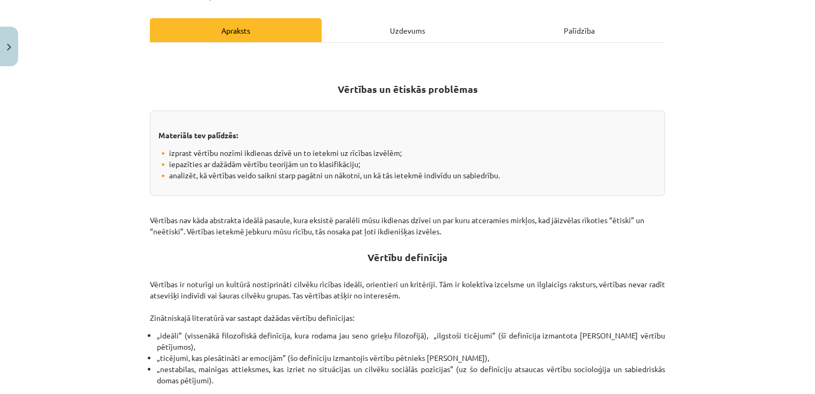
scroll to position [27, 0]
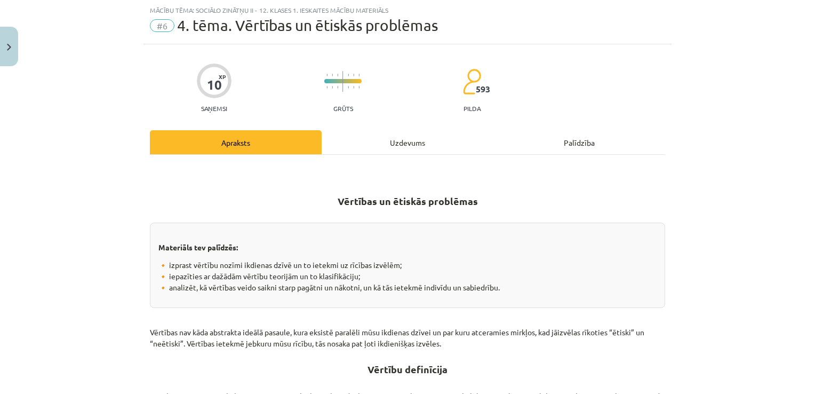
click at [408, 147] on div "Uzdevums" at bounding box center [408, 142] width 172 height 24
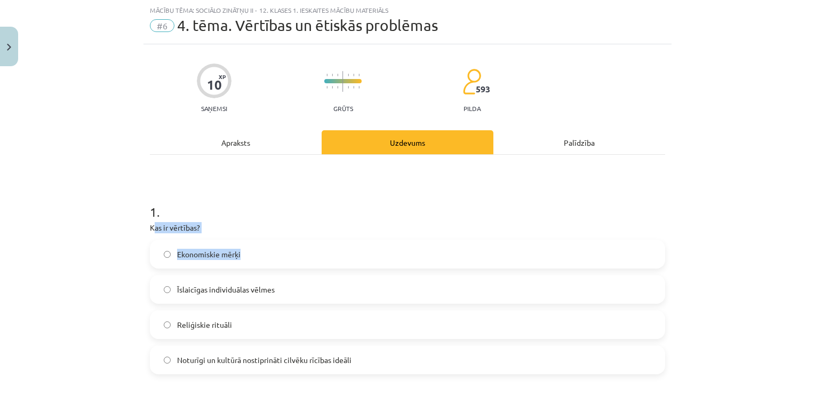
drag, startPoint x: 148, startPoint y: 225, endPoint x: 251, endPoint y: 266, distance: 110.6
click at [251, 266] on div "1 . Kas ir vērtības? Ekonomiskie mērķi Īslaicīgas individuālas vēlmes Reliģiski…" at bounding box center [407, 280] width 515 height 188
drag, startPoint x: 251, startPoint y: 266, endPoint x: 240, endPoint y: 227, distance: 40.4
click at [240, 227] on p "Kas ir vērtības?" at bounding box center [407, 227] width 515 height 11
click at [123, 226] on div "Mācību tēma: Sociālo zinātņu ii - 12. klases 1. ieskaites mācību materiāls #6 4…" at bounding box center [407, 197] width 815 height 394
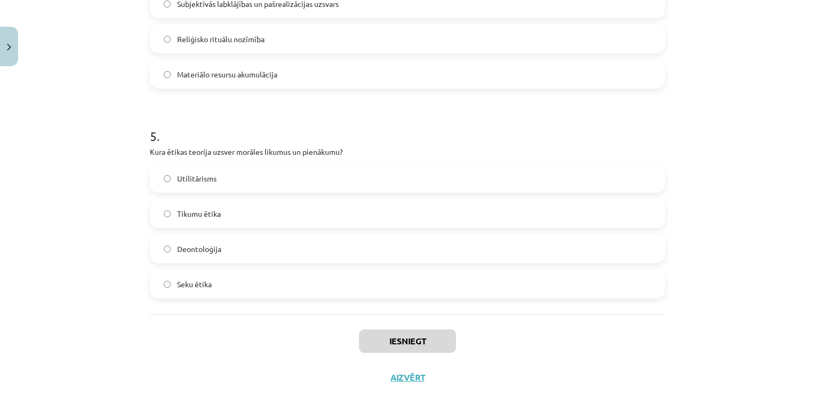
scroll to position [969, 0]
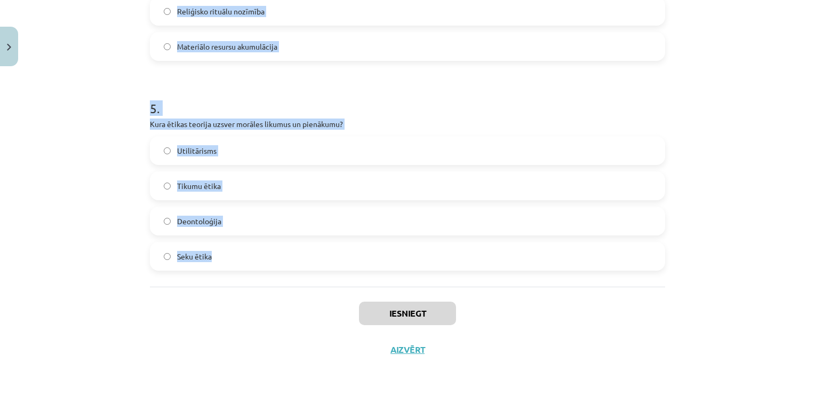
drag, startPoint x: 141, startPoint y: 225, endPoint x: 337, endPoint y: 272, distance: 201.4
copy form "Kas ir vērtības? Ekonomiskie mērķi Īslaicīgas individuālas vēlmes Reliģiskie ri…"
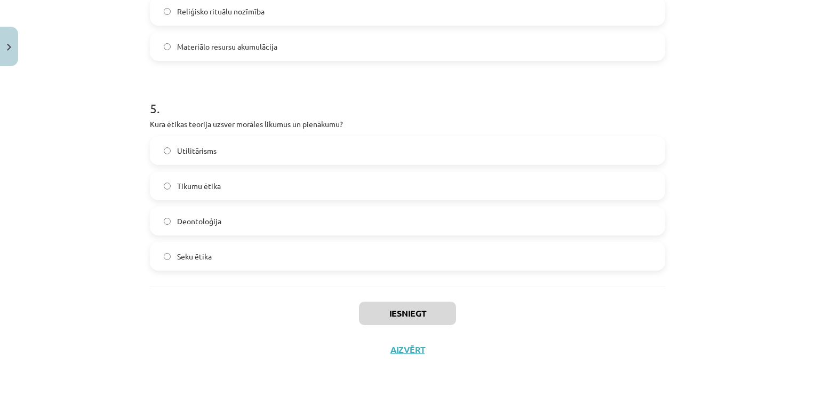
click at [729, 323] on div "Mācību tēma: Sociālo zinātņu ii - 12. klases 1. ieskaites mācību materiāls #6 4…" at bounding box center [407, 197] width 815 height 394
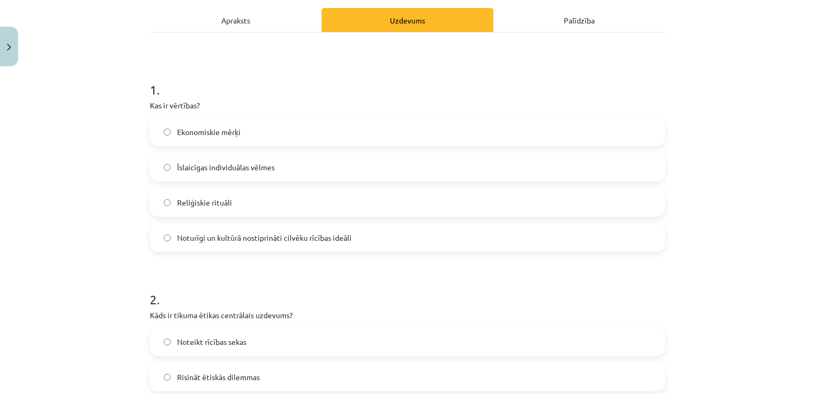
scroll to position [145, 0]
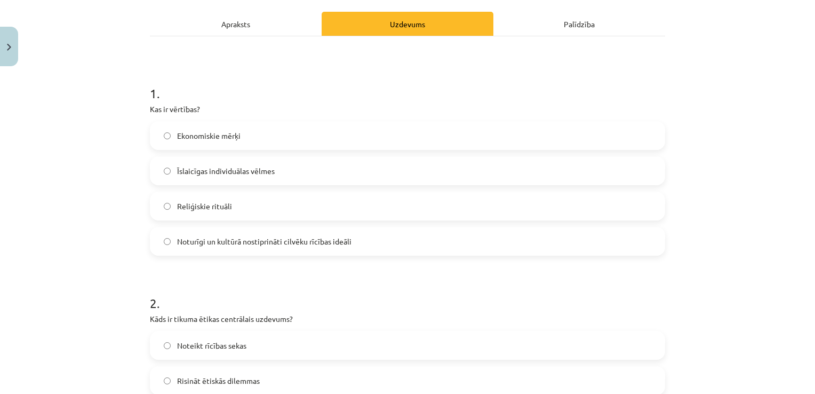
click at [453, 244] on label "Noturīgi un kultūrā nostiprināti cilvēku rīcības ideāli" at bounding box center [407, 241] width 513 height 27
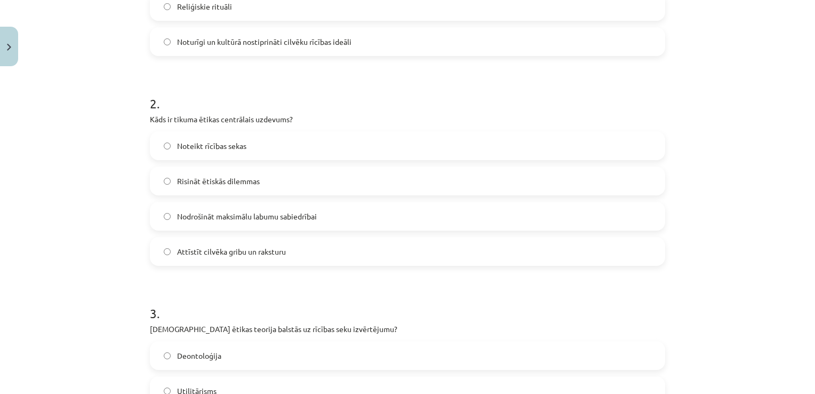
scroll to position [359, 0]
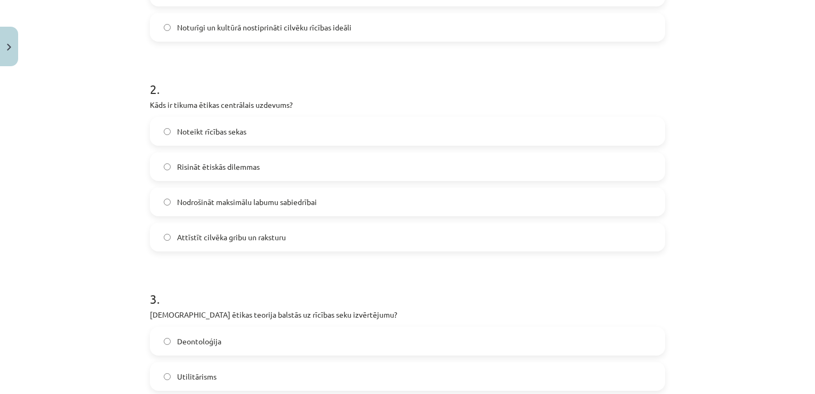
click at [262, 232] on span "Attīstīt cilvēka gribu un raksturu" at bounding box center [231, 237] width 109 height 11
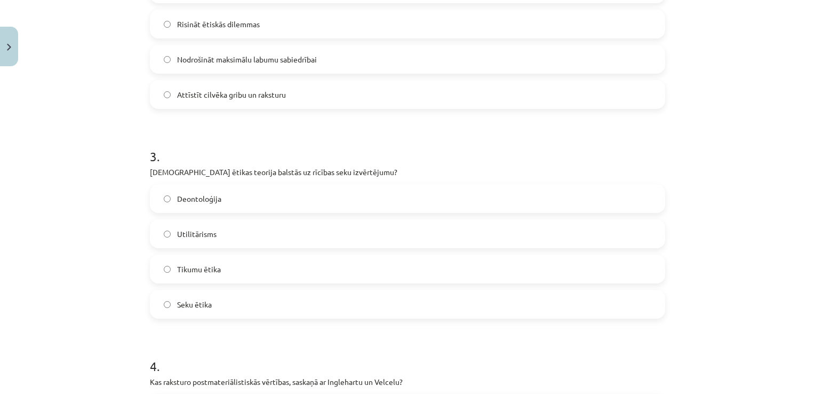
scroll to position [525, 0]
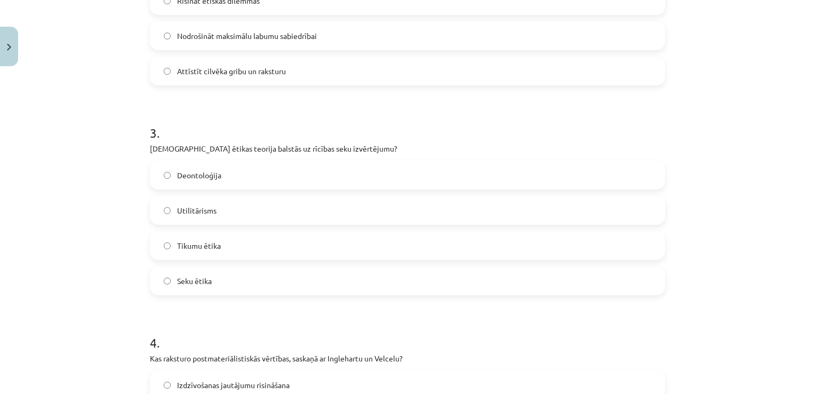
click at [262, 208] on label "Utilitārisms" at bounding box center [407, 210] width 513 height 27
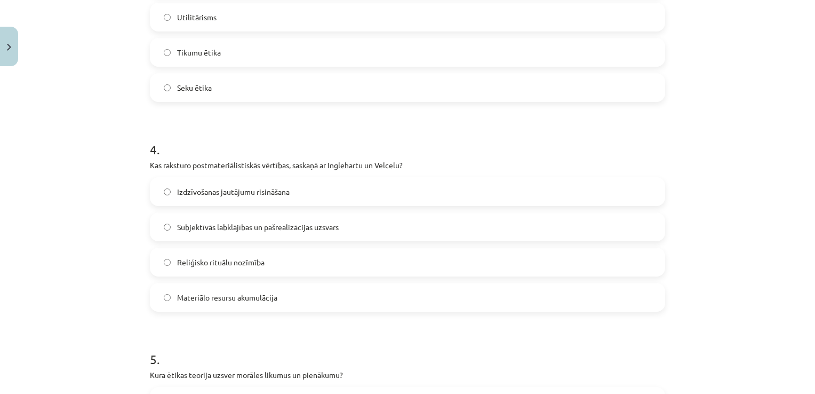
scroll to position [751, 0]
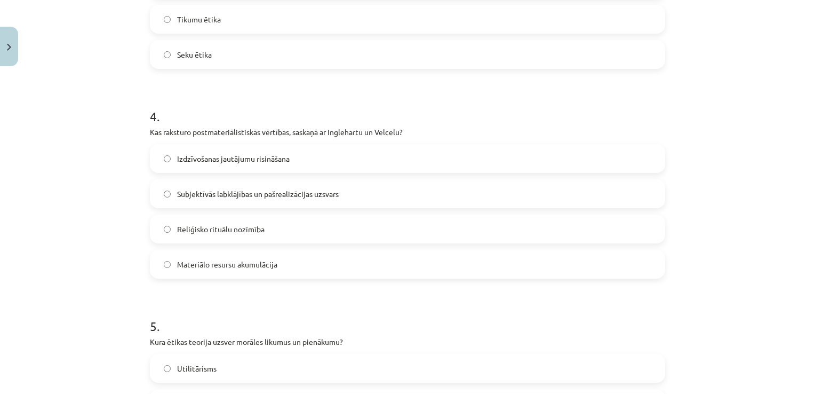
click at [290, 195] on span "Subjektīvās labklājības un pašrealizācijas uzsvars" at bounding box center [258, 193] width 162 height 11
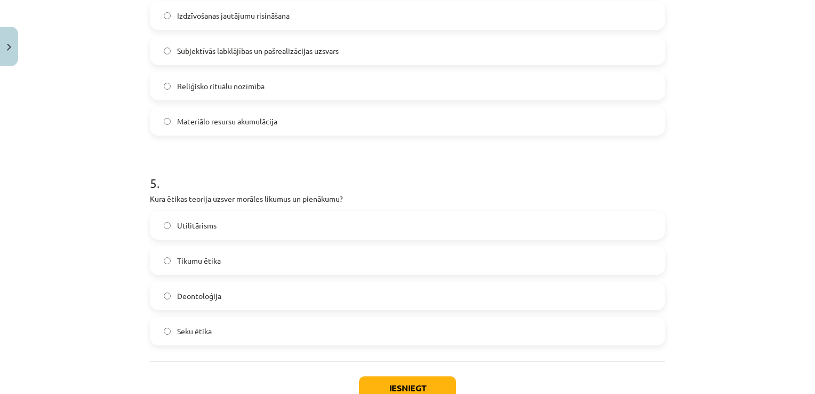
scroll to position [916, 0]
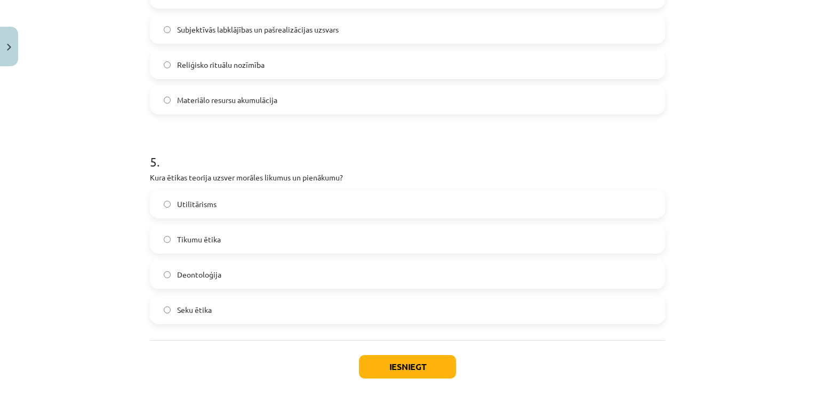
click at [269, 270] on label "Deontoloģija" at bounding box center [407, 274] width 513 height 27
click at [359, 371] on button "Iesniegt" at bounding box center [407, 366] width 97 height 23
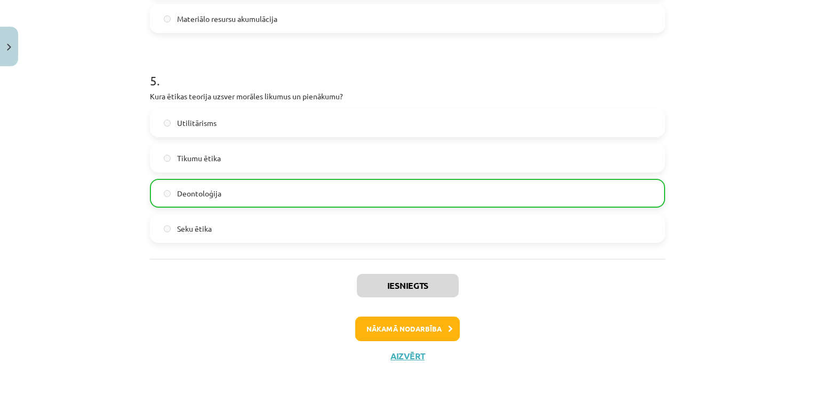
scroll to position [1003, 0]
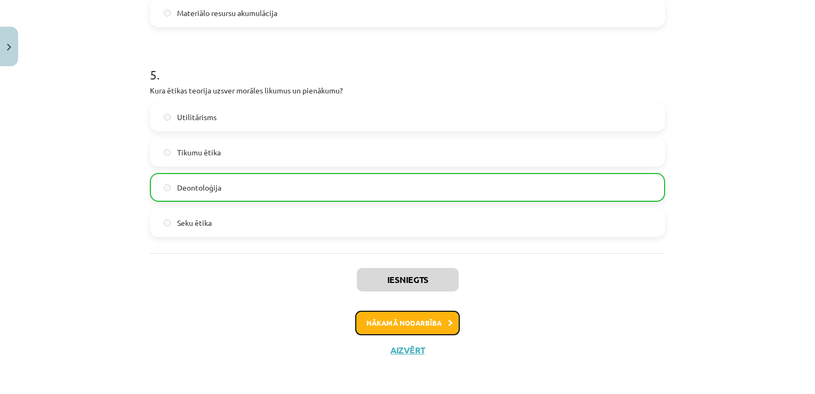
click at [404, 320] on button "Nākamā nodarbība" at bounding box center [407, 323] width 105 height 25
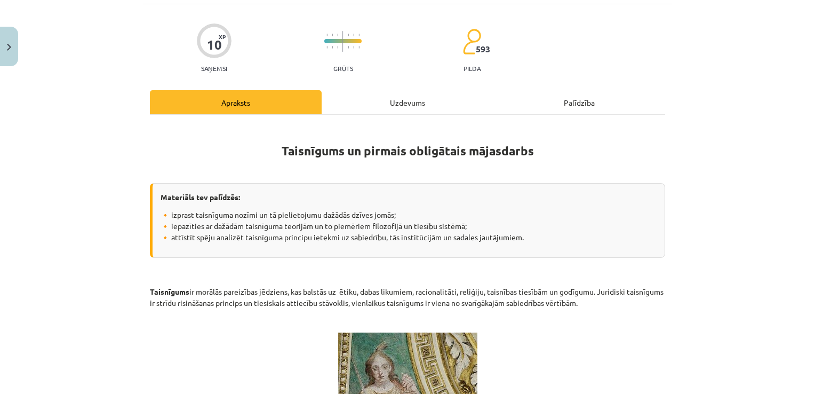
scroll to position [27, 0]
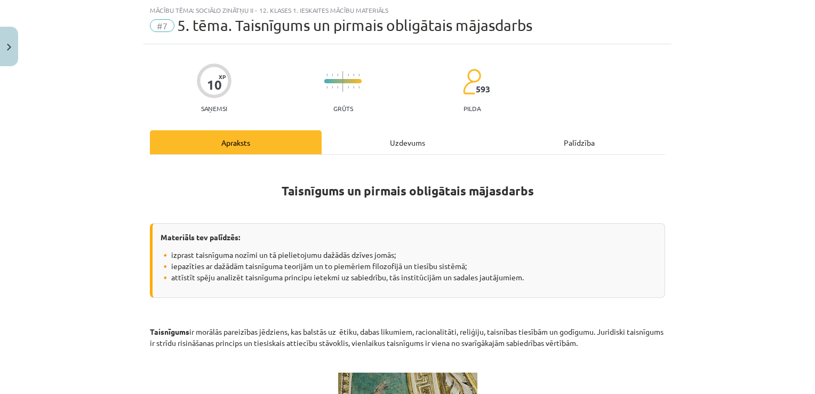
click at [390, 148] on div "Uzdevums" at bounding box center [408, 142] width 172 height 24
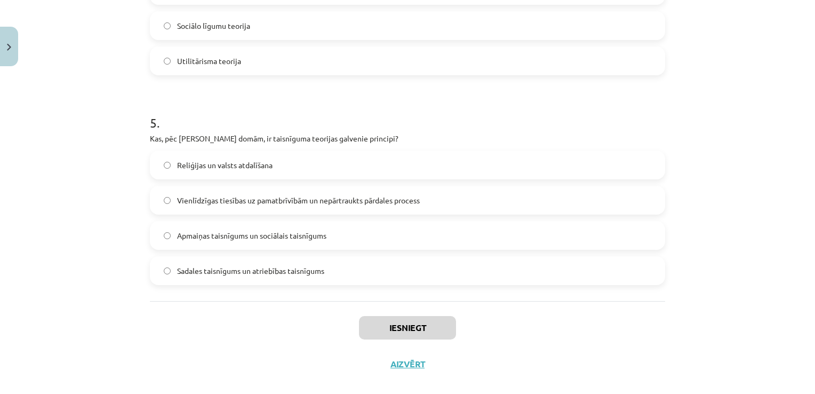
scroll to position [969, 0]
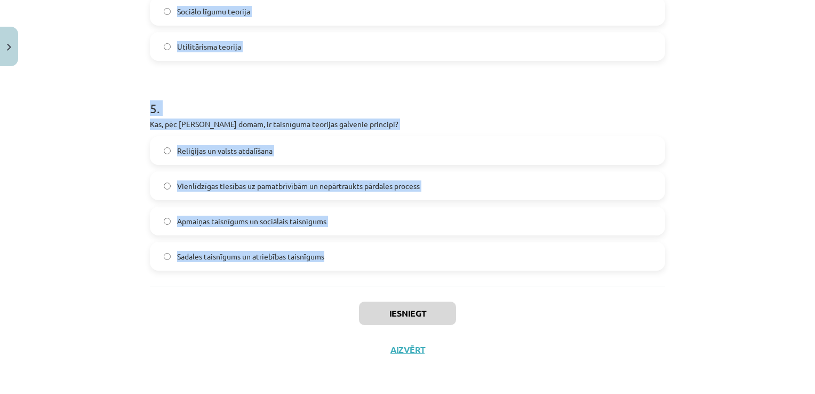
drag, startPoint x: 145, startPoint y: 229, endPoint x: 343, endPoint y: 276, distance: 203.1
copy form "Kurš no sekojošajiem tikumiem ir viens no četriem galvenajiem tikumiem, kas ir …"
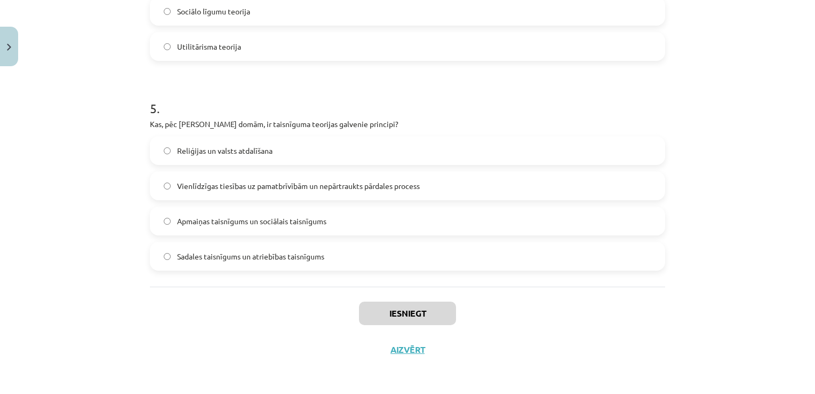
click at [755, 290] on div "Mācību tēma: Sociālo zinātņu ii - 12. klases 1. ieskaites mācību materiāls #7 5…" at bounding box center [407, 197] width 815 height 394
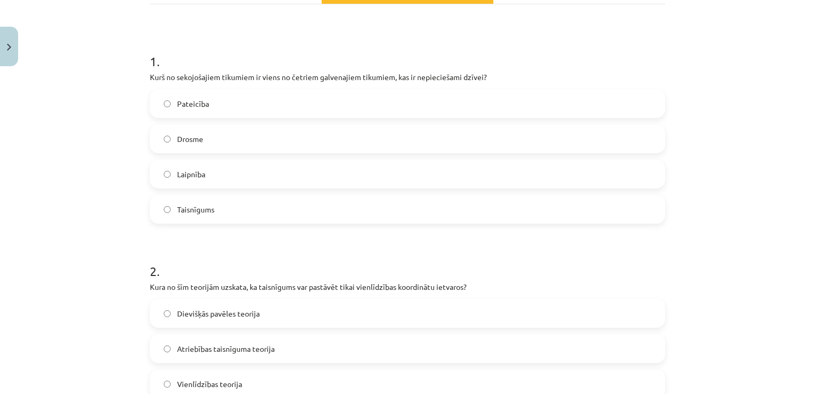
scroll to position [181, 0]
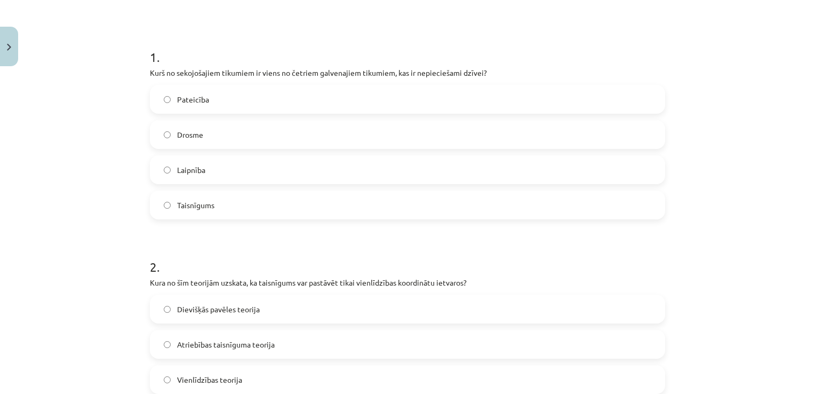
click at [408, 131] on label "Drosme" at bounding box center [407, 134] width 513 height 27
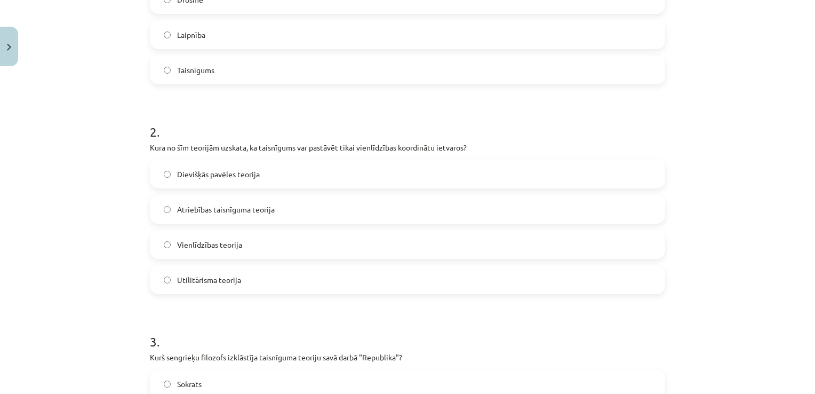
scroll to position [328, 0]
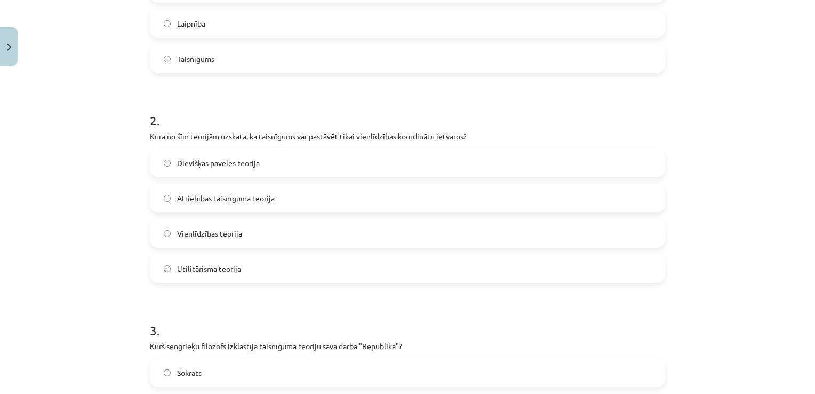
click at [458, 239] on label "Vienlīdzības teorija" at bounding box center [407, 233] width 513 height 27
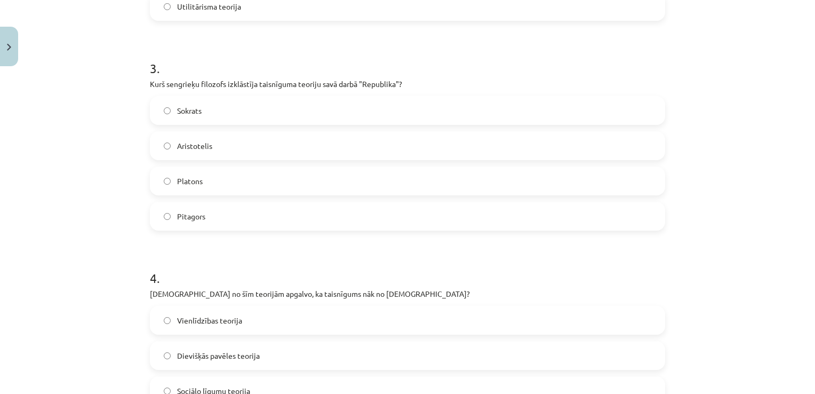
scroll to position [593, 0]
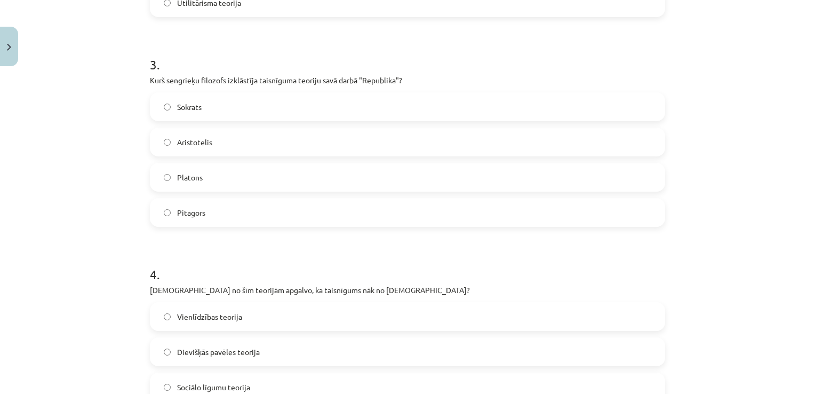
click at [260, 172] on label "Platons" at bounding box center [407, 177] width 513 height 27
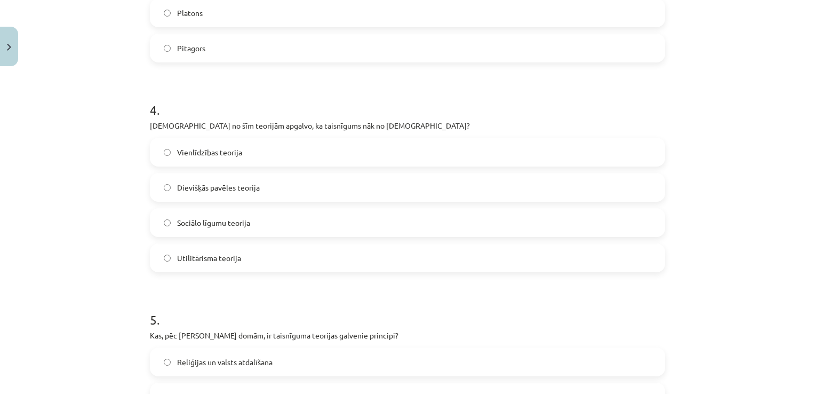
scroll to position [768, 0]
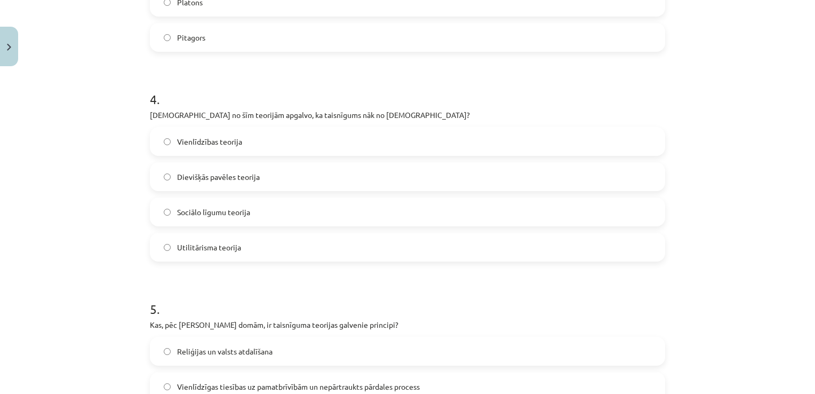
click at [339, 173] on label "Dievišķās pavēles teorija" at bounding box center [407, 176] width 513 height 27
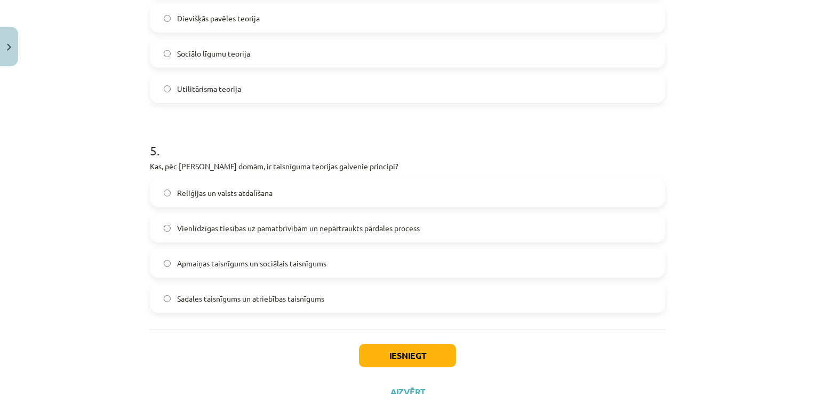
scroll to position [931, 0]
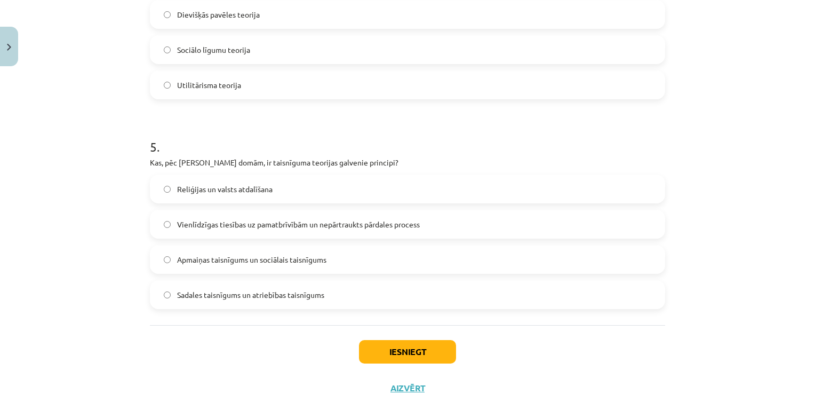
click at [301, 213] on label "Vienlīdzīgas tiesības uz pamatbrīvībām un nepārtraukts pārdales process" at bounding box center [407, 224] width 513 height 27
click at [378, 343] on button "Iesniegt" at bounding box center [407, 351] width 97 height 23
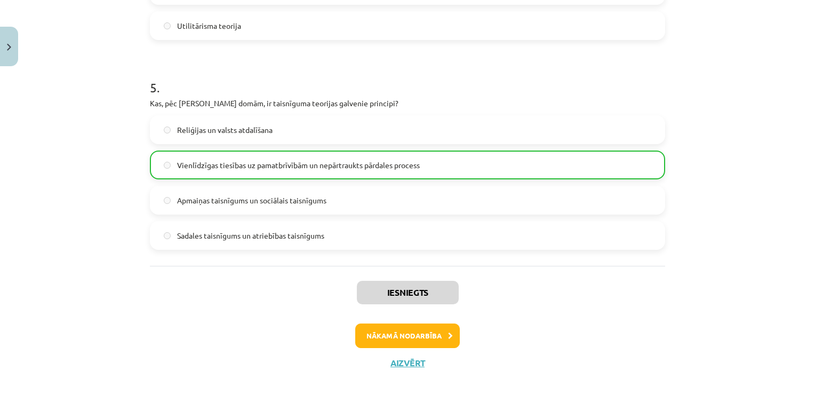
scroll to position [1003, 0]
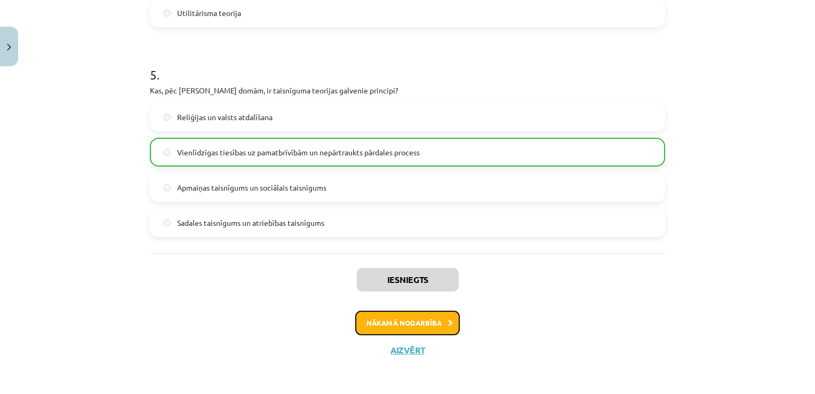
click at [412, 316] on button "Nākamā nodarbība" at bounding box center [407, 323] width 105 height 25
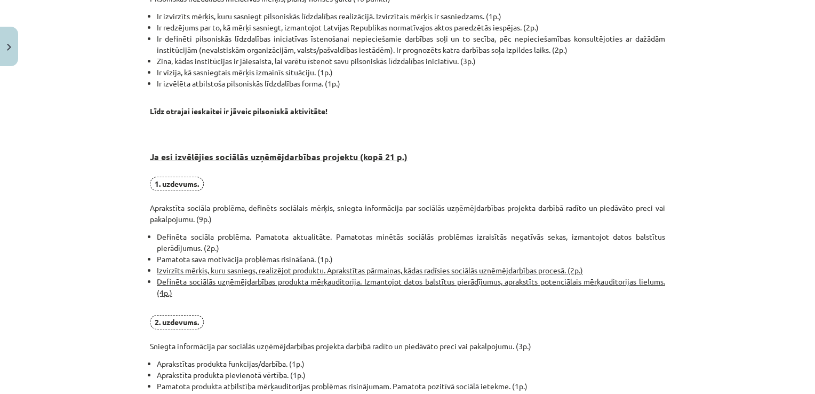
scroll to position [560, 0]
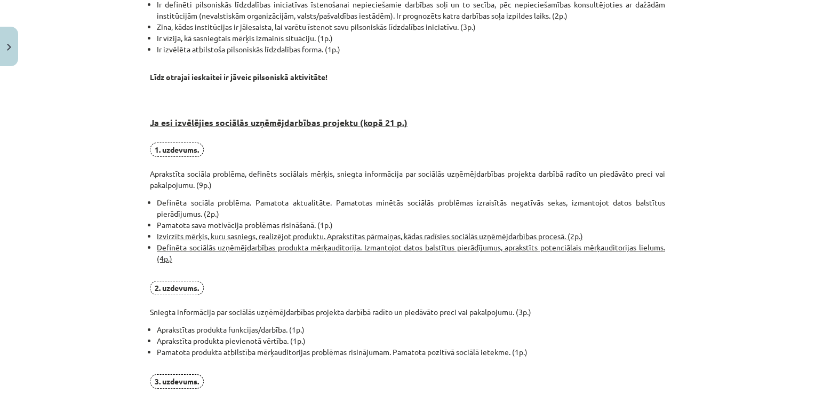
drag, startPoint x: 141, startPoint y: 116, endPoint x: 201, endPoint y: 181, distance: 88.0
click at [249, 255] on div "0 XP Saņemsi Sarežģīts 593 pilda Apraksts Uzdevums Palīdzība Pirmais obligātais…" at bounding box center [408, 71] width 528 height 1121
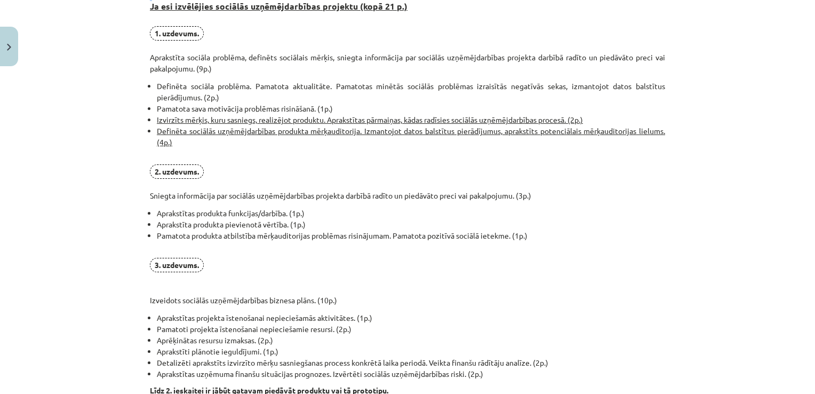
scroll to position [822, 0]
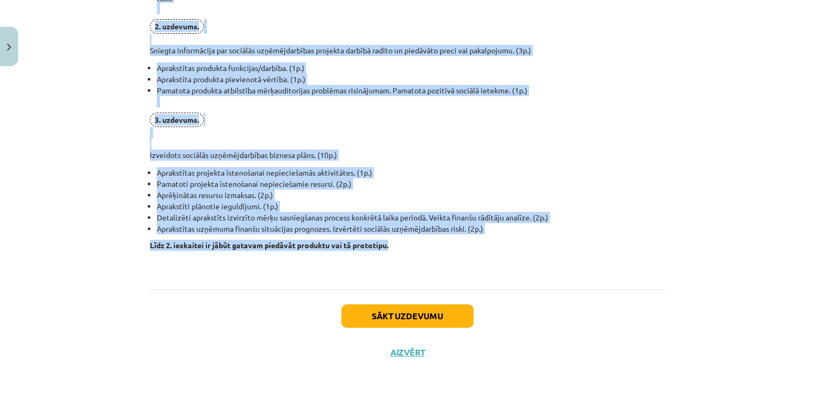
drag, startPoint x: 143, startPoint y: 121, endPoint x: 465, endPoint y: 244, distance: 345.1
copy div "Ja esi izvēlējies sociālās uzņēmējdarbības projektu (kopā 21 p.) 1. uzdevums. A…"
click at [583, 194] on li "Aprēķinātas resursu izmaksas. (2p.)" at bounding box center [411, 194] width 509 height 11
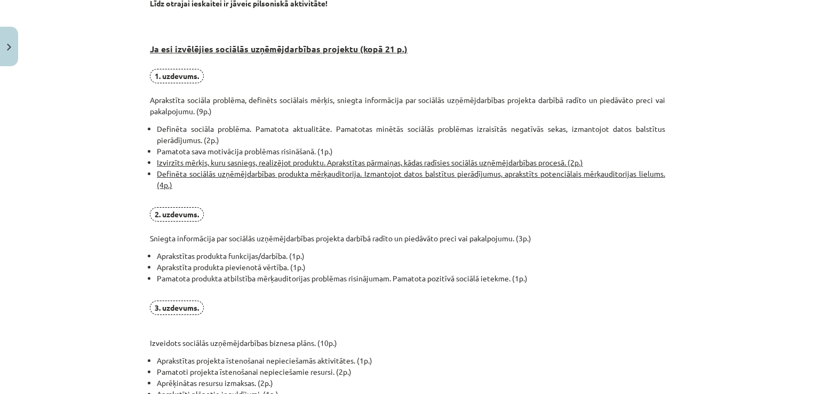
scroll to position [633, 0]
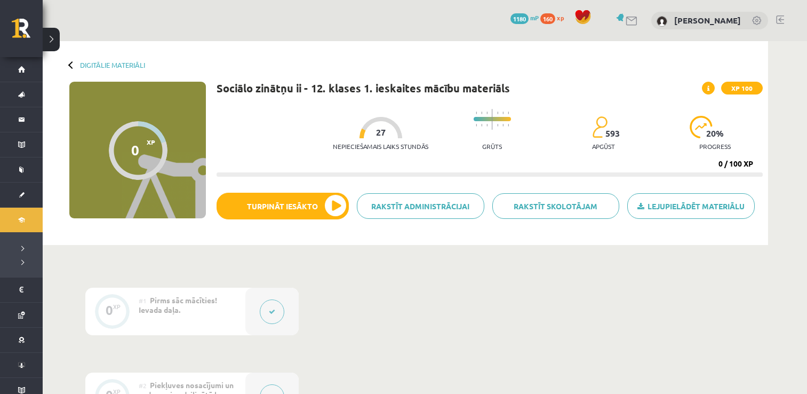
scroll to position [171, 0]
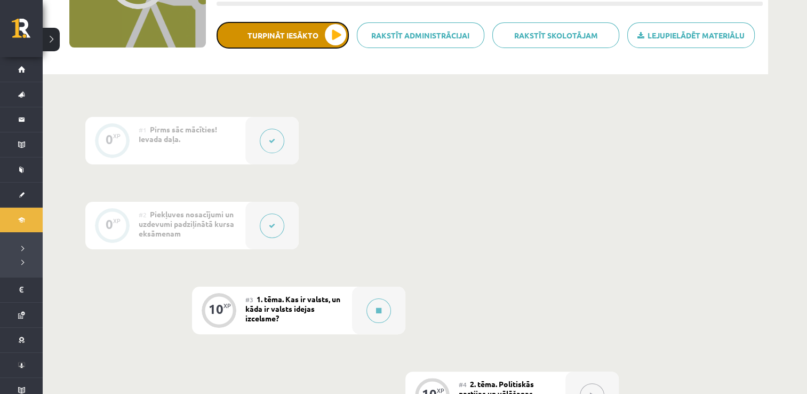
click at [333, 34] on button "Turpināt iesākto" at bounding box center [283, 35] width 132 height 27
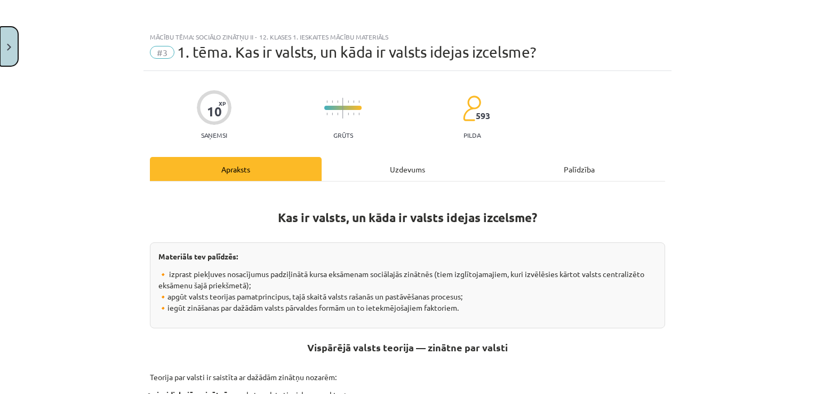
click at [3, 50] on button "Close" at bounding box center [9, 46] width 18 height 39
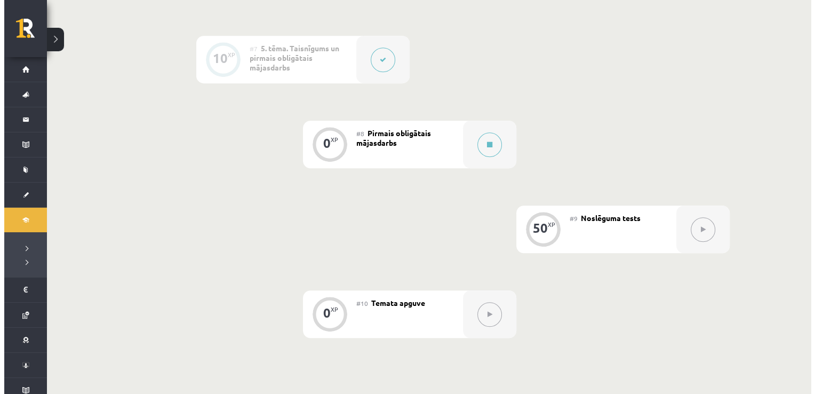
scroll to position [764, 0]
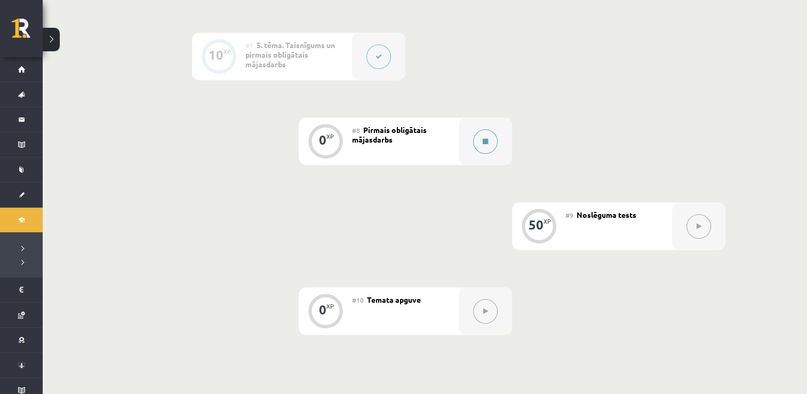
click at [477, 150] on div at bounding box center [485, 140] width 53 height 47
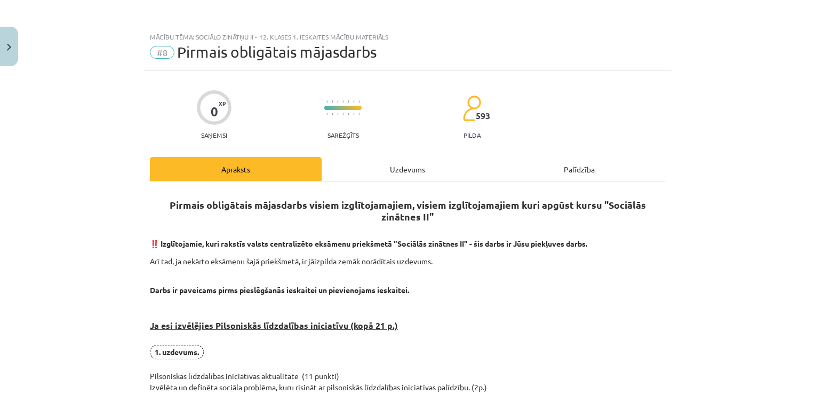
click at [421, 167] on div "Uzdevums" at bounding box center [408, 169] width 172 height 24
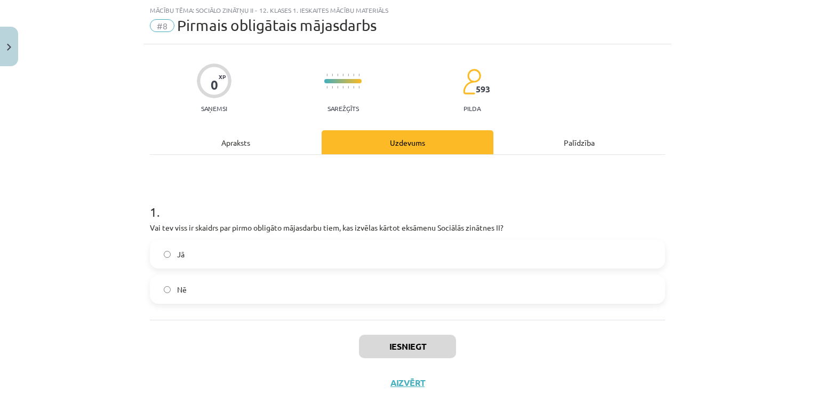
click at [399, 250] on label "Jā" at bounding box center [407, 254] width 513 height 27
click at [401, 336] on button "Iesniegt" at bounding box center [407, 346] width 97 height 23
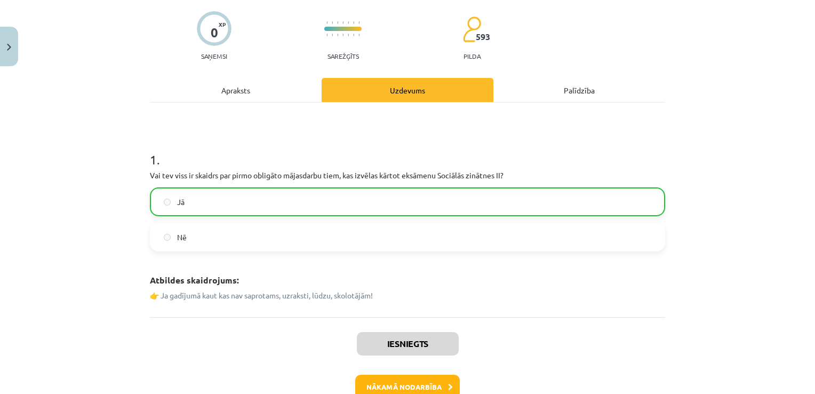
scroll to position [82, 0]
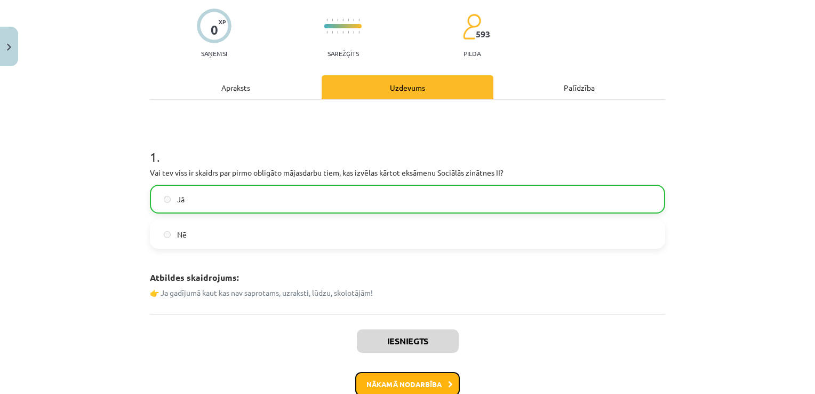
click at [428, 382] on button "Nākamā nodarbība" at bounding box center [407, 384] width 105 height 25
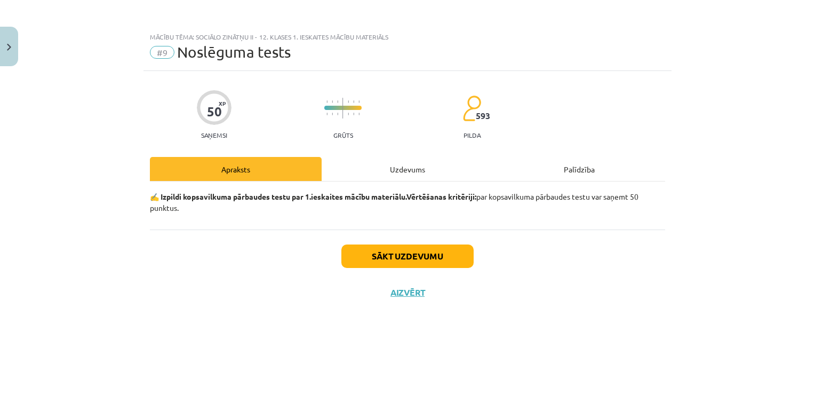
scroll to position [0, 0]
click at [427, 255] on button "Sākt uzdevumu" at bounding box center [407, 255] width 132 height 23
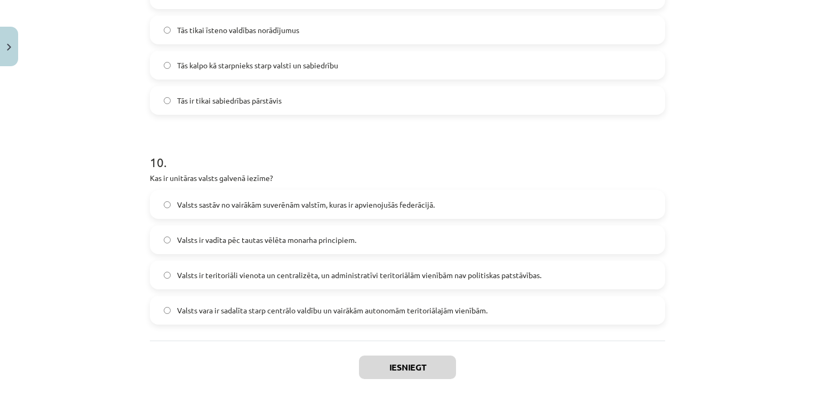
scroll to position [2017, 0]
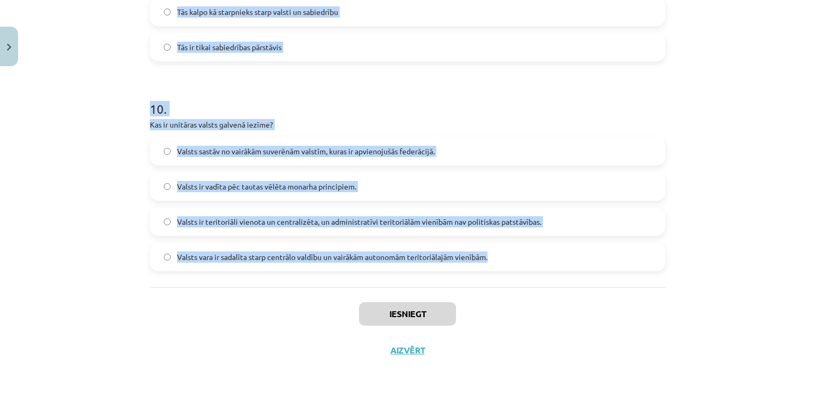
drag, startPoint x: 141, startPoint y: 250, endPoint x: 495, endPoint y: 255, distance: 354.3
copy form "Lore ipsumdol sitametco, ad elitseddoe te incidid utlabo, etd magnaal enimadmin…"
click at [397, 114] on h1 "10 ." at bounding box center [407, 99] width 515 height 33
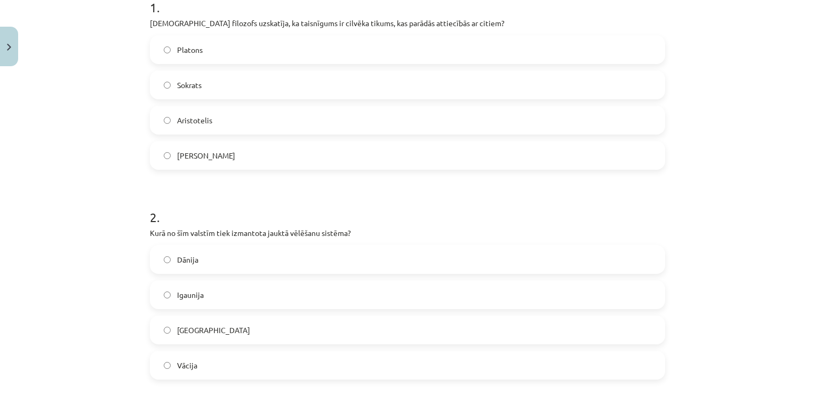
scroll to position [215, 0]
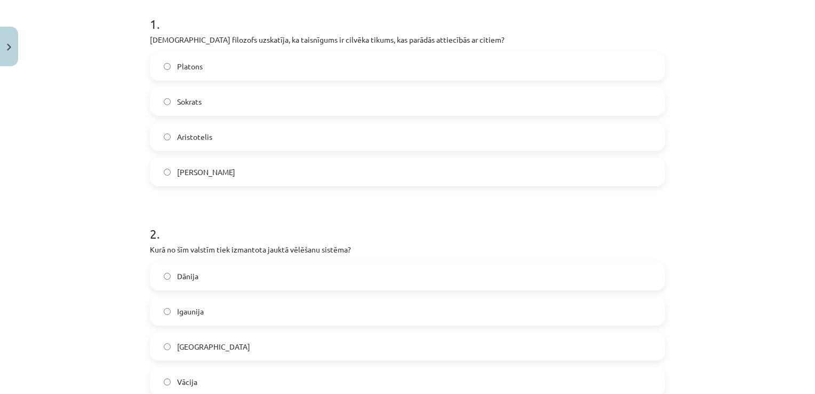
click at [384, 128] on label "Aristotelis" at bounding box center [407, 136] width 513 height 27
click at [186, 373] on label "Vācija" at bounding box center [407, 381] width 513 height 27
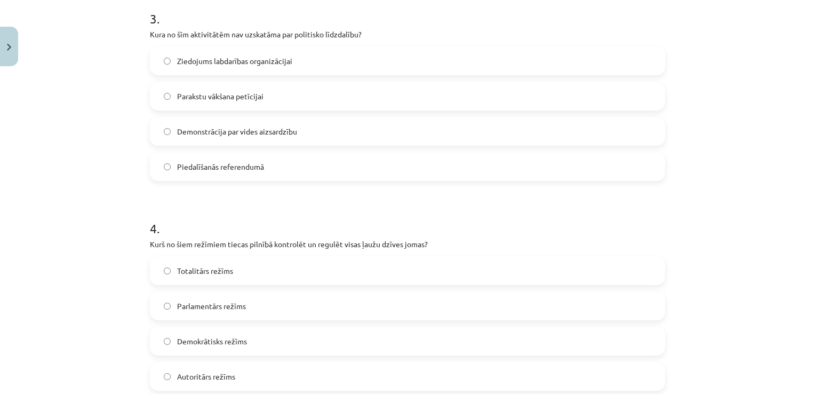
scroll to position [642, 0]
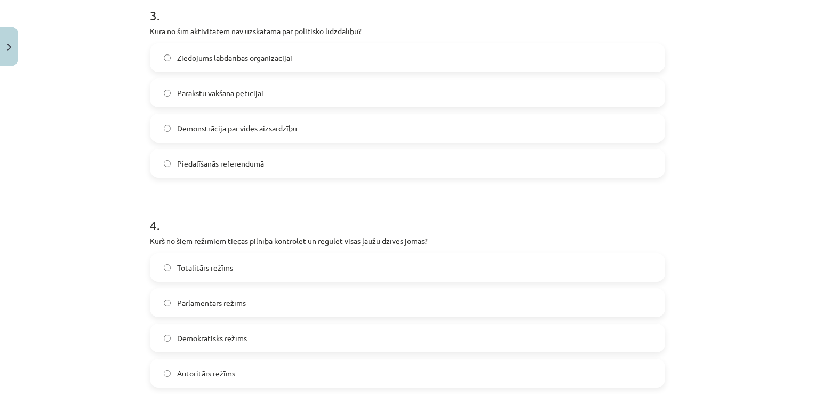
click at [247, 52] on span "Ziedojums labdarības organizācijai" at bounding box center [234, 57] width 115 height 11
click at [212, 265] on span "Totalitārs režīms" at bounding box center [205, 267] width 56 height 11
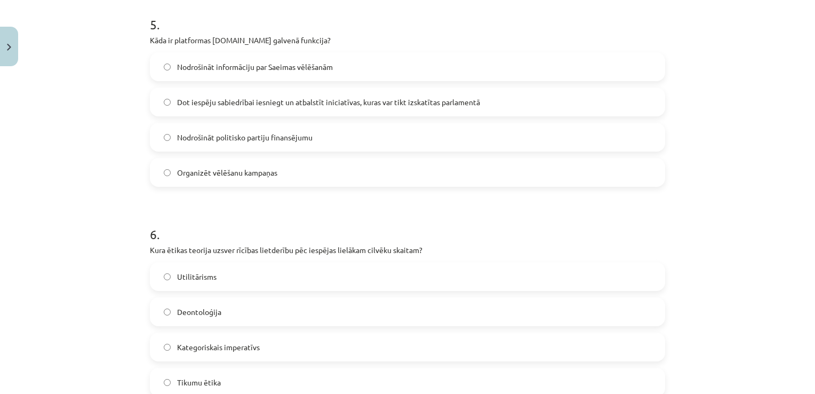
scroll to position [1061, 0]
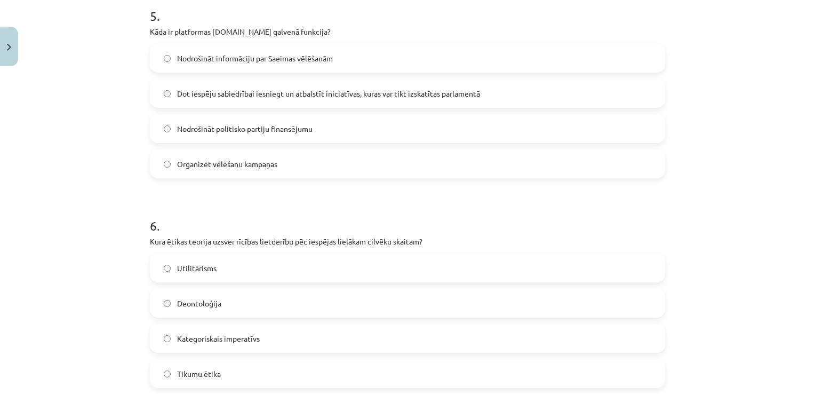
click at [226, 91] on span "Dot iespēju sabiedrībai iesniegt un atbalstīt iniciatīvas, kuras var tikt izska…" at bounding box center [328, 93] width 303 height 11
click at [197, 273] on label "Utilitārisms" at bounding box center [407, 268] width 513 height 27
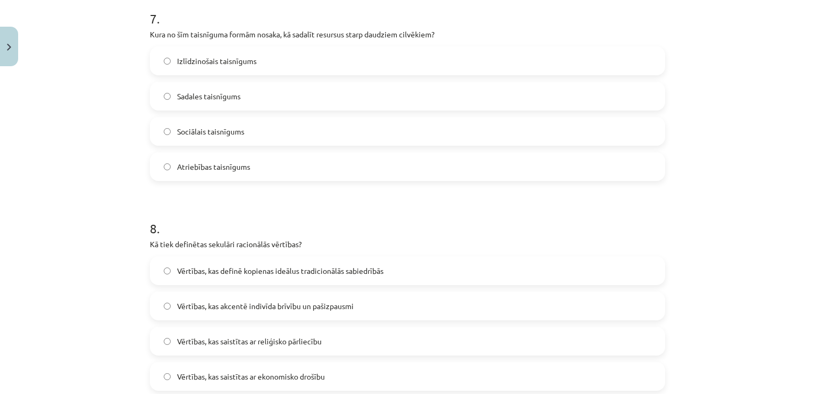
scroll to position [1486, 0]
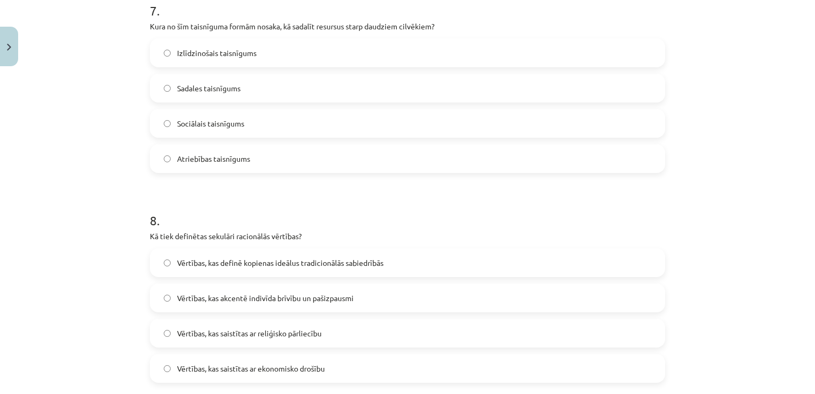
click at [222, 88] on span "Sadales taisnīgums" at bounding box center [208, 88] width 63 height 11
click at [255, 301] on span "Vērtības, kas akcentē indivīda brīvību un pašizpausmi" at bounding box center [265, 297] width 177 height 11
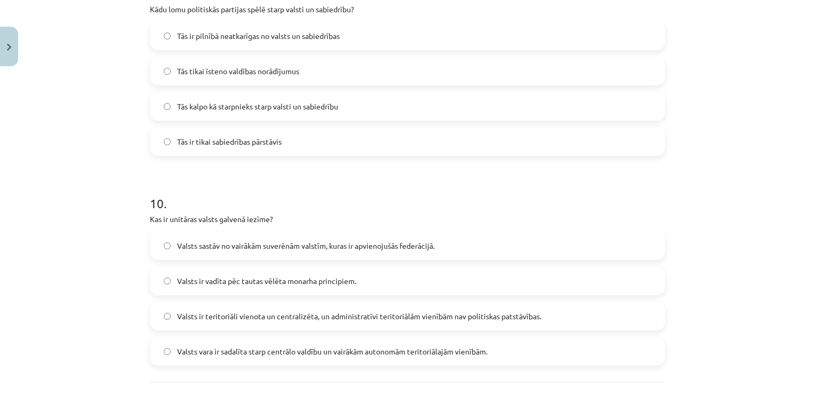
scroll to position [1911, 0]
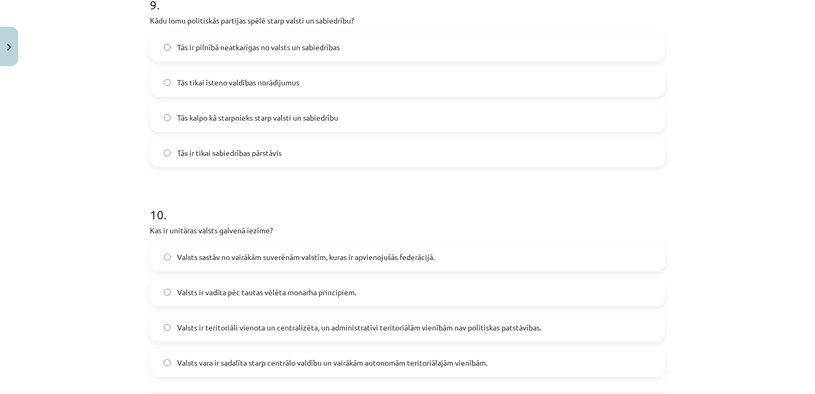
click at [223, 120] on span "Tās kalpo kā starpnieks starp valsti un sabiedrību" at bounding box center [257, 117] width 161 height 11
click at [239, 328] on span "Valsts ir teritoriāli vienota un centralizēta, un administratīvi teritoriālām v…" at bounding box center [359, 327] width 364 height 11
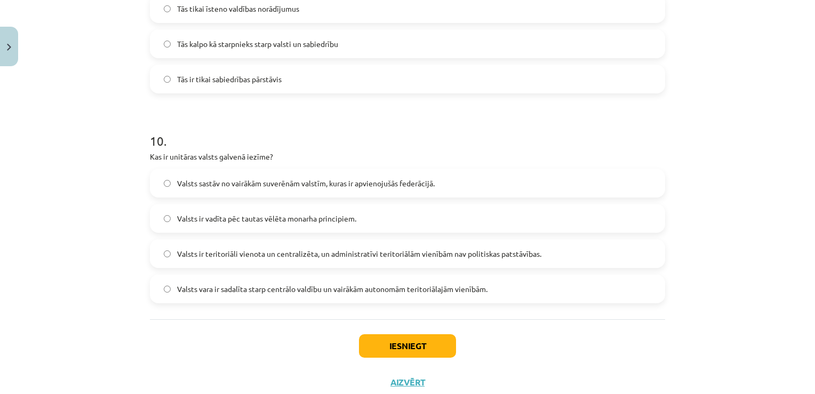
scroll to position [1988, 0]
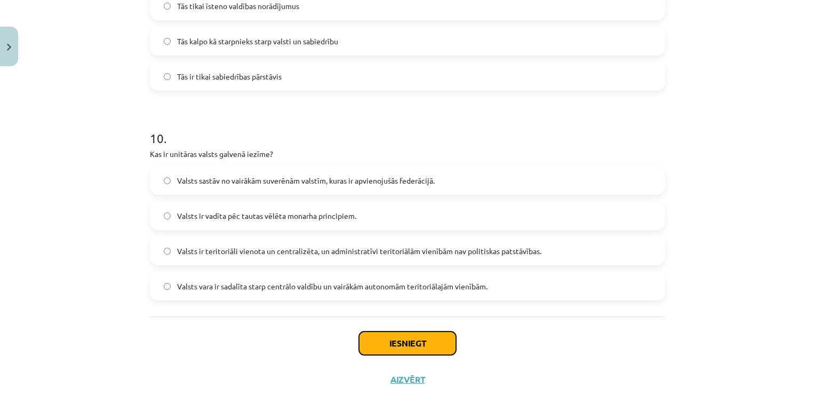
click at [443, 343] on button "Iesniegt" at bounding box center [407, 342] width 97 height 23
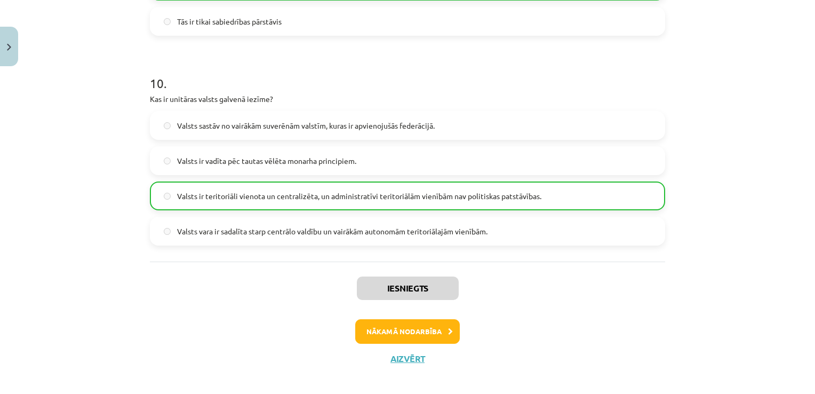
scroll to position [2051, 0]
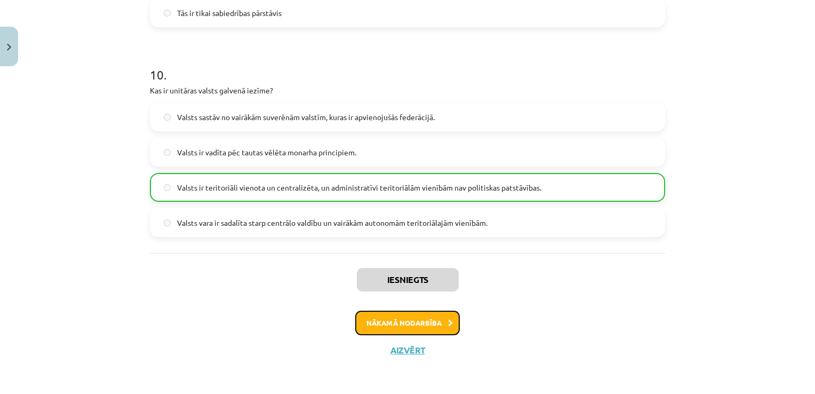
click at [413, 320] on button "Nākamā nodarbība" at bounding box center [407, 323] width 105 height 25
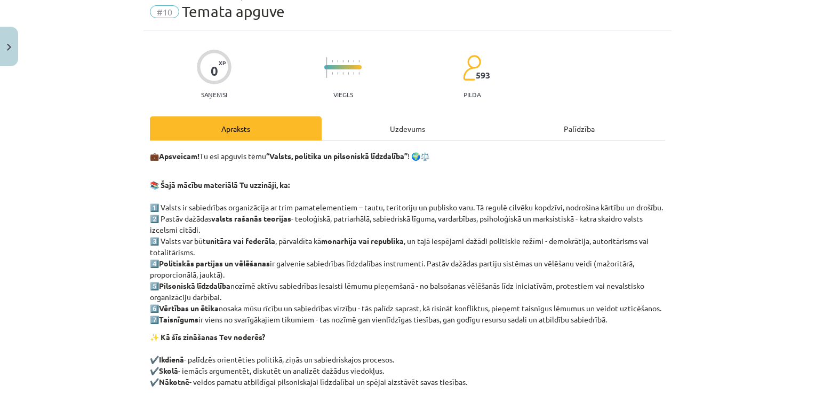
scroll to position [27, 0]
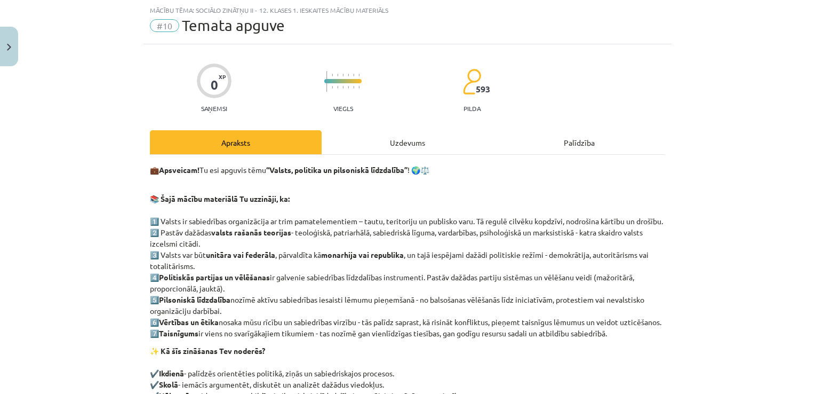
click at [415, 149] on div "Uzdevums" at bounding box center [408, 142] width 172 height 24
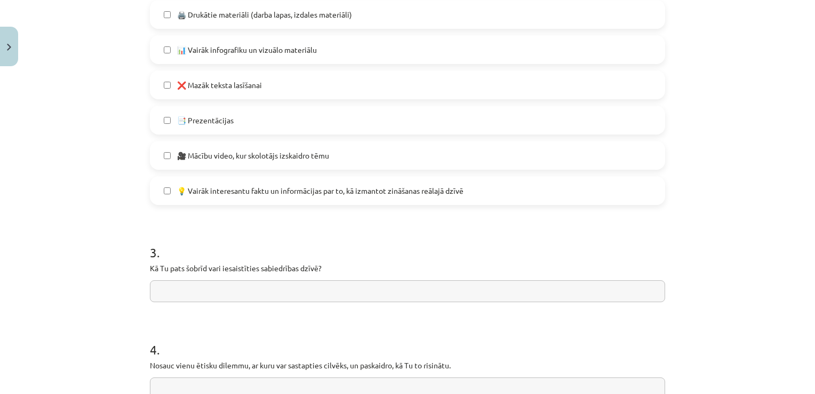
scroll to position [827, 0]
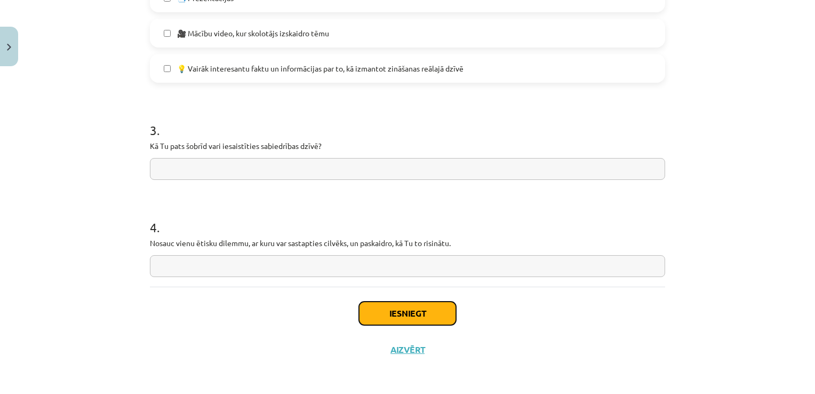
click at [400, 319] on button "Iesniegt" at bounding box center [407, 312] width 97 height 23
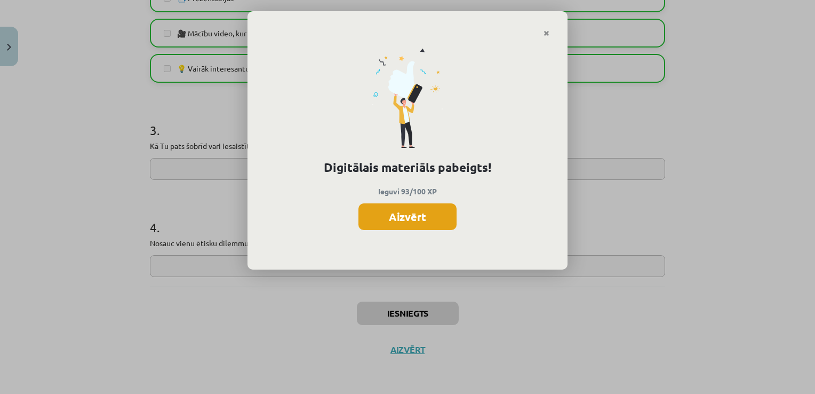
click at [444, 207] on button "Aizvērt" at bounding box center [408, 216] width 98 height 27
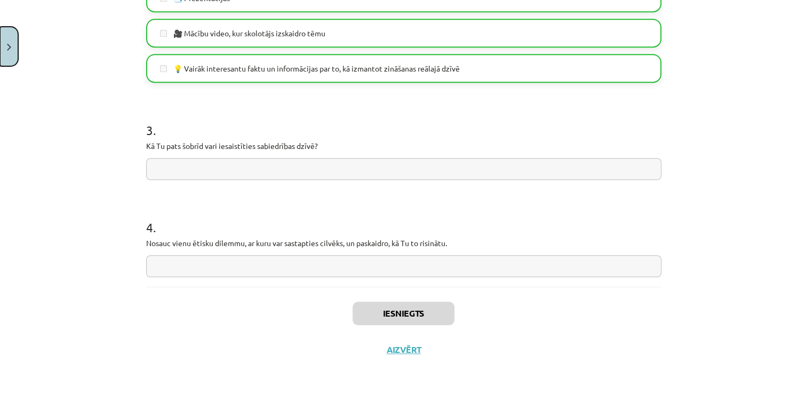
click at [3, 54] on button "Close" at bounding box center [9, 46] width 18 height 39
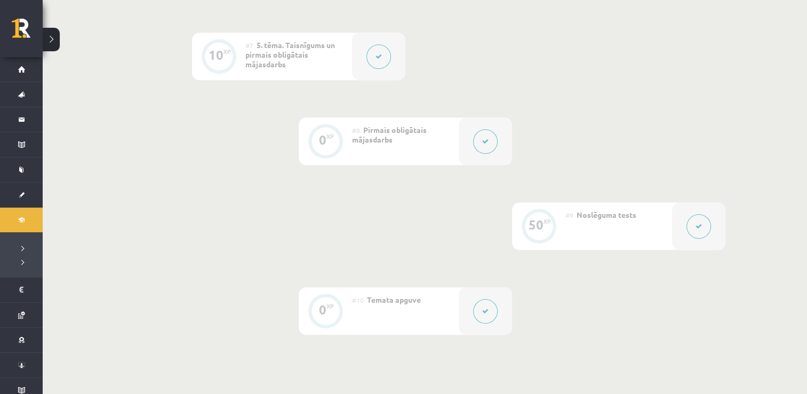
click at [485, 137] on button at bounding box center [485, 141] width 25 height 25
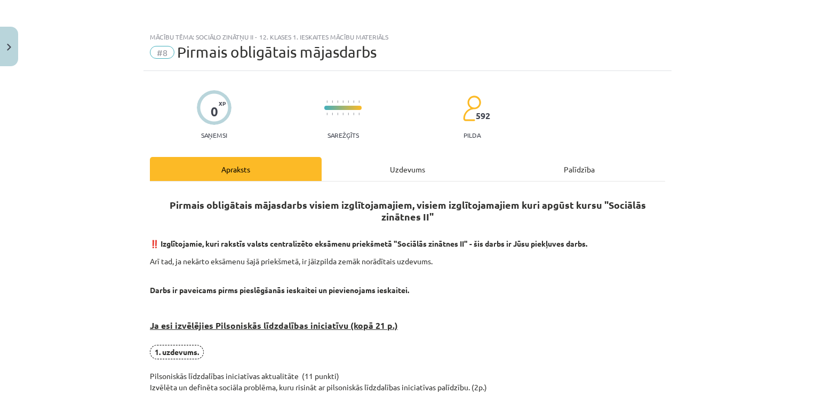
click at [410, 162] on div "Uzdevums" at bounding box center [408, 169] width 172 height 24
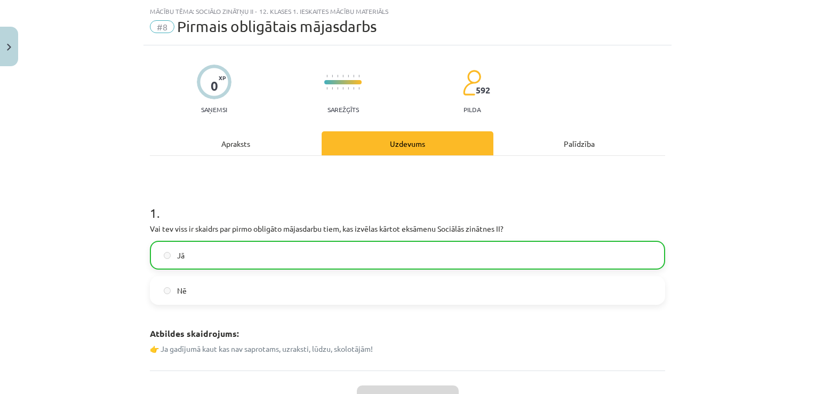
scroll to position [27, 0]
click at [273, 139] on div "Apraksts" at bounding box center [236, 142] width 172 height 24
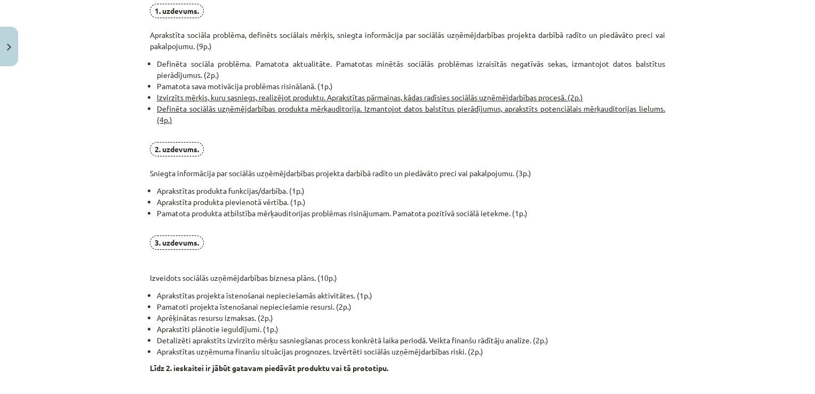
scroll to position [687, 0]
